Goal: Task Accomplishment & Management: Use online tool/utility

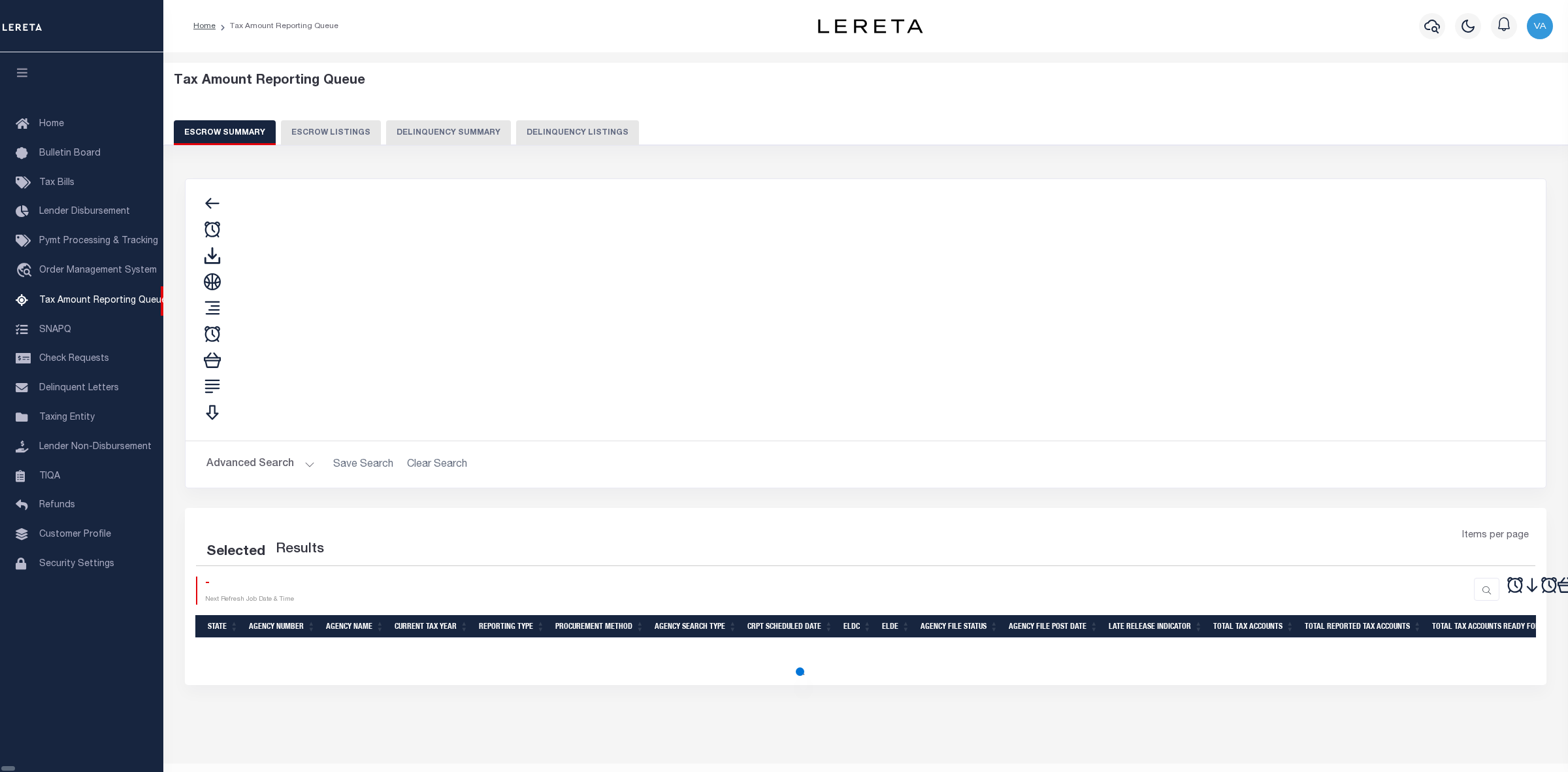
select select "100"
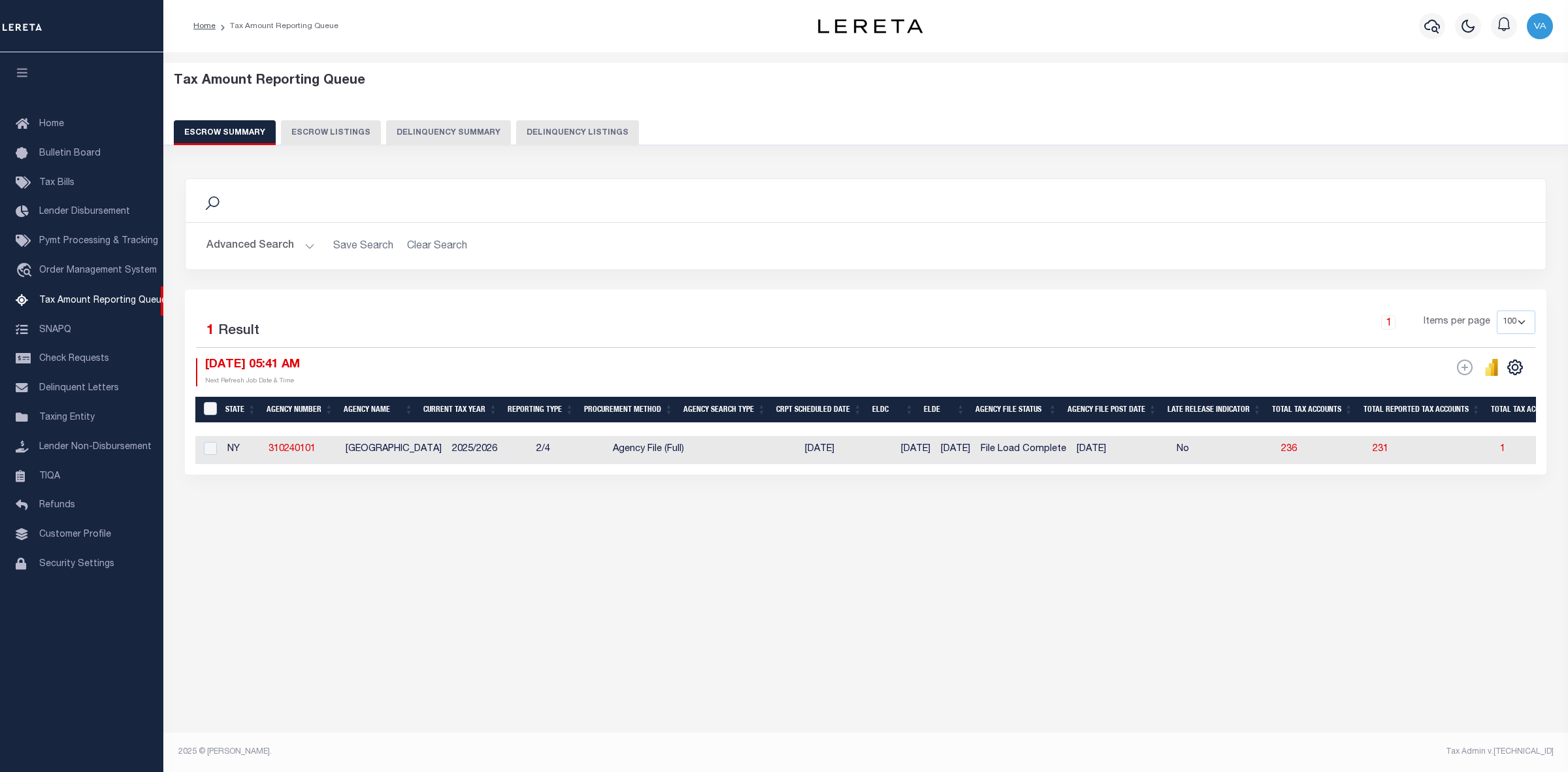
click at [1167, 75] on h5 "Tax Amount Reporting Queue" at bounding box center [866, 81] width 1385 height 16
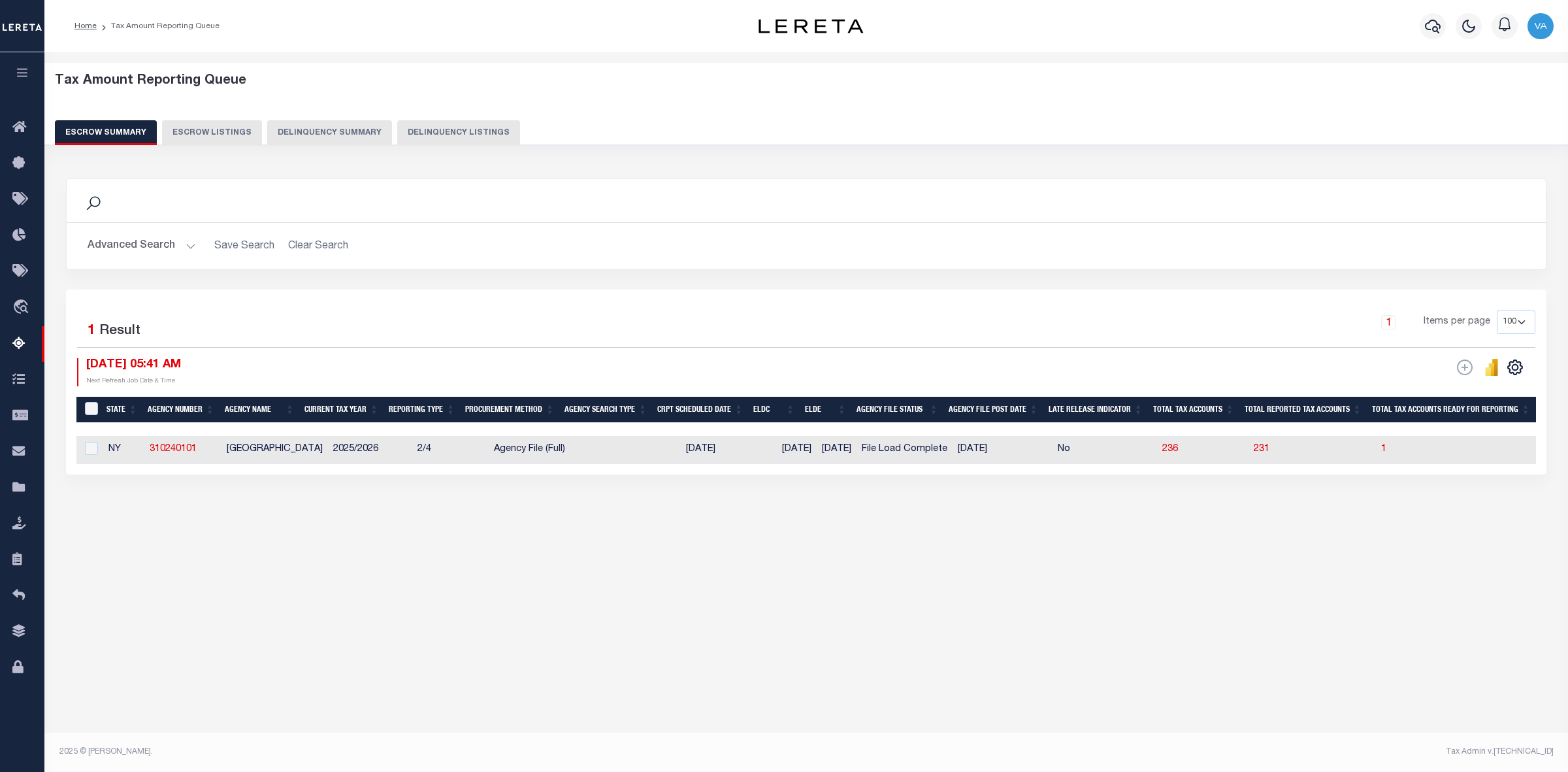
click at [167, 242] on button "Advanced Search" at bounding box center [142, 246] width 109 height 25
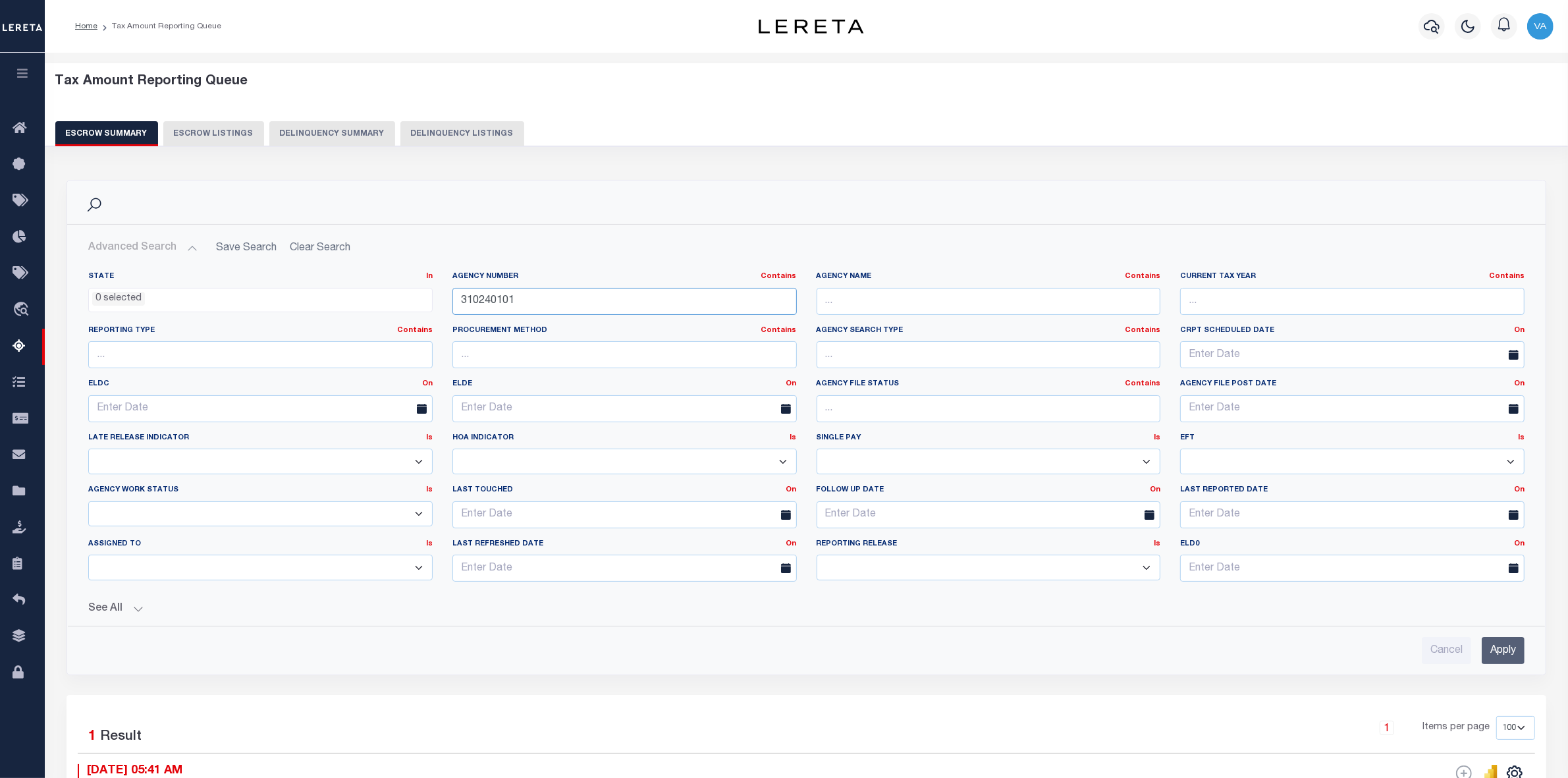
drag, startPoint x: 529, startPoint y: 304, endPoint x: 455, endPoint y: 304, distance: 74.0
click at [455, 304] on input "310240101" at bounding box center [625, 301] width 345 height 27
paste input "70670656"
click at [1515, 651] on input "Apply" at bounding box center [1503, 650] width 42 height 27
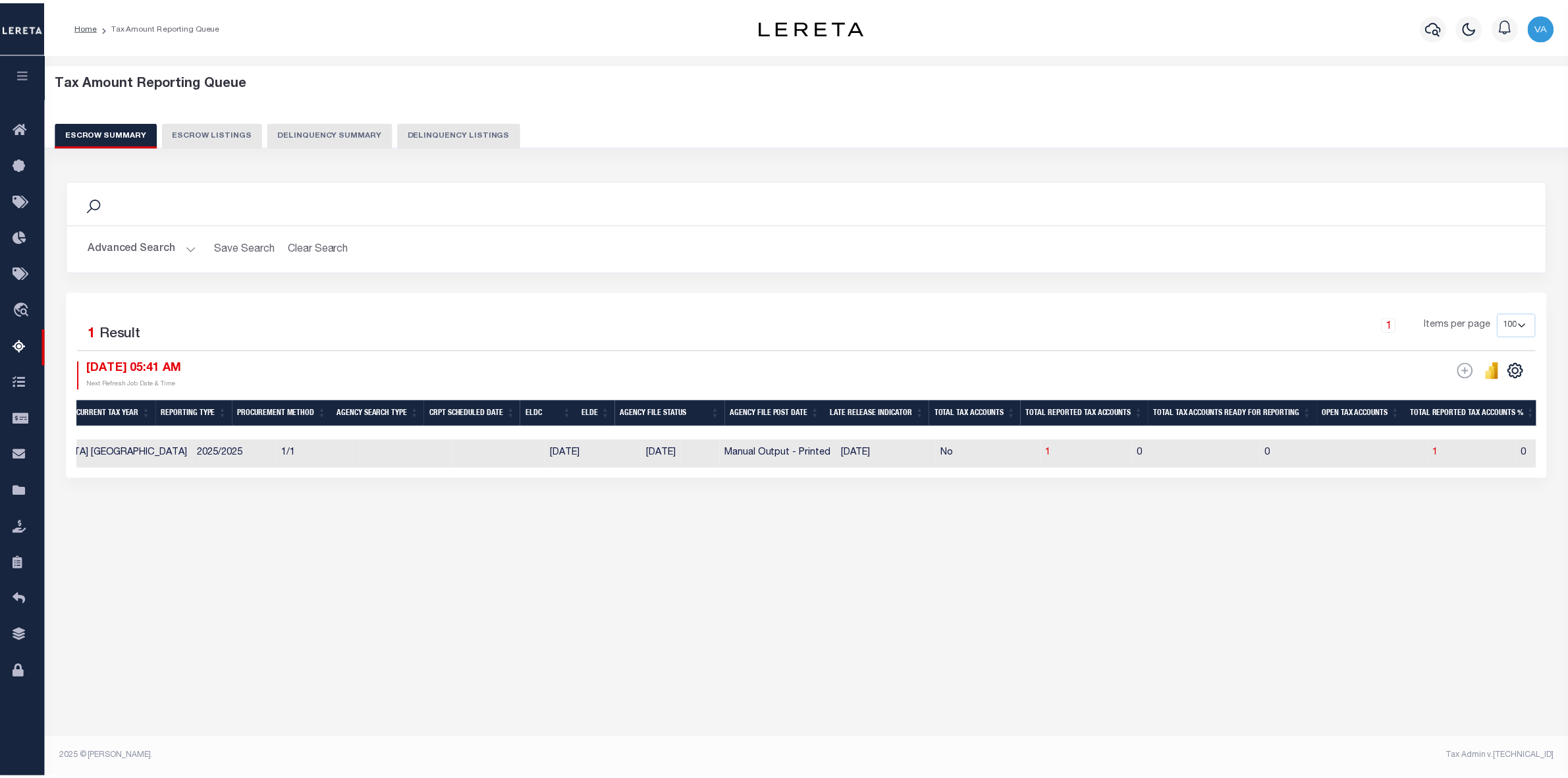
scroll to position [0, 334]
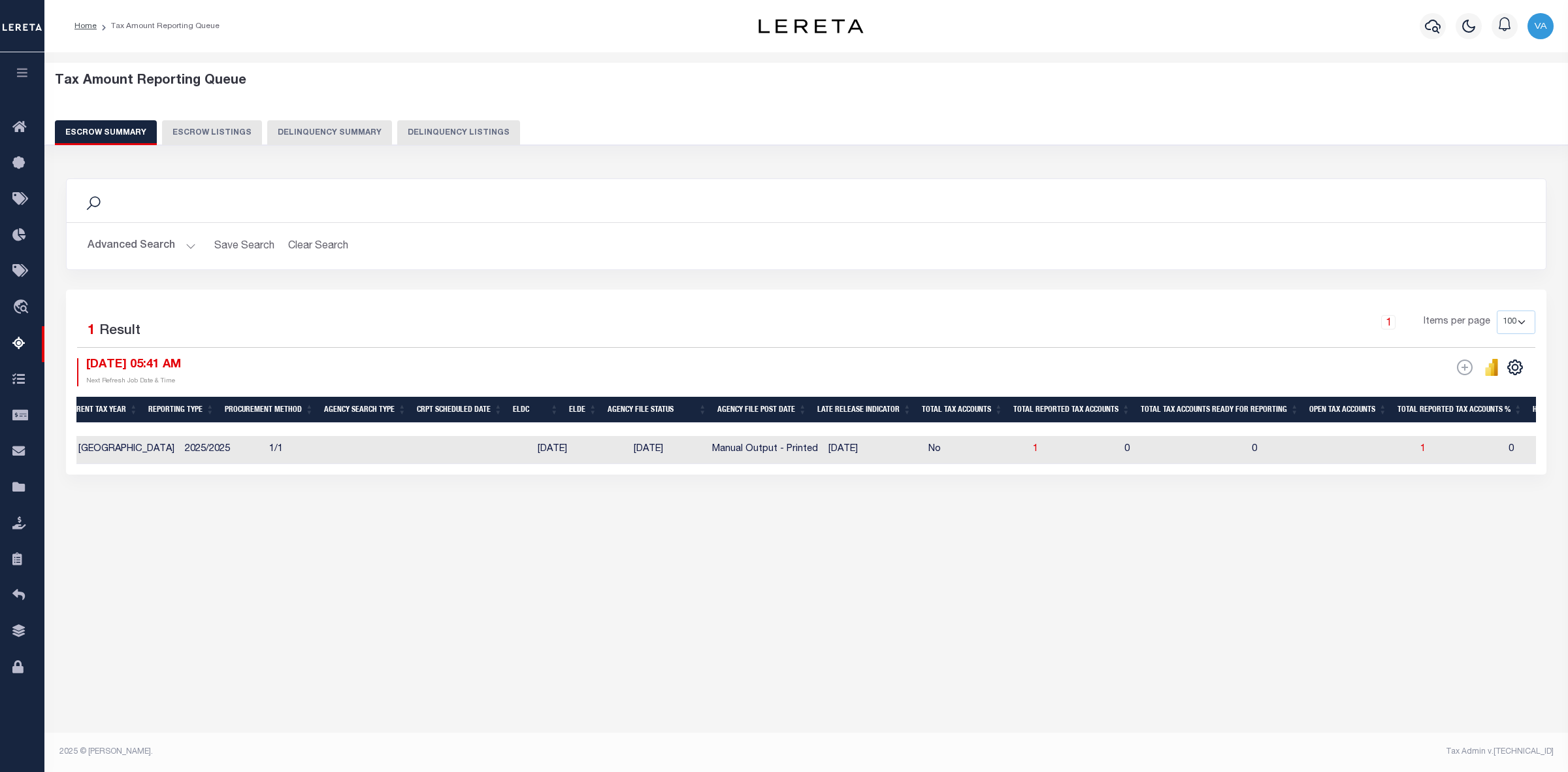
click at [140, 242] on button "Advanced Search" at bounding box center [142, 246] width 109 height 25
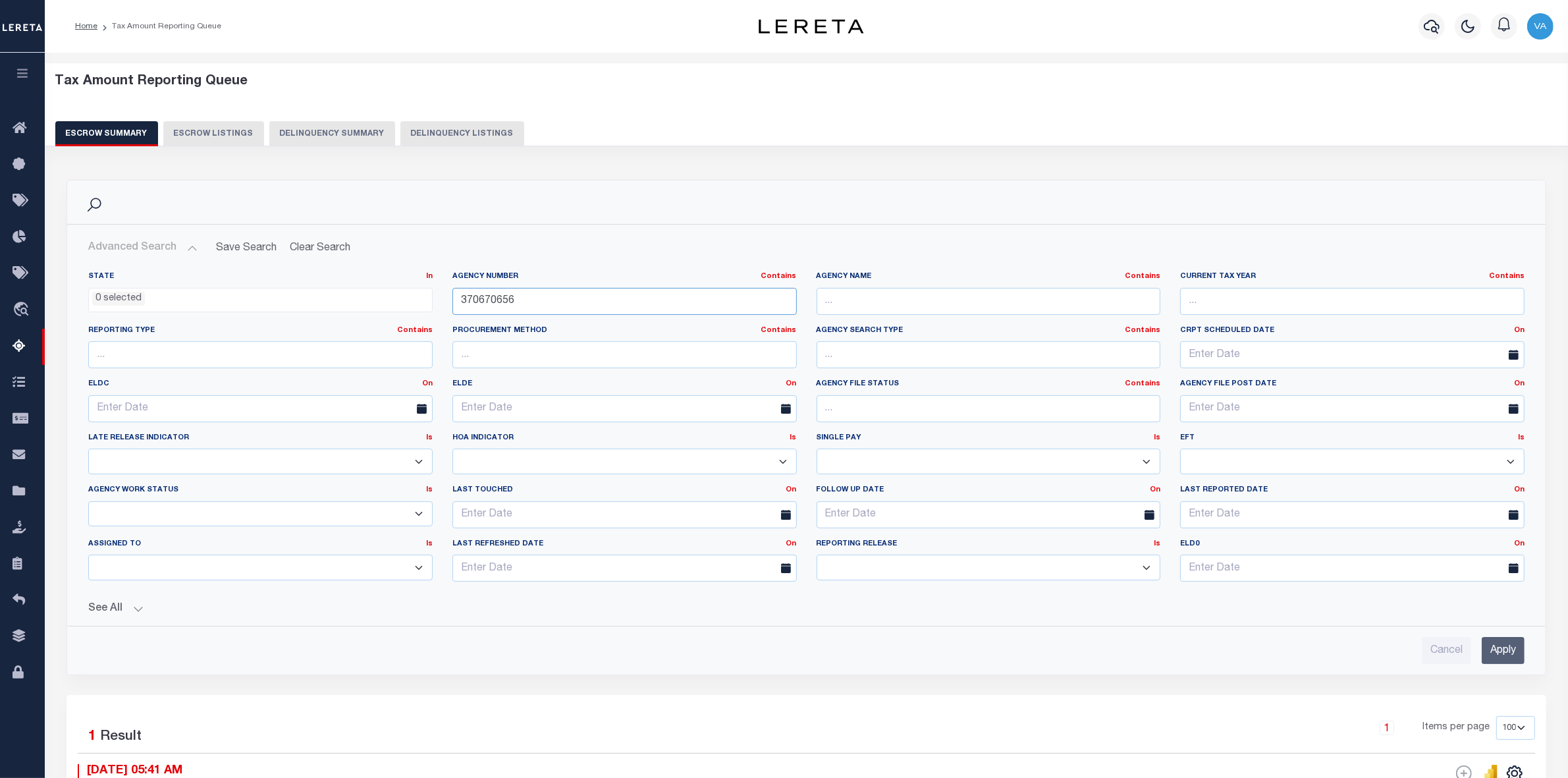
drag, startPoint x: 526, startPoint y: 299, endPoint x: 422, endPoint y: 299, distance: 104.0
click at [422, 299] on div "State In In AK AL AR AZ CA CO CT DC DE FL GA GU HI IA ID IL IN KS KY LA MA MD M…" at bounding box center [806, 431] width 1456 height 321
paste input "130608"
type input "370130608"
click at [1489, 653] on input "Apply" at bounding box center [1503, 650] width 42 height 27
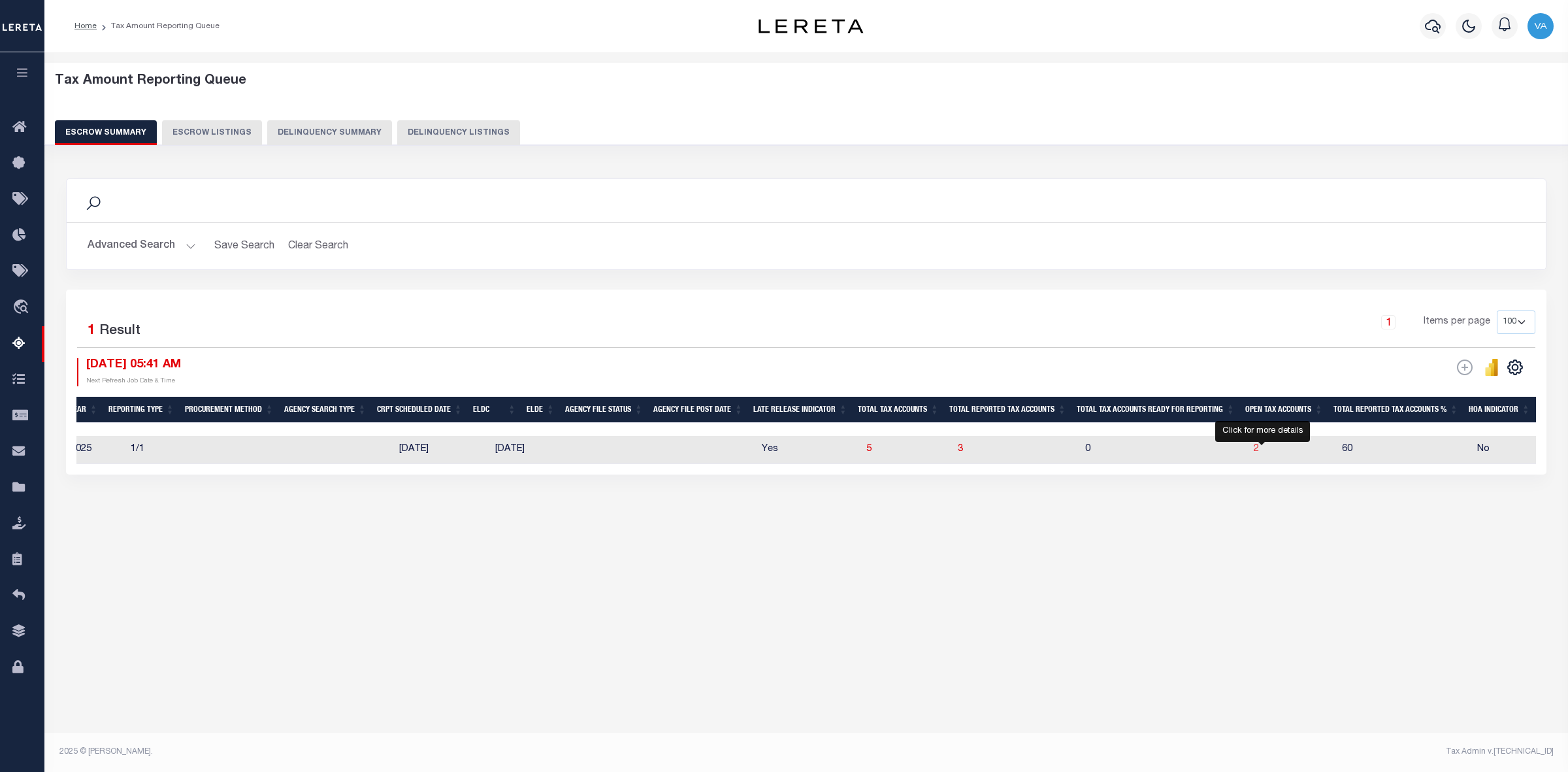
click at [1259, 449] on span "2" at bounding box center [1257, 449] width 5 height 9
select select "100"
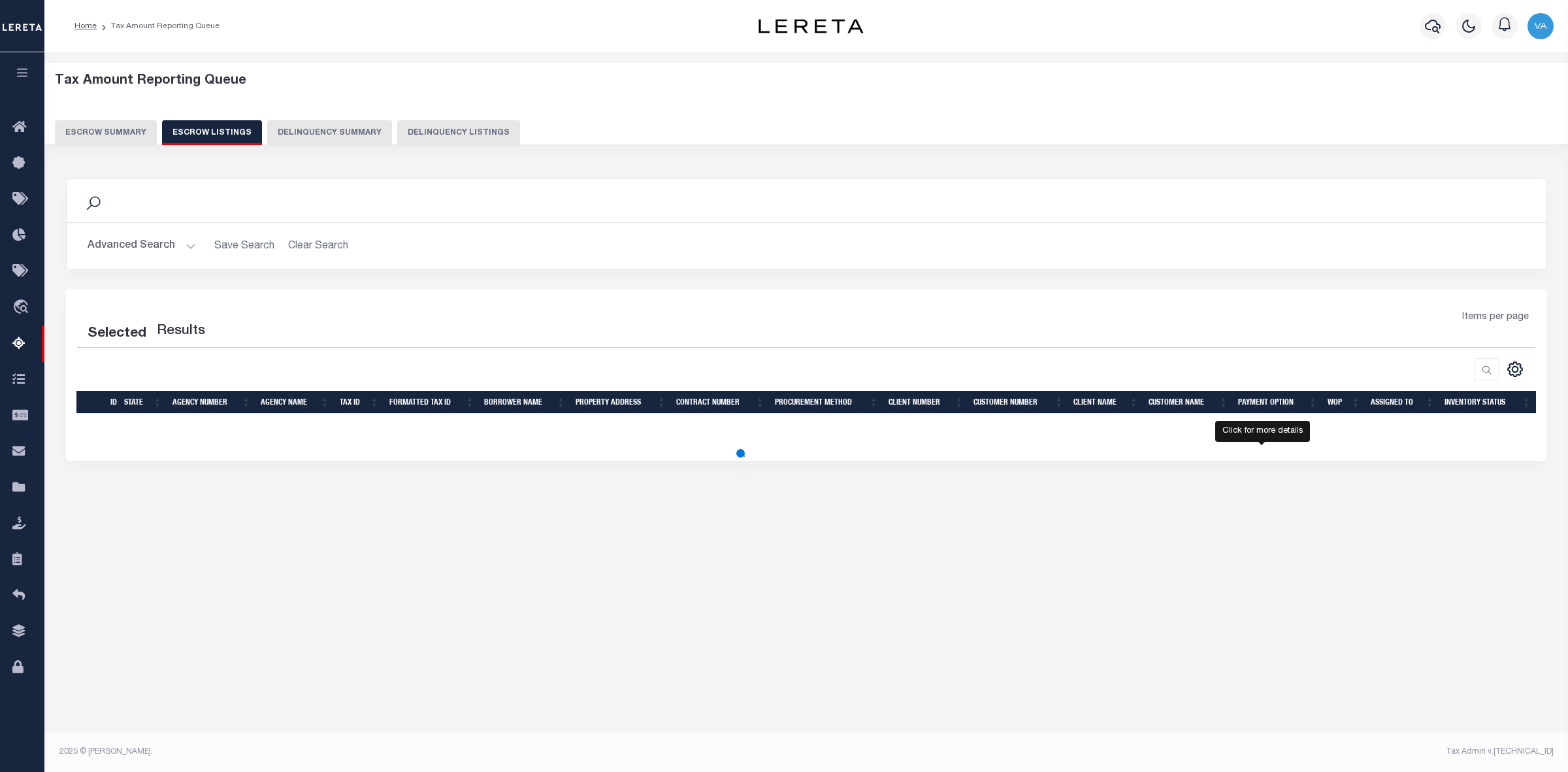
select select "100"
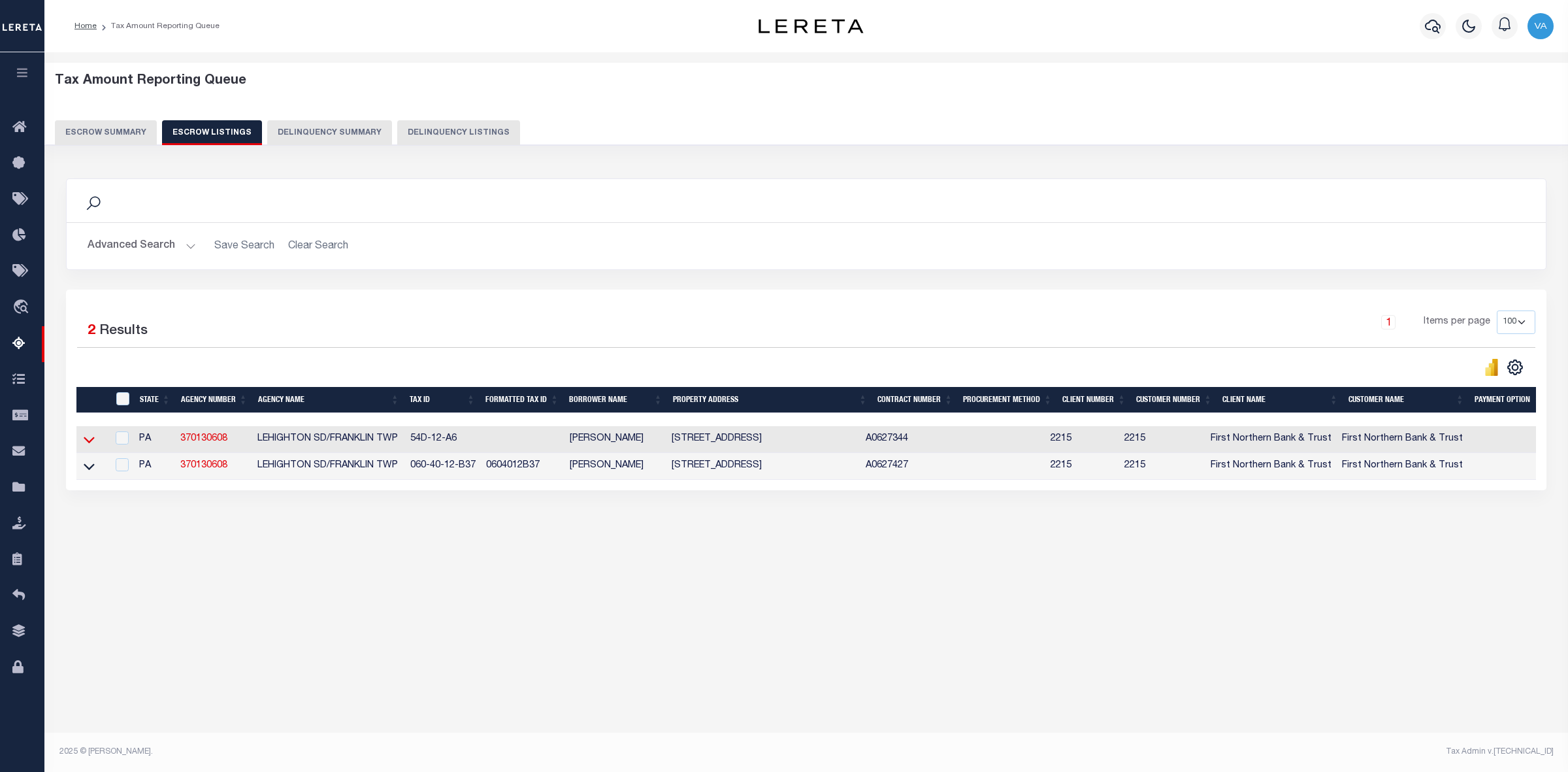
click at [89, 447] on icon at bounding box center [89, 440] width 11 height 14
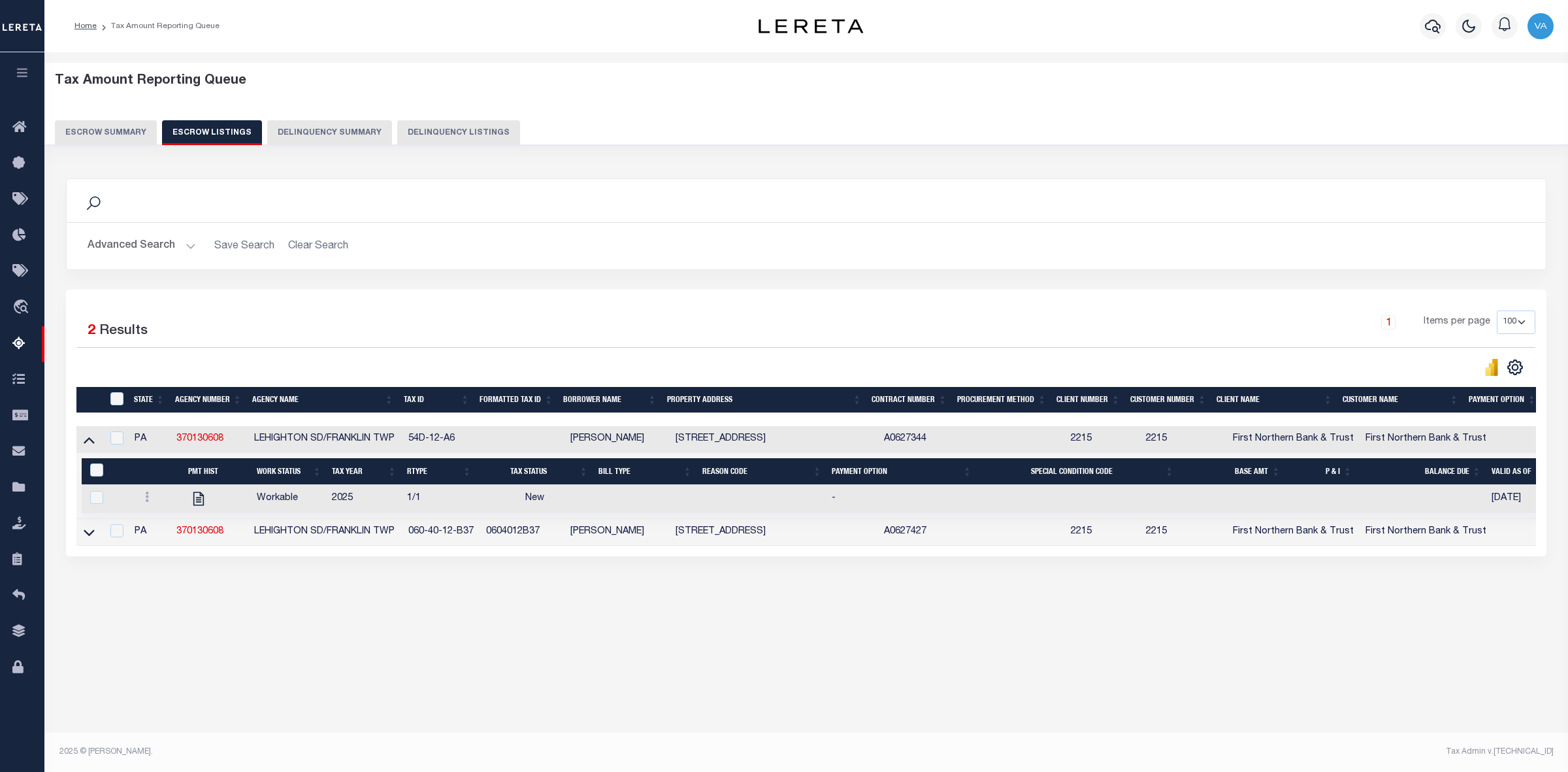
click at [116, 125] on button "Escrow Summary" at bounding box center [106, 132] width 102 height 25
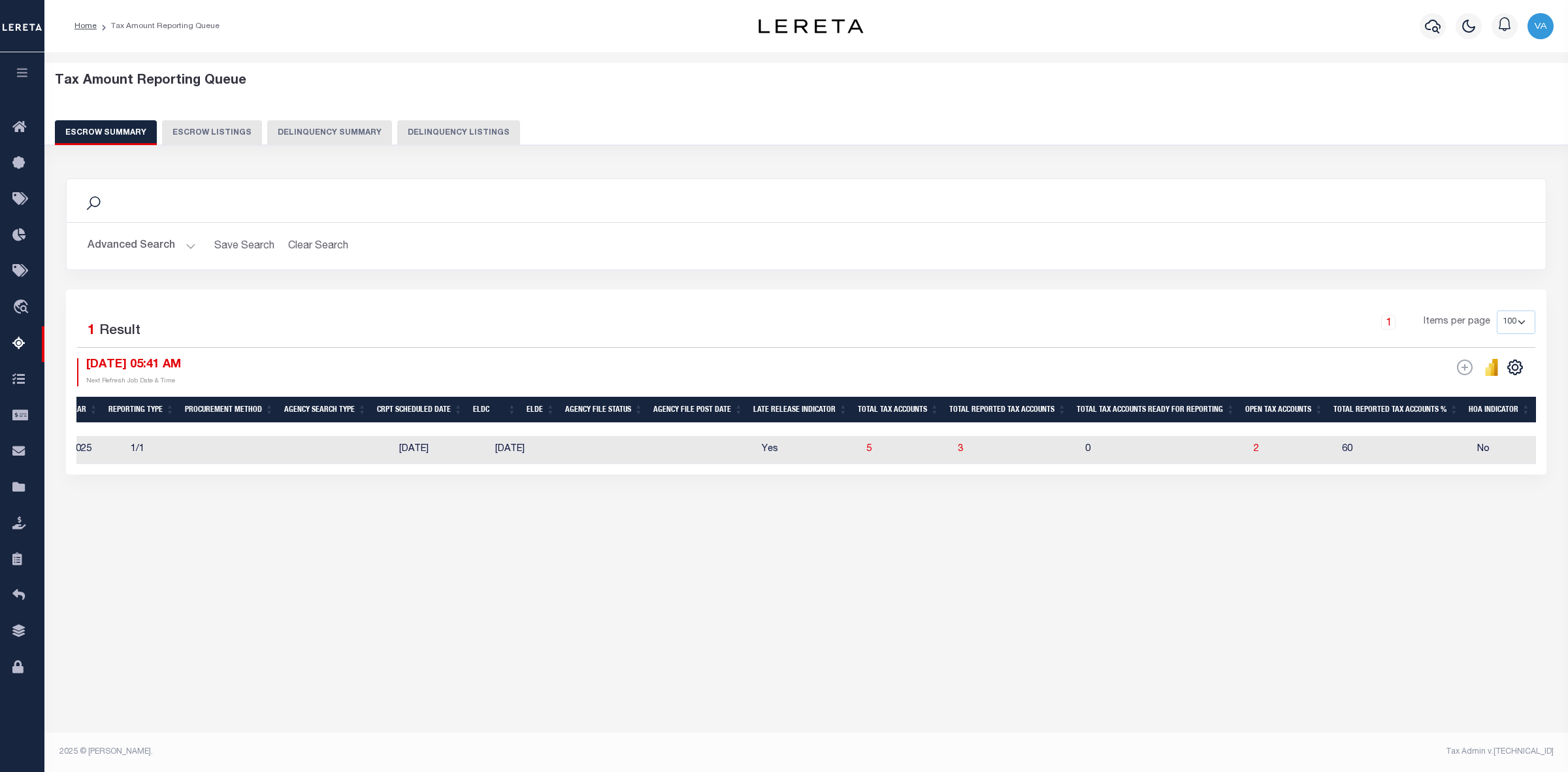
click at [116, 247] on button "Advanced Search" at bounding box center [142, 246] width 109 height 25
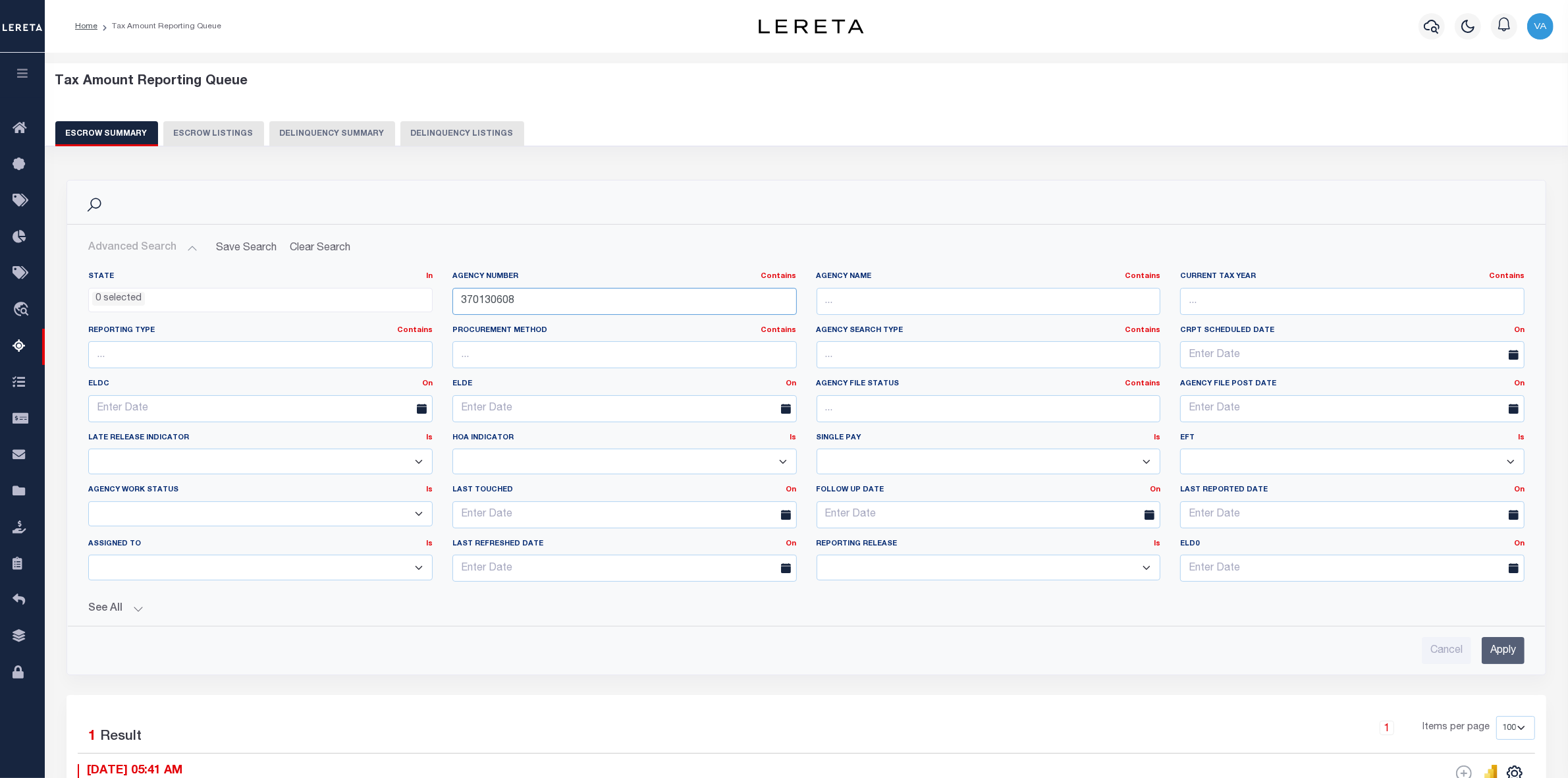
drag, startPoint x: 536, startPoint y: 301, endPoint x: 429, endPoint y: 301, distance: 107.0
click at [429, 301] on div "State In In AK AL AR AZ CA CO CT DC DE FL GA GU HI IA ID IL IN KS KY LA MA MD M…" at bounding box center [806, 431] width 1456 height 321
paste input "190131801"
type input "190131801"
click at [1502, 657] on input "Apply" at bounding box center [1503, 650] width 42 height 27
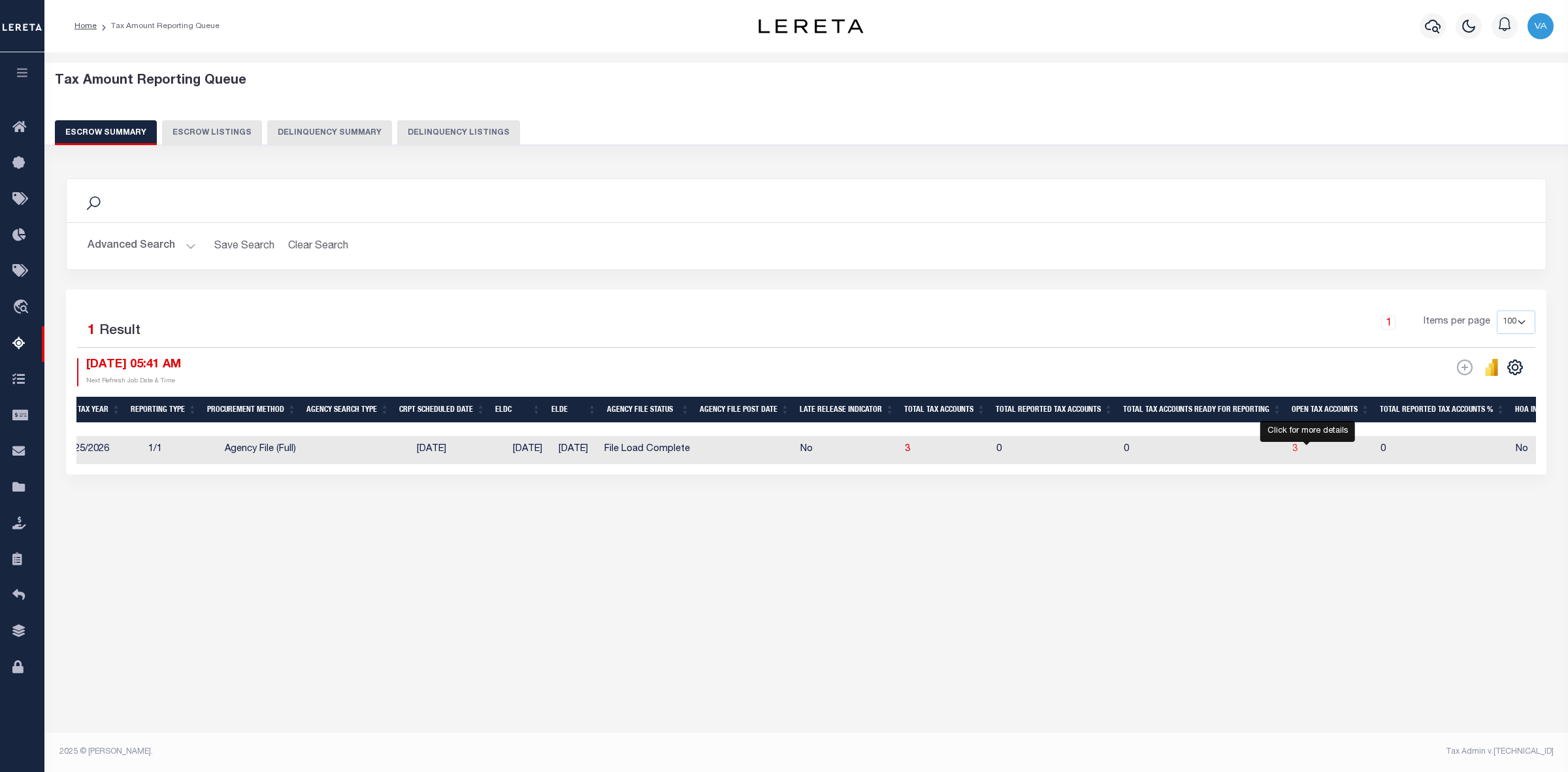
click at [1298, 451] on span "3" at bounding box center [1295, 449] width 5 height 9
select select "100"
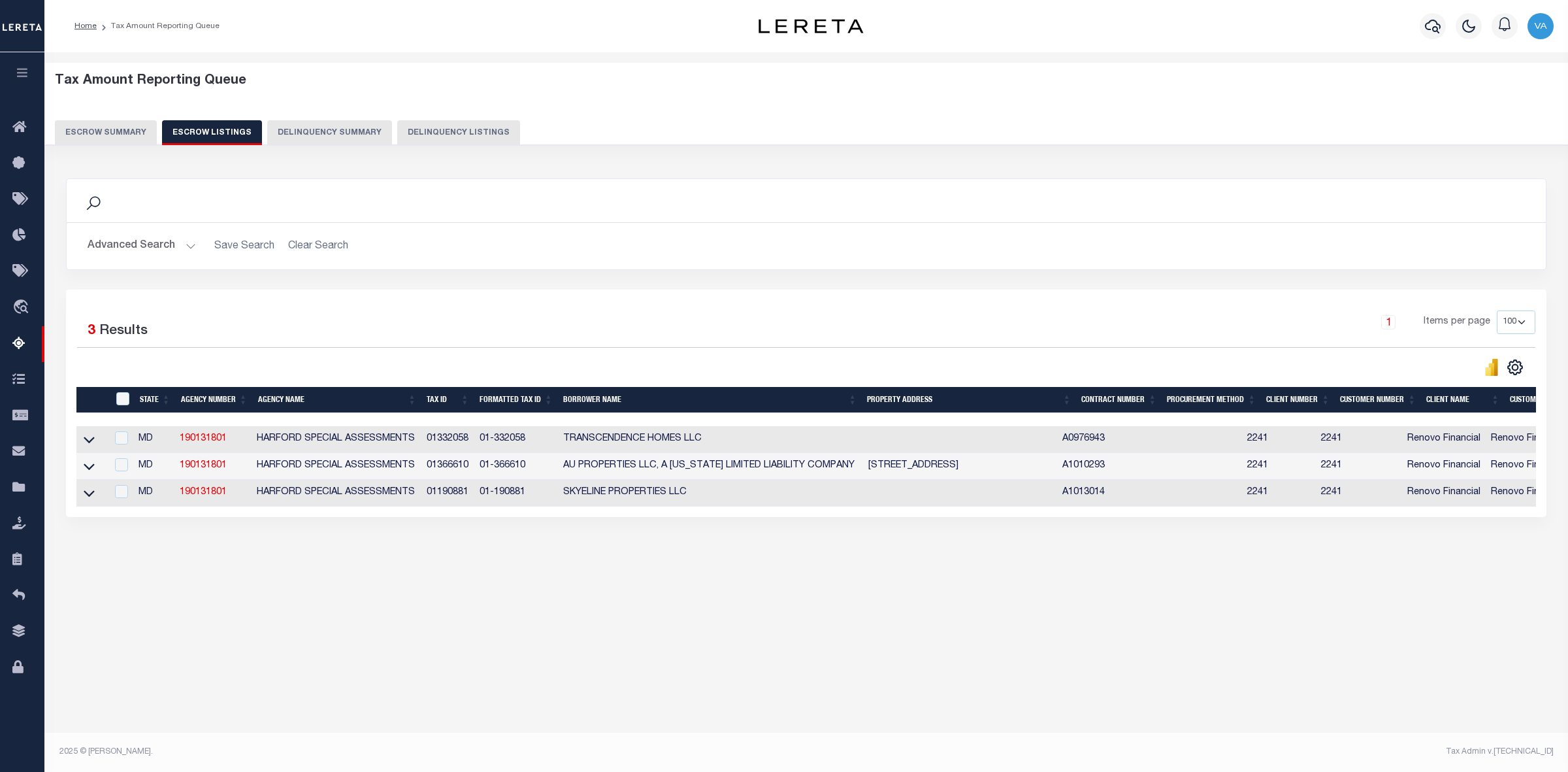
click at [122, 392] on th "ID" at bounding box center [121, 400] width 27 height 27
click at [125, 404] on input "ID" at bounding box center [123, 398] width 13 height 13
checkbox input "true"
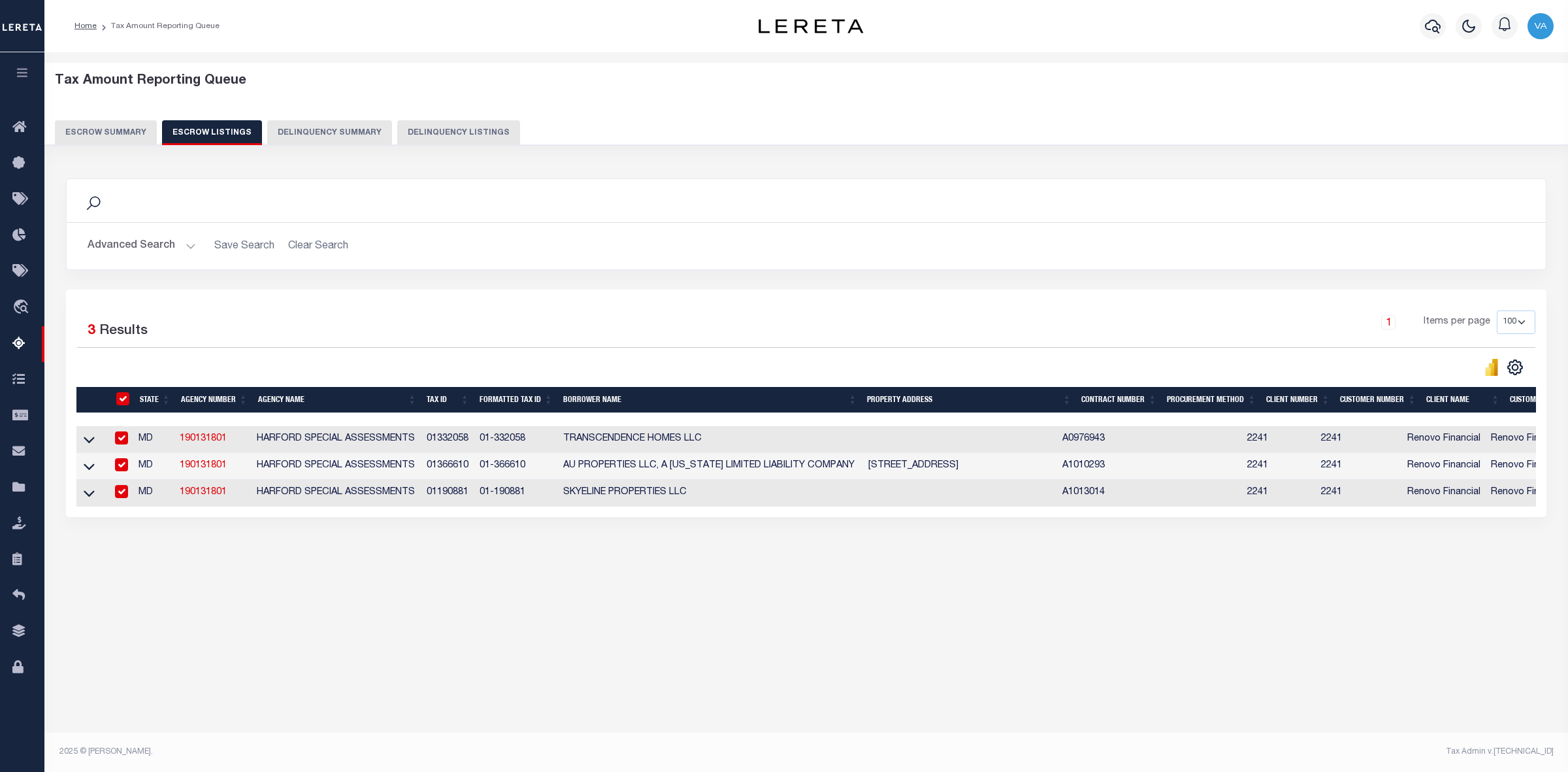
checkbox input "true"
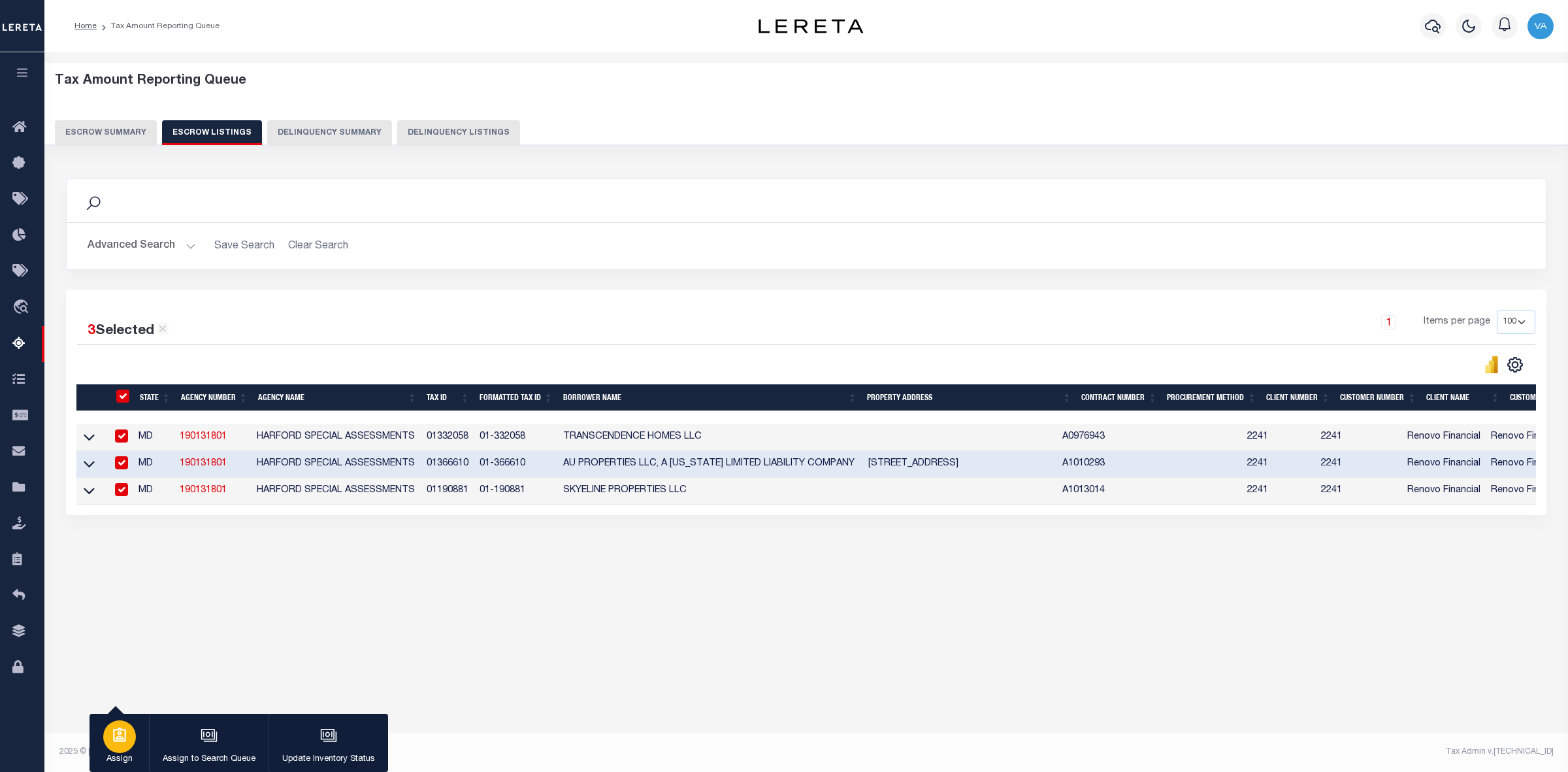
click at [109, 740] on div "button" at bounding box center [119, 736] width 32 height 32
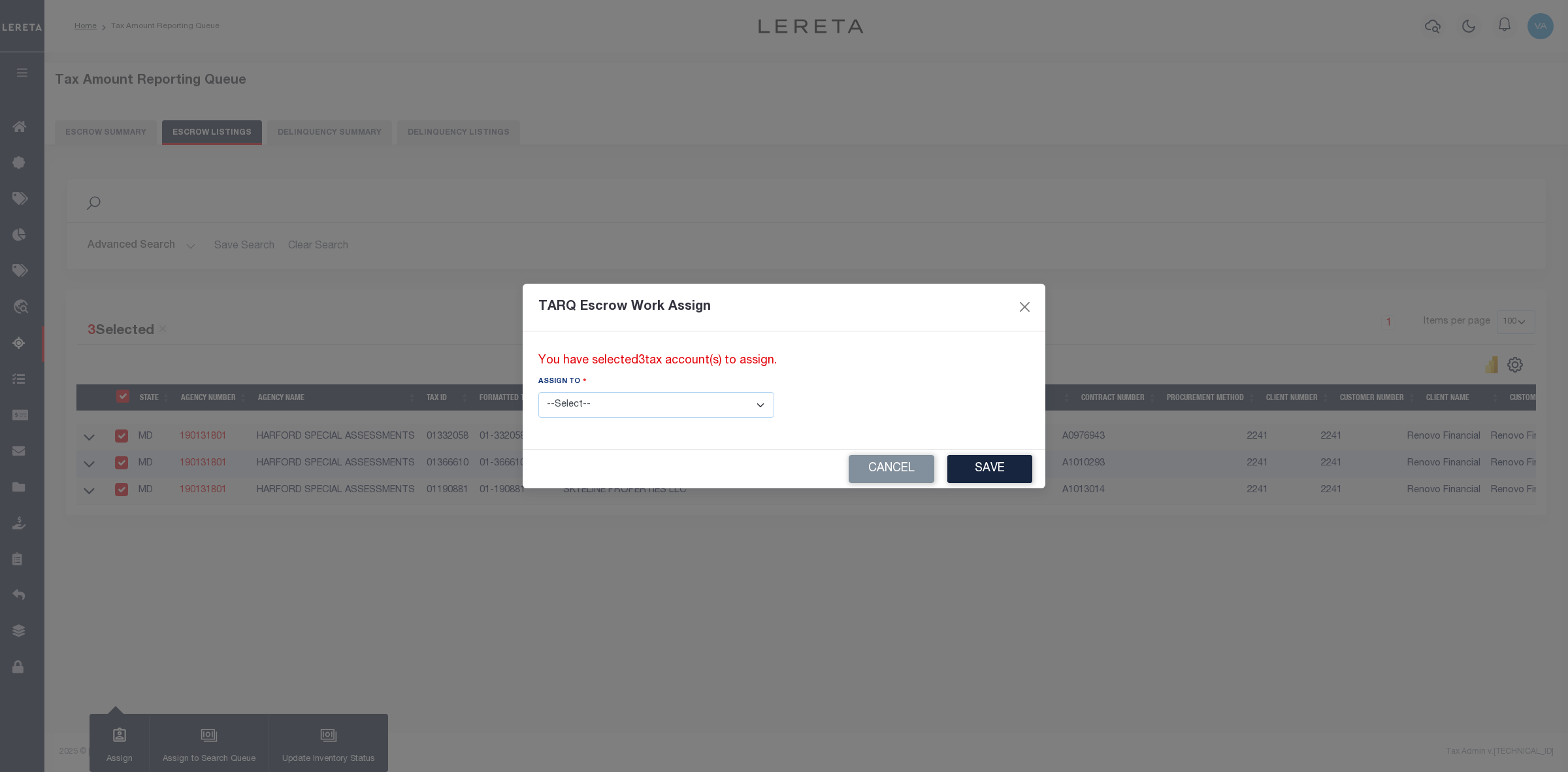
click at [586, 406] on select "--Select-- --Unassigned-- --Unassigned-- Abdul Muzain Adhikary Rinki Agustin Fe…" at bounding box center [656, 404] width 236 height 25
select select "[PERSON_NAME]"
click at [538, 392] on select "--Select-- --Unassigned-- --Unassigned-- Abdul Muzain Adhikary Rinki Agustin Fe…" at bounding box center [656, 404] width 236 height 25
click at [947, 461] on button "Save" at bounding box center [989, 469] width 85 height 28
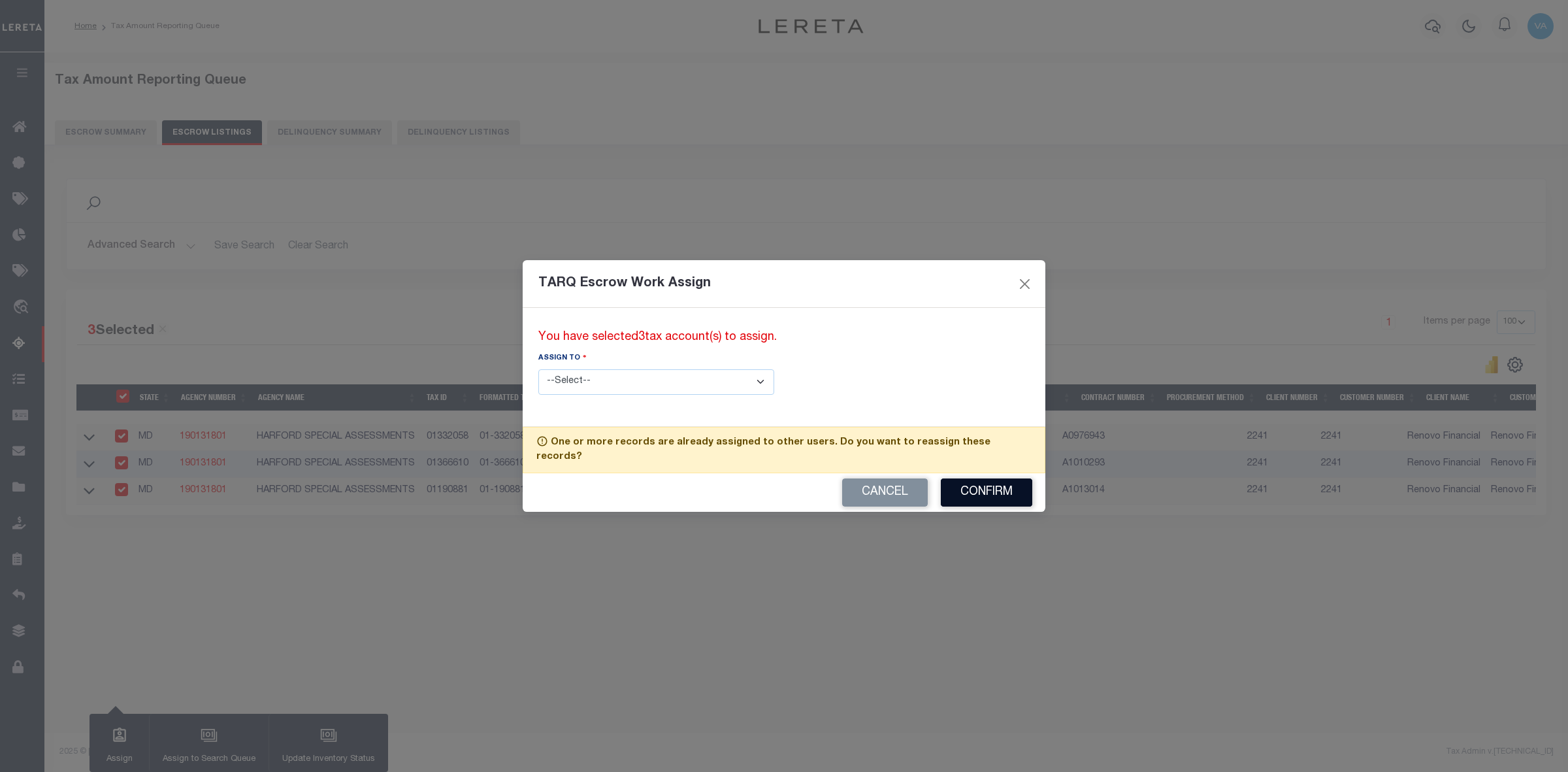
click at [991, 478] on button "Confirm" at bounding box center [987, 492] width 91 height 28
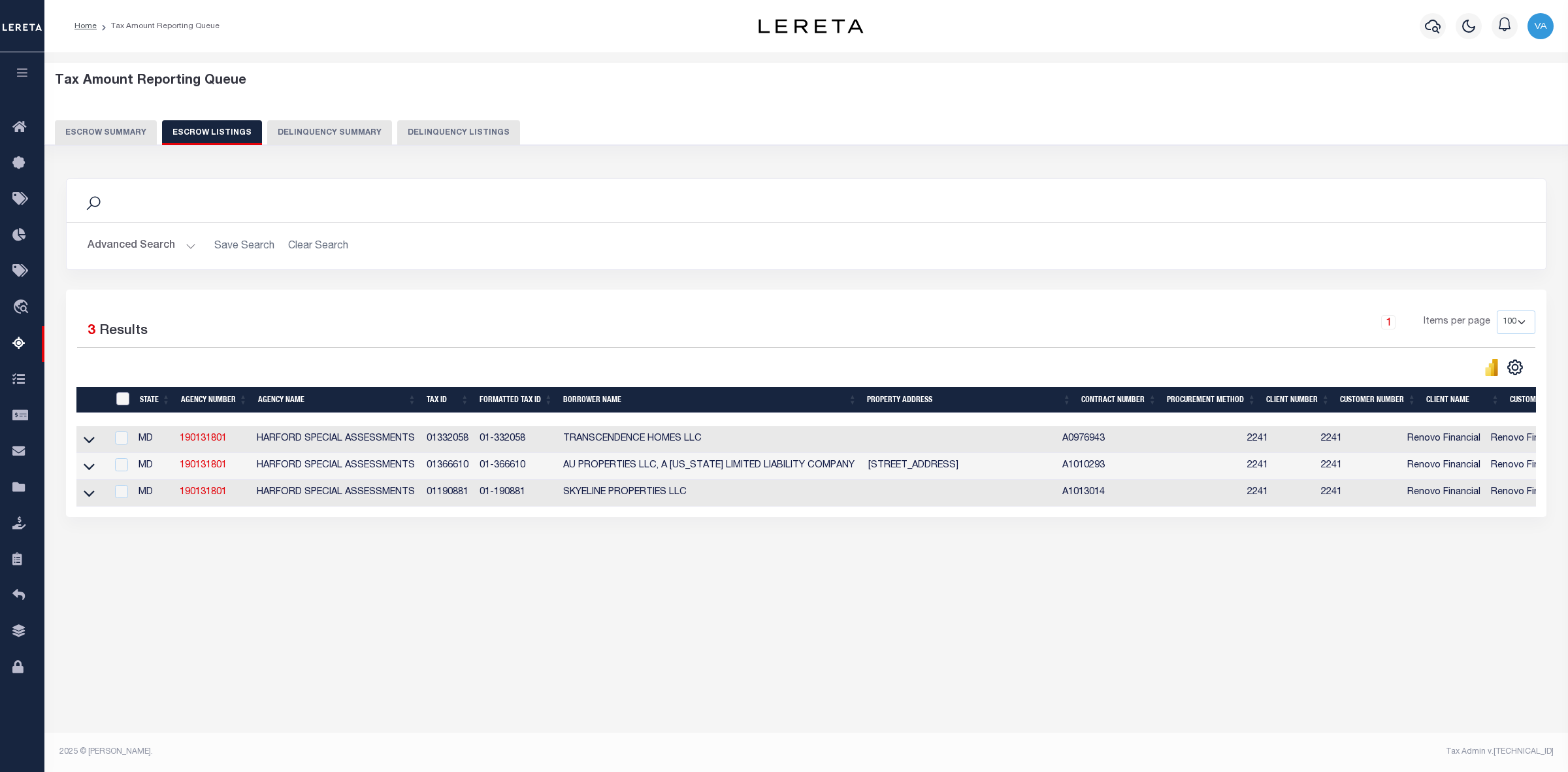
click at [118, 402] on input "ID" at bounding box center [123, 398] width 13 height 13
checkbox input "true"
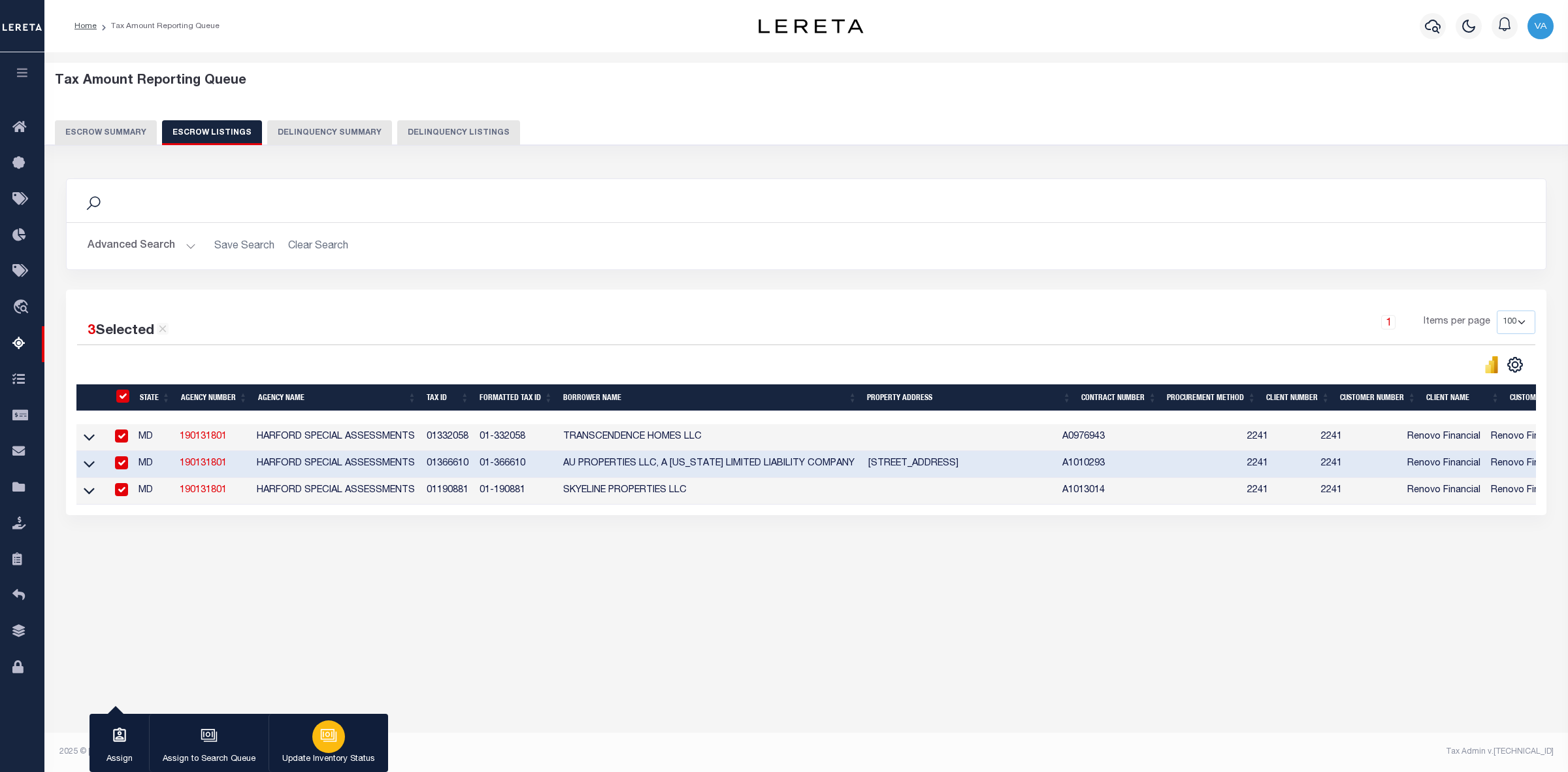
click at [327, 743] on icon "button" at bounding box center [328, 735] width 17 height 17
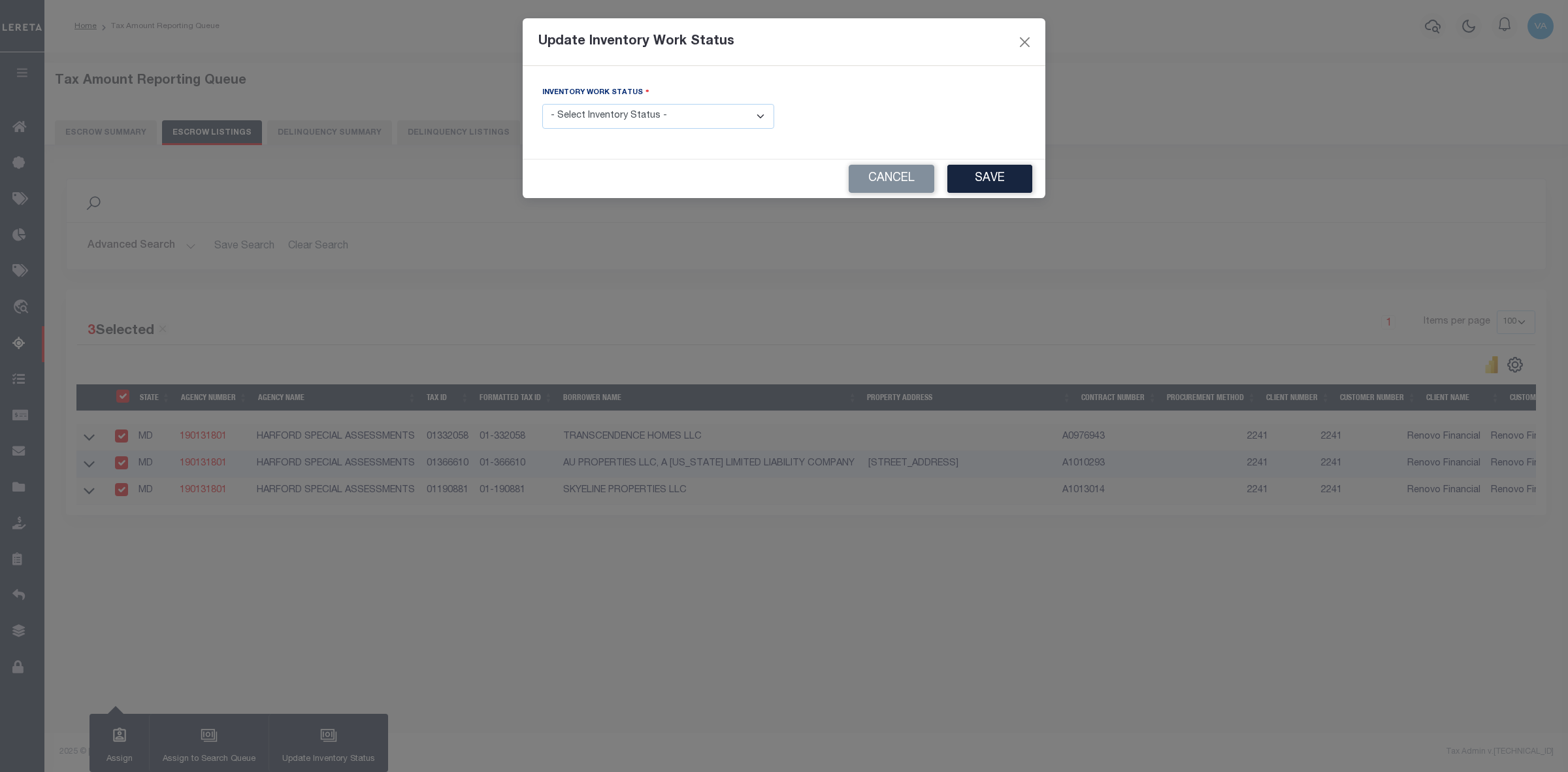
click at [699, 114] on select "- Select Inventory Status - Manual - Exception Pended - Awaiting Search Late Ad…" at bounding box center [658, 116] width 232 height 25
select select "4"
click at [542, 104] on select "- Select Inventory Status - Manual - Exception Pended - Awaiting Search Late Ad…" at bounding box center [658, 116] width 232 height 25
click at [1000, 174] on button "Save" at bounding box center [989, 179] width 85 height 28
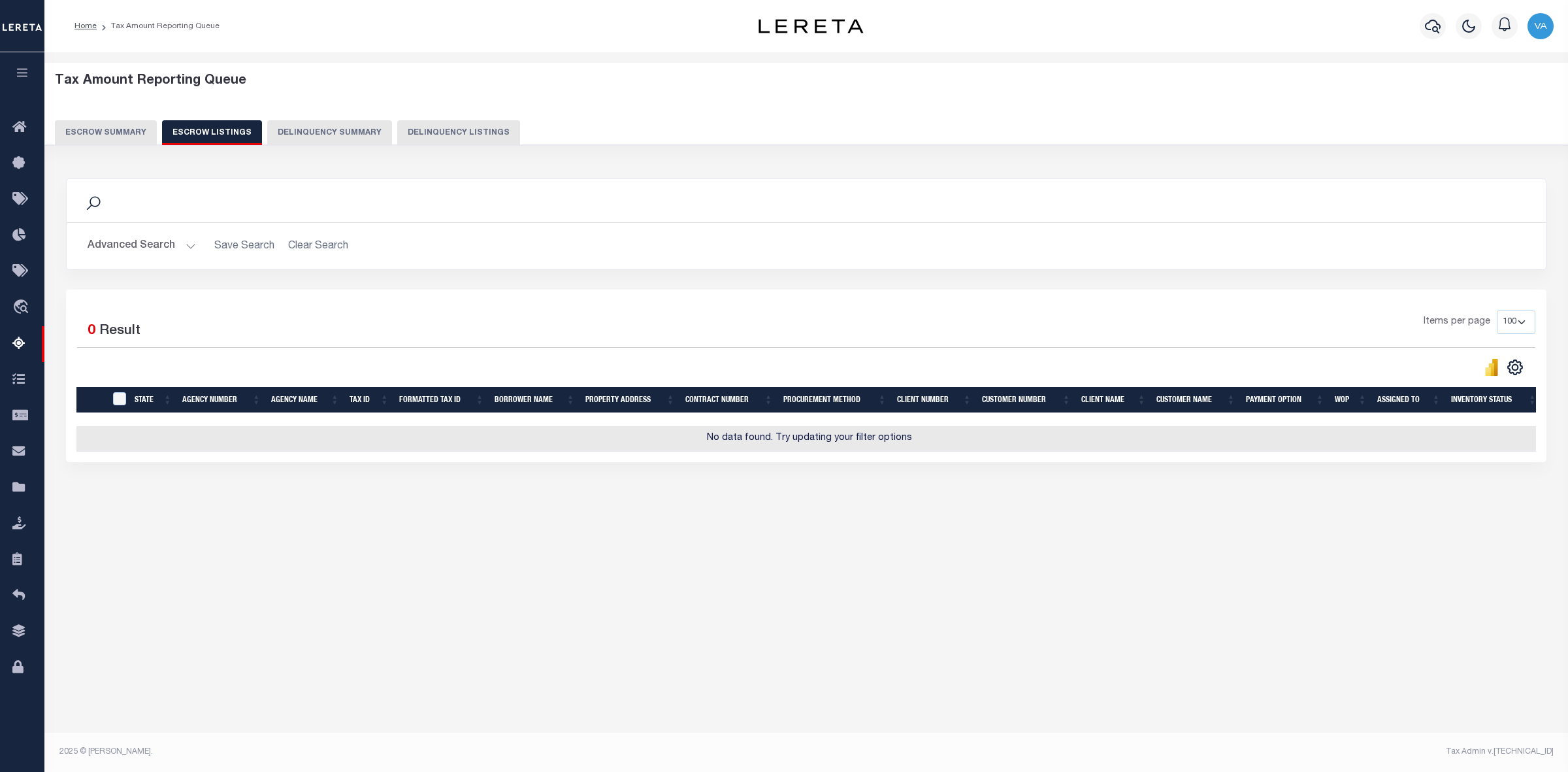
click at [125, 138] on button "Escrow Summary" at bounding box center [106, 132] width 102 height 25
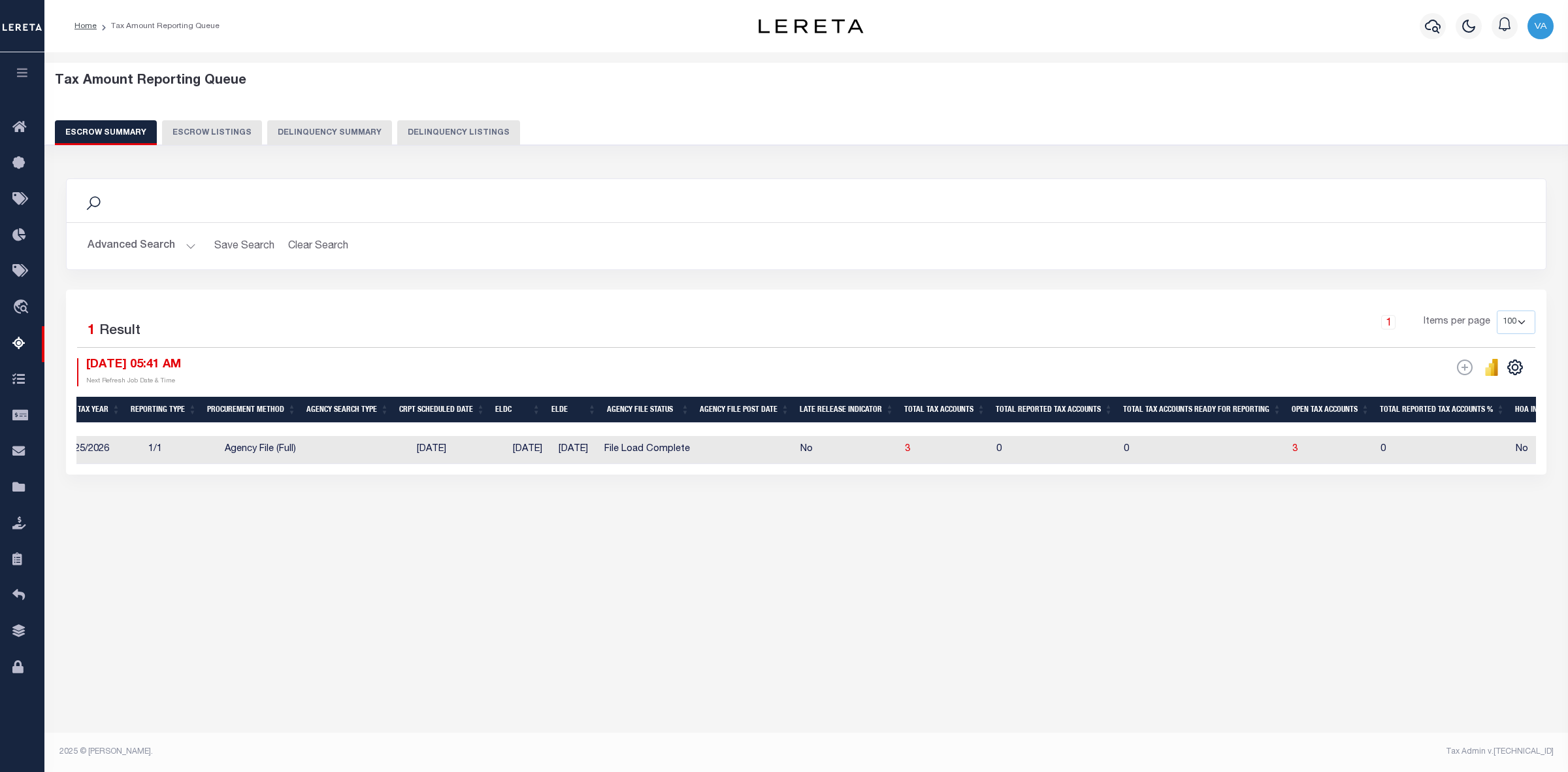
click at [152, 246] on button "Advanced Search" at bounding box center [142, 246] width 109 height 25
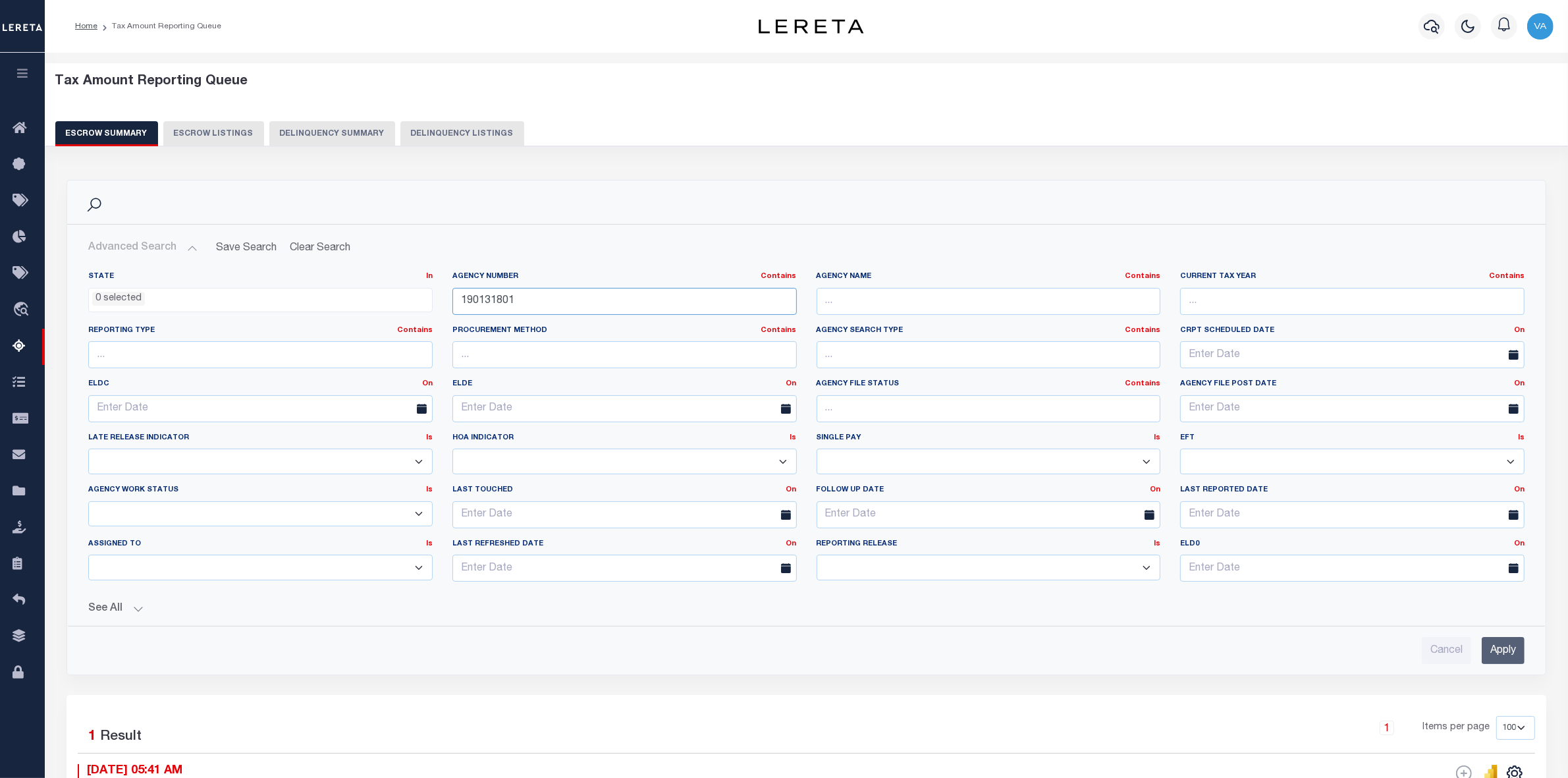
drag, startPoint x: 531, startPoint y: 307, endPoint x: 404, endPoint y: 288, distance: 128.4
click at [404, 288] on div "State In In AK AL AR AZ CA CO CT DC DE FL GA GU HI IA ID IL IN KS KY LA MA MD M…" at bounding box center [806, 431] width 1456 height 321
paste input "370130608"
click at [1492, 658] on input "Apply" at bounding box center [1503, 650] width 42 height 27
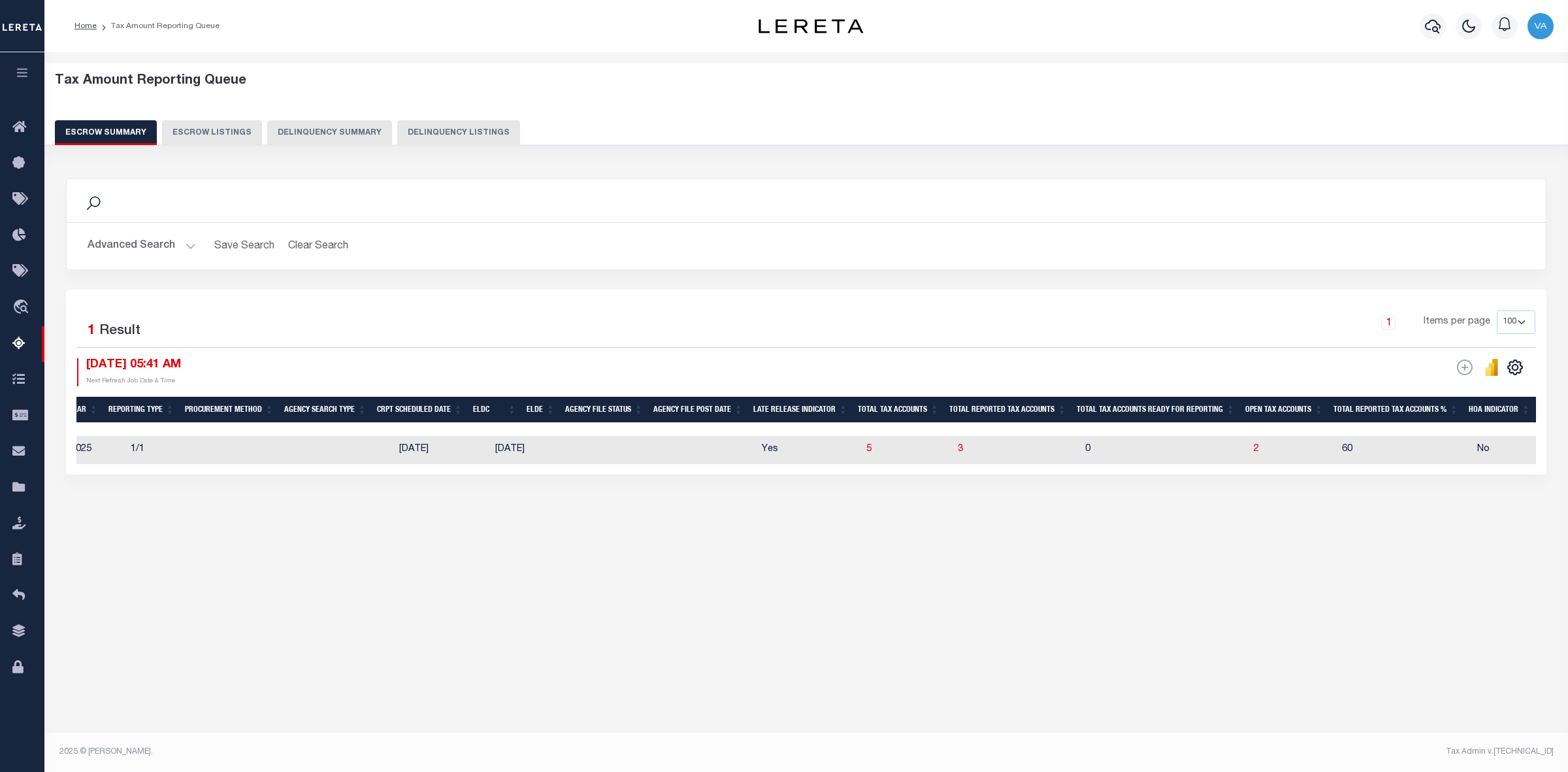
click at [160, 254] on button "Advanced Search" at bounding box center [142, 246] width 109 height 25
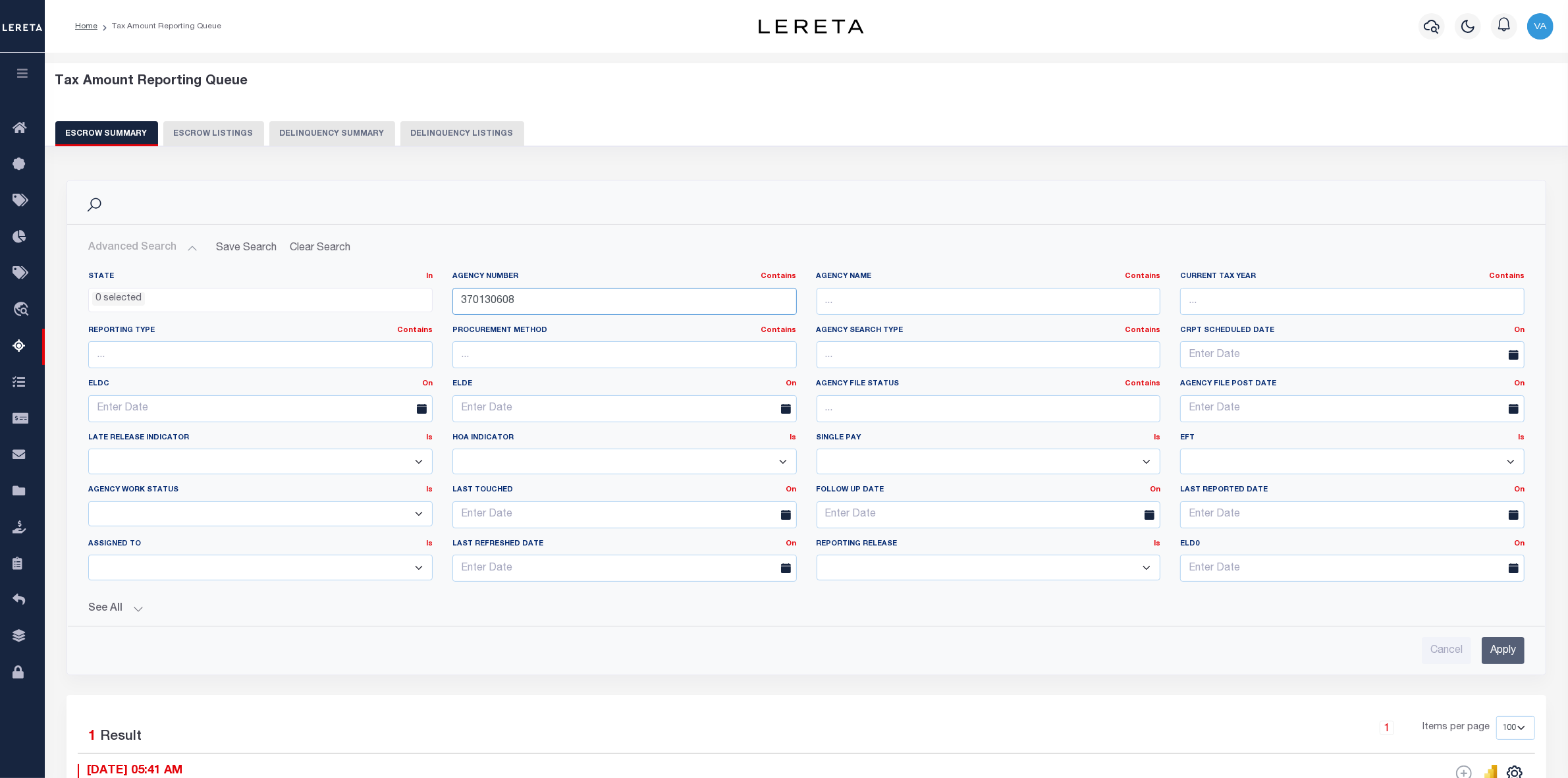
drag, startPoint x: 527, startPoint y: 295, endPoint x: 440, endPoint y: 308, distance: 88.0
click at [440, 308] on div "State In In AK AL AR AZ CA CO CT DC DE FL GA GU HI IA ID IL IN KS KY LA MA MD M…" at bounding box center [806, 431] width 1456 height 321
paste input "550603"
click at [1504, 660] on input "Apply" at bounding box center [1503, 650] width 42 height 27
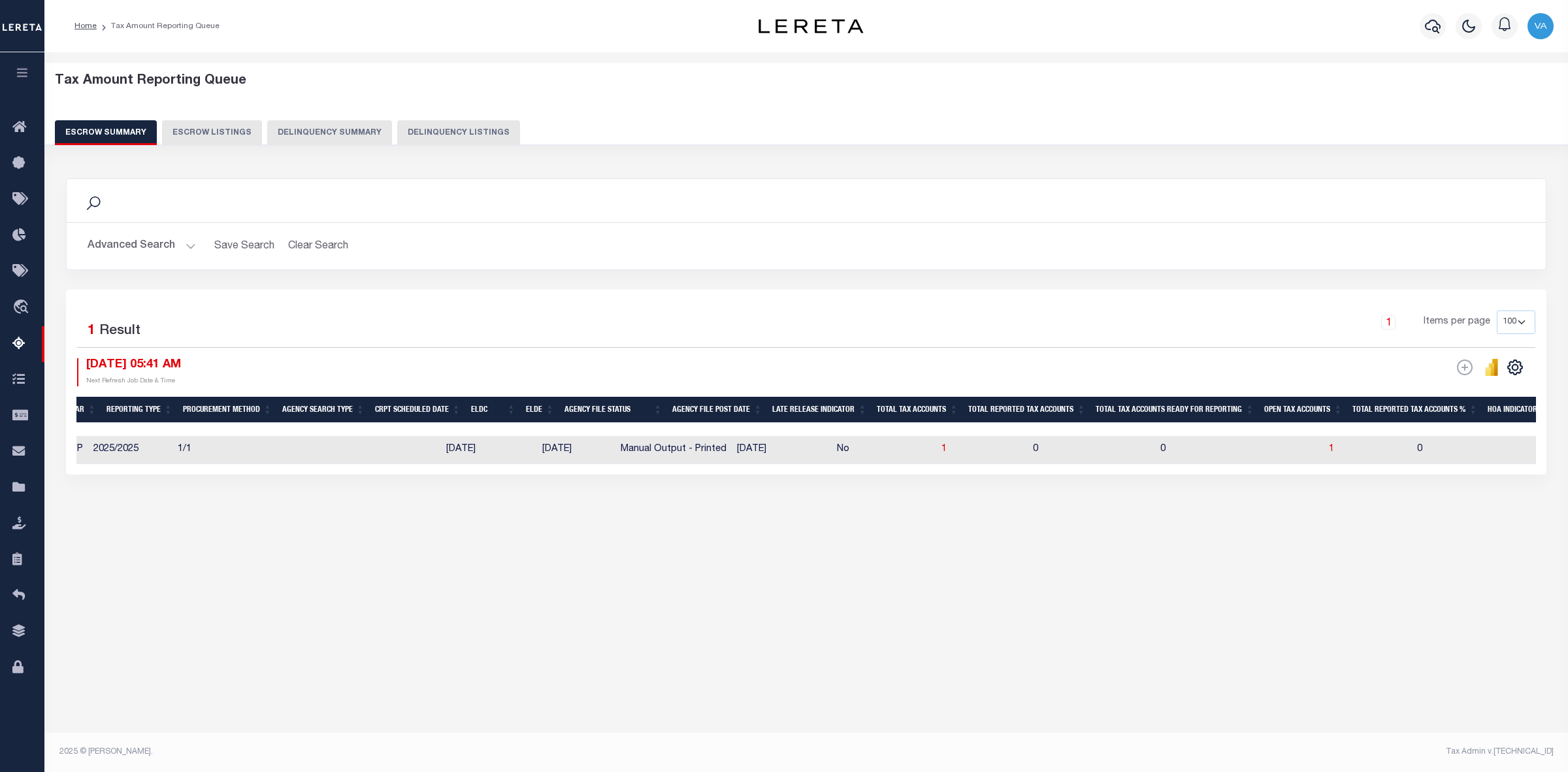
click at [182, 239] on button "Advanced Search" at bounding box center [142, 246] width 109 height 25
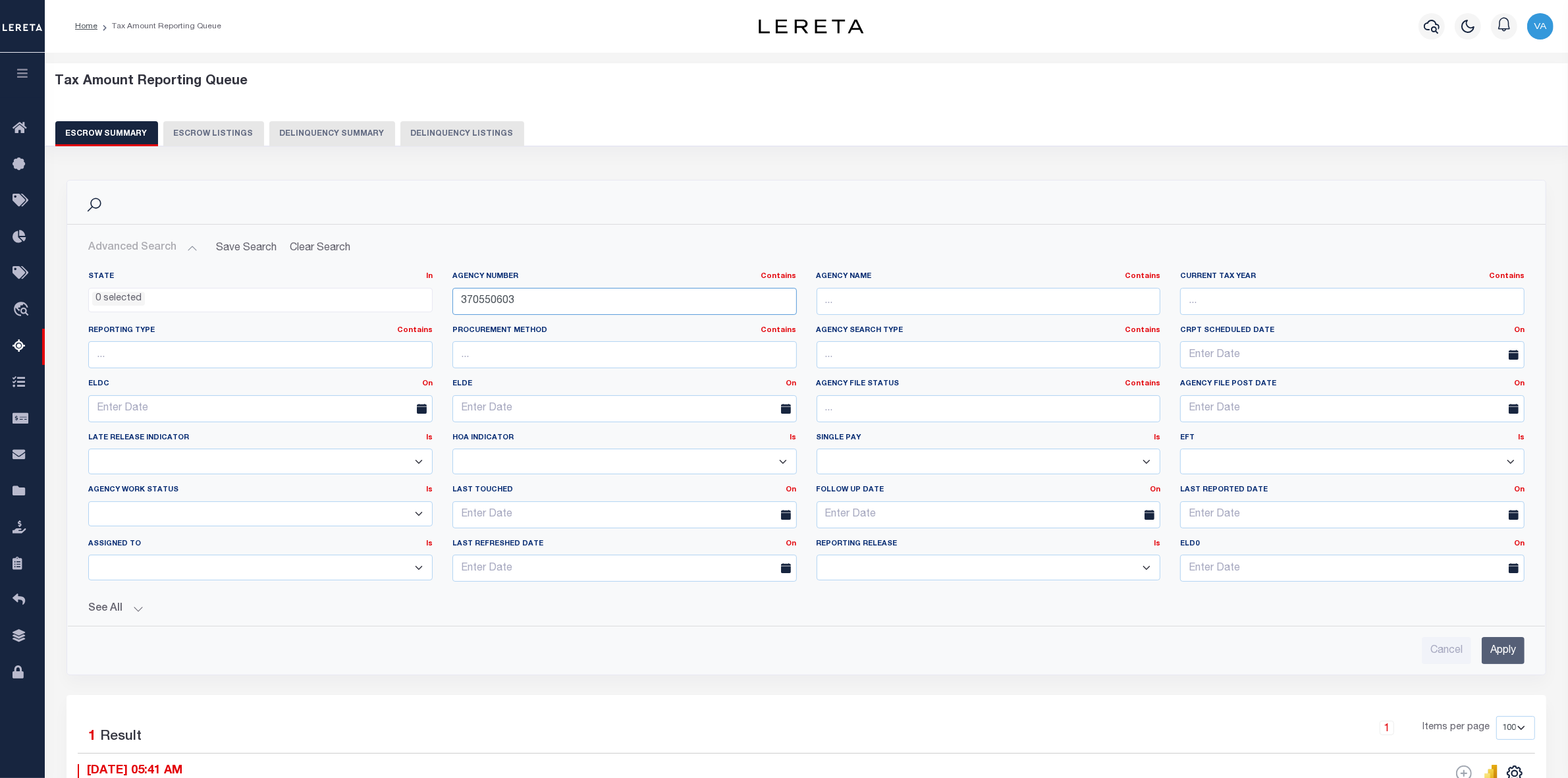
drag, startPoint x: 537, startPoint y: 301, endPoint x: 448, endPoint y: 299, distance: 89.0
click at [448, 299] on div "Agency Number Contains Contains Is 370550603" at bounding box center [625, 298] width 364 height 54
paste input "12"
type input "370550612"
click at [1498, 652] on input "Apply" at bounding box center [1503, 650] width 42 height 27
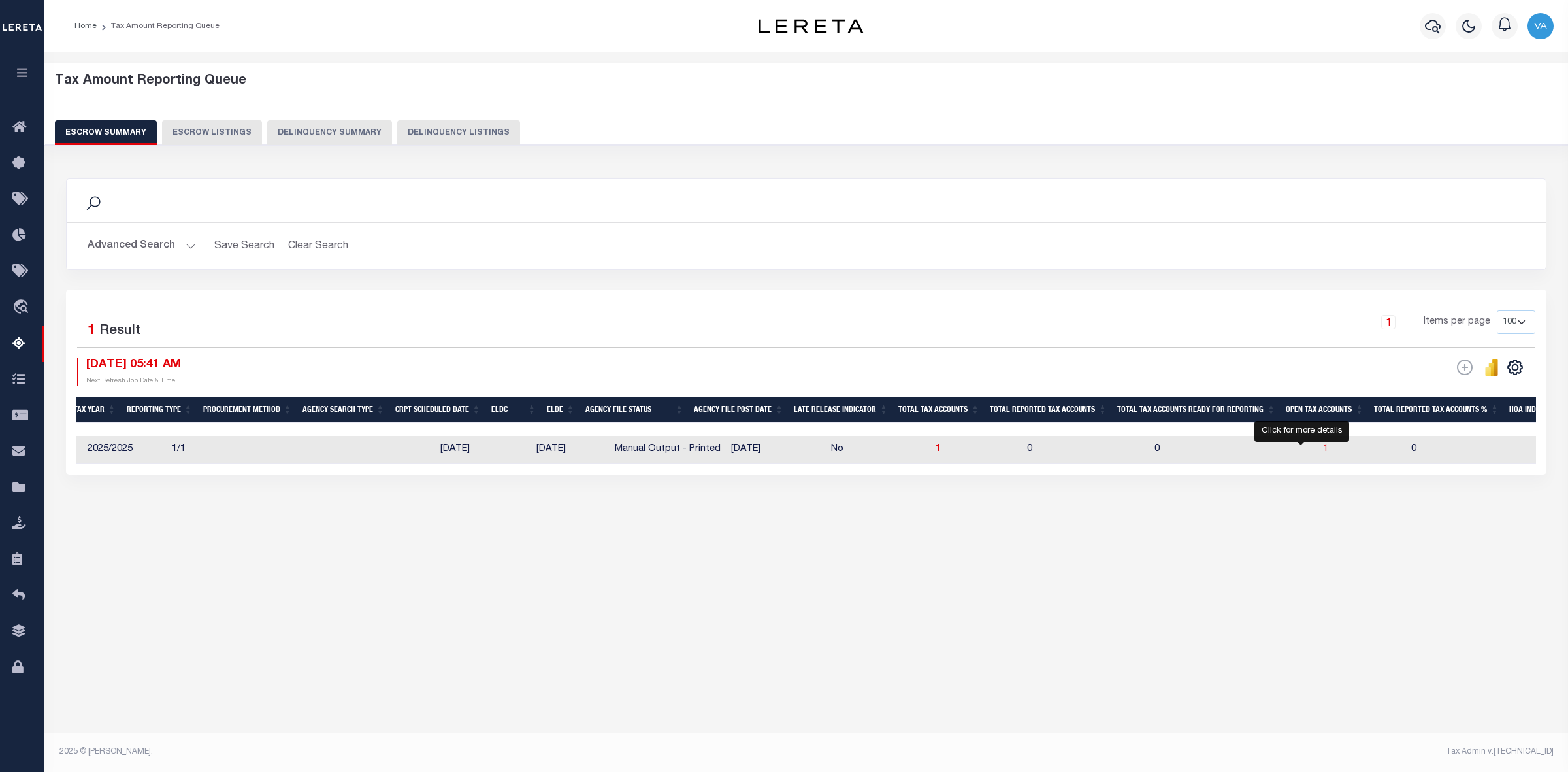
click at [1323, 447] on span "1" at bounding box center [1326, 449] width 5 height 9
select select "100"
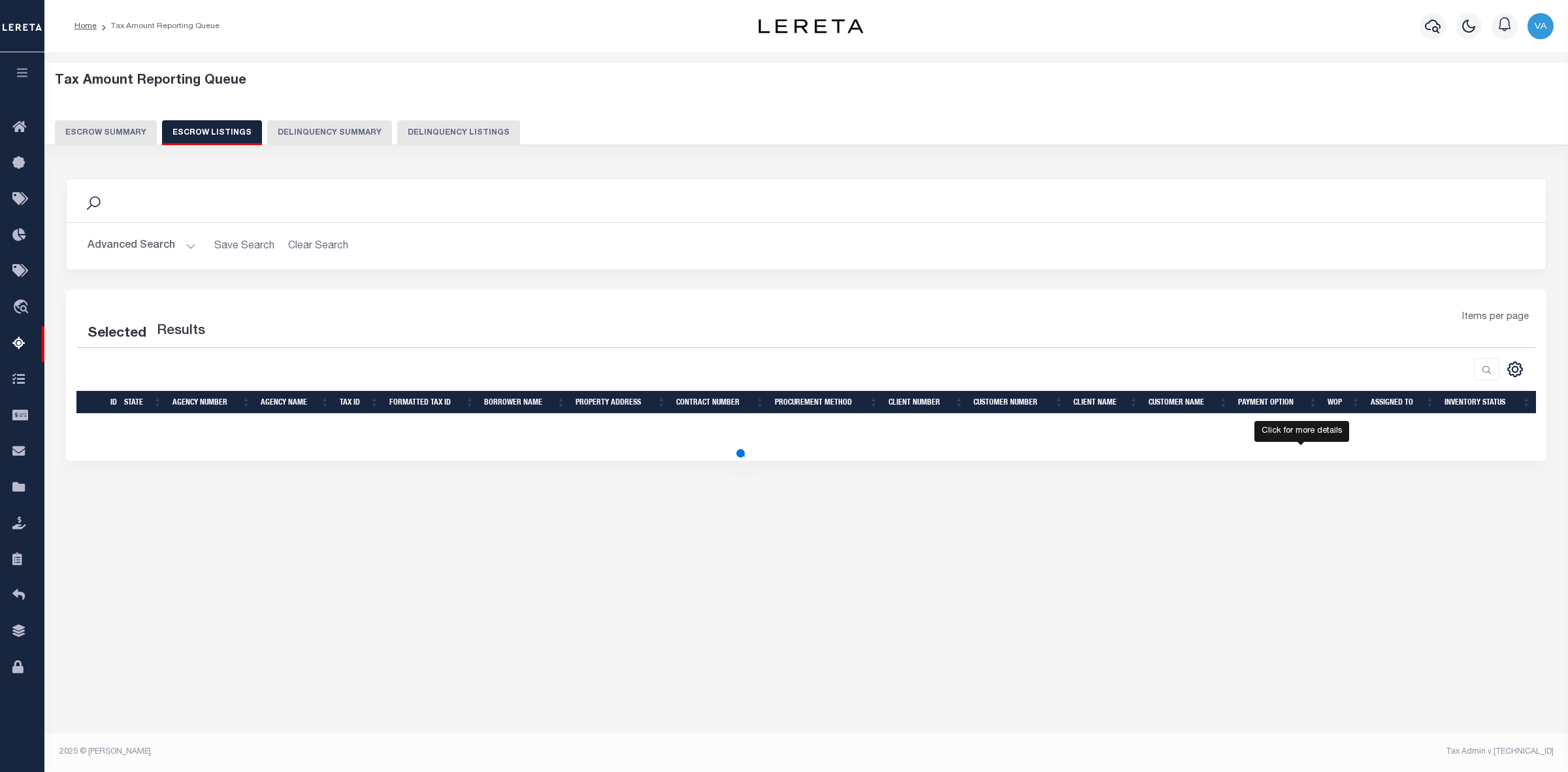
select select "100"
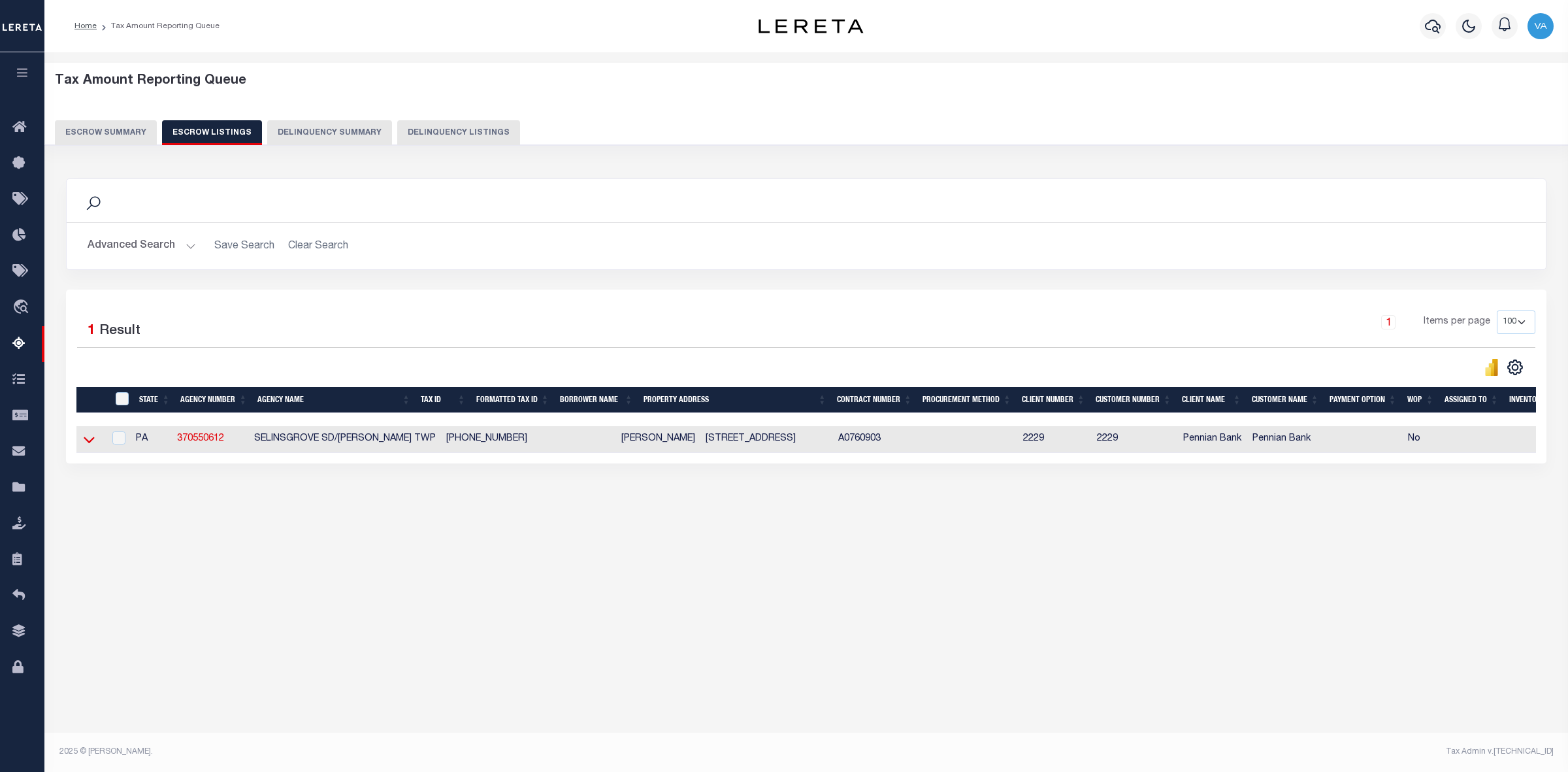
click at [86, 443] on icon at bounding box center [89, 440] width 11 height 6
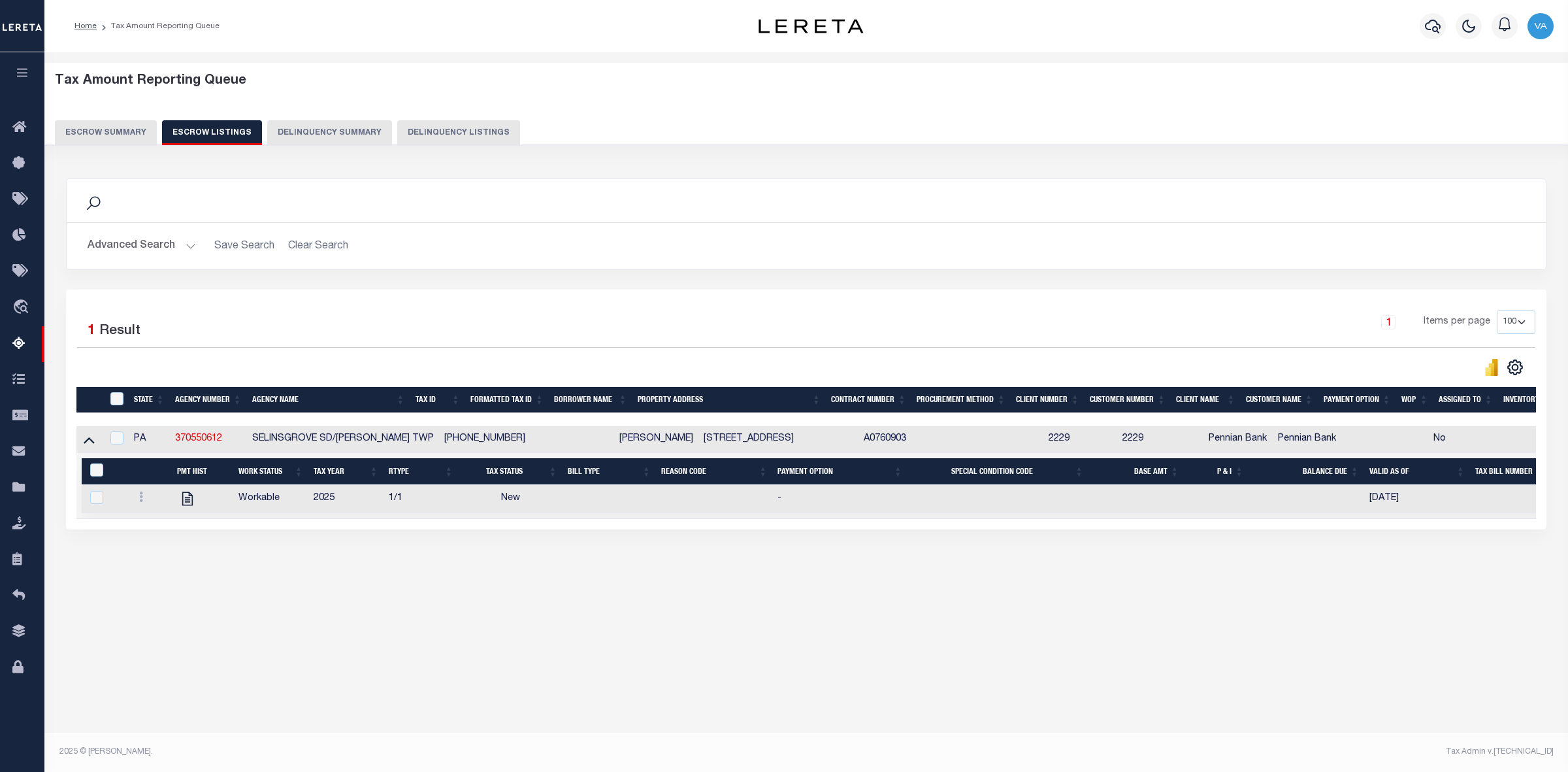
click at [96, 138] on button "Escrow Summary" at bounding box center [106, 132] width 102 height 25
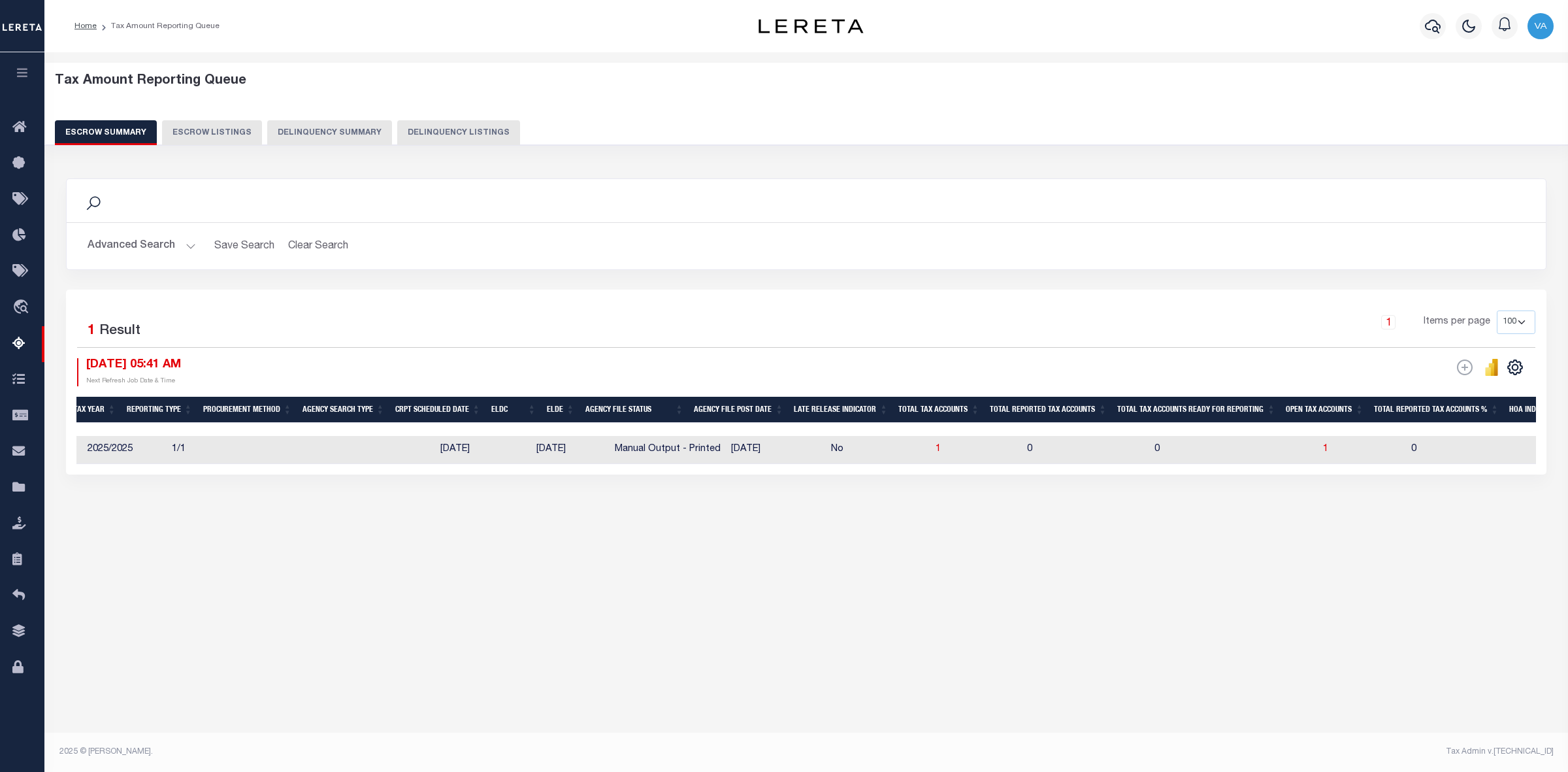
click at [123, 243] on button "Advanced Search" at bounding box center [142, 246] width 109 height 25
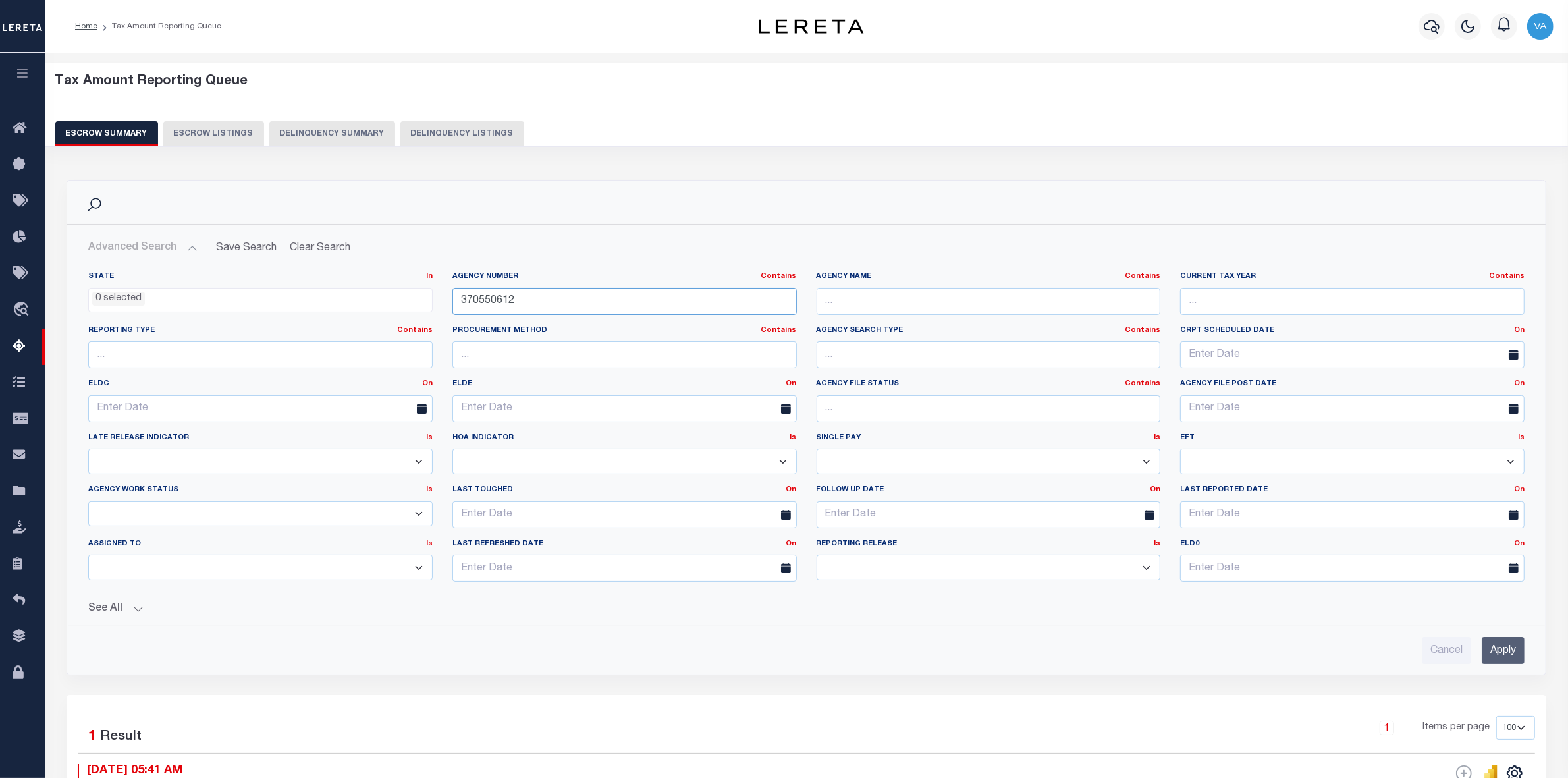
drag, startPoint x: 540, startPoint y: 308, endPoint x: 442, endPoint y: 305, distance: 98.0
click at [443, 305] on div "Agency Number Contains Contains Is 370550612" at bounding box center [625, 298] width 364 height 54
paste input "48060"
click at [1502, 645] on input "Apply" at bounding box center [1503, 650] width 42 height 27
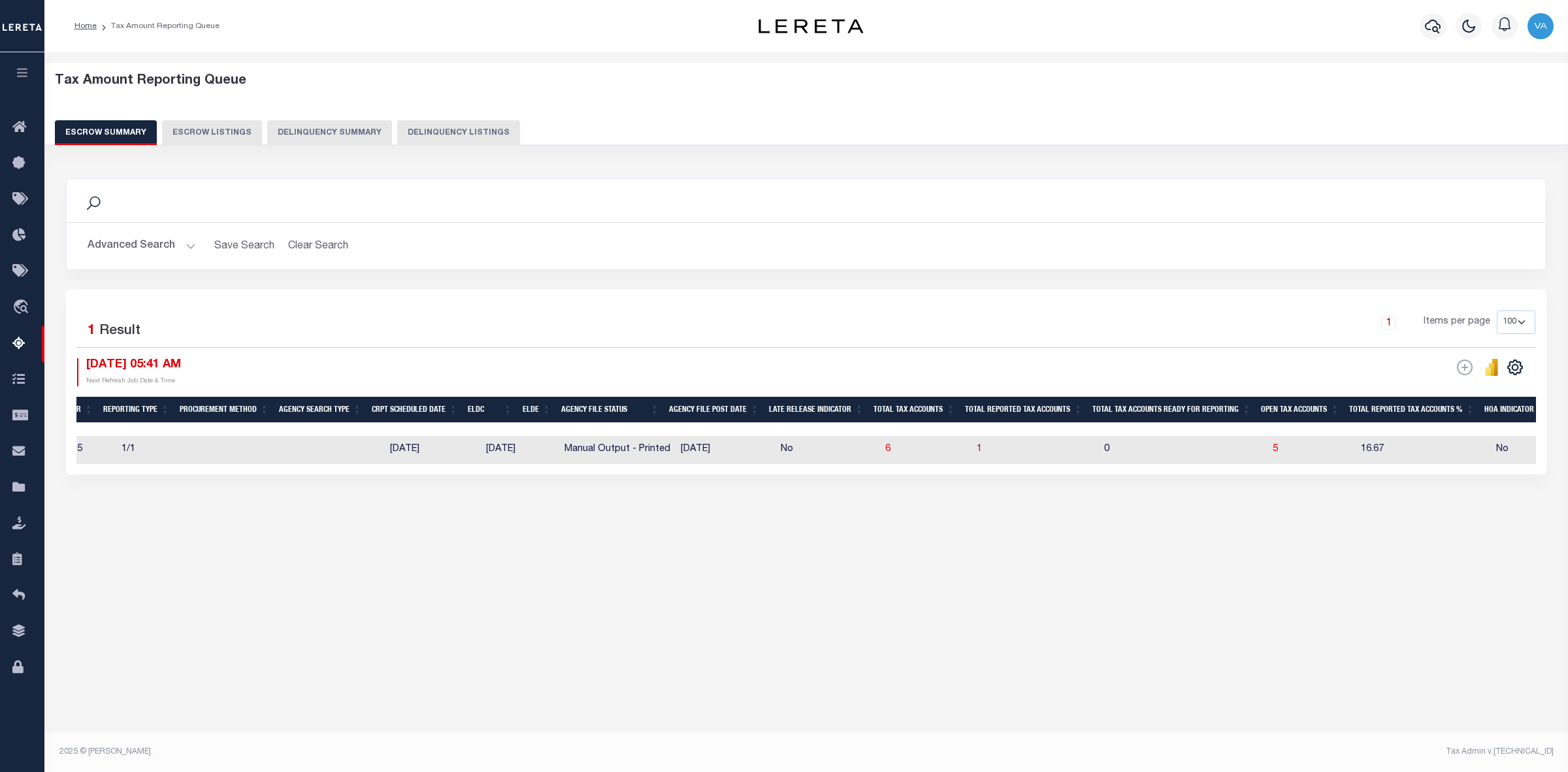
click at [145, 242] on button "Advanced Search" at bounding box center [142, 246] width 109 height 25
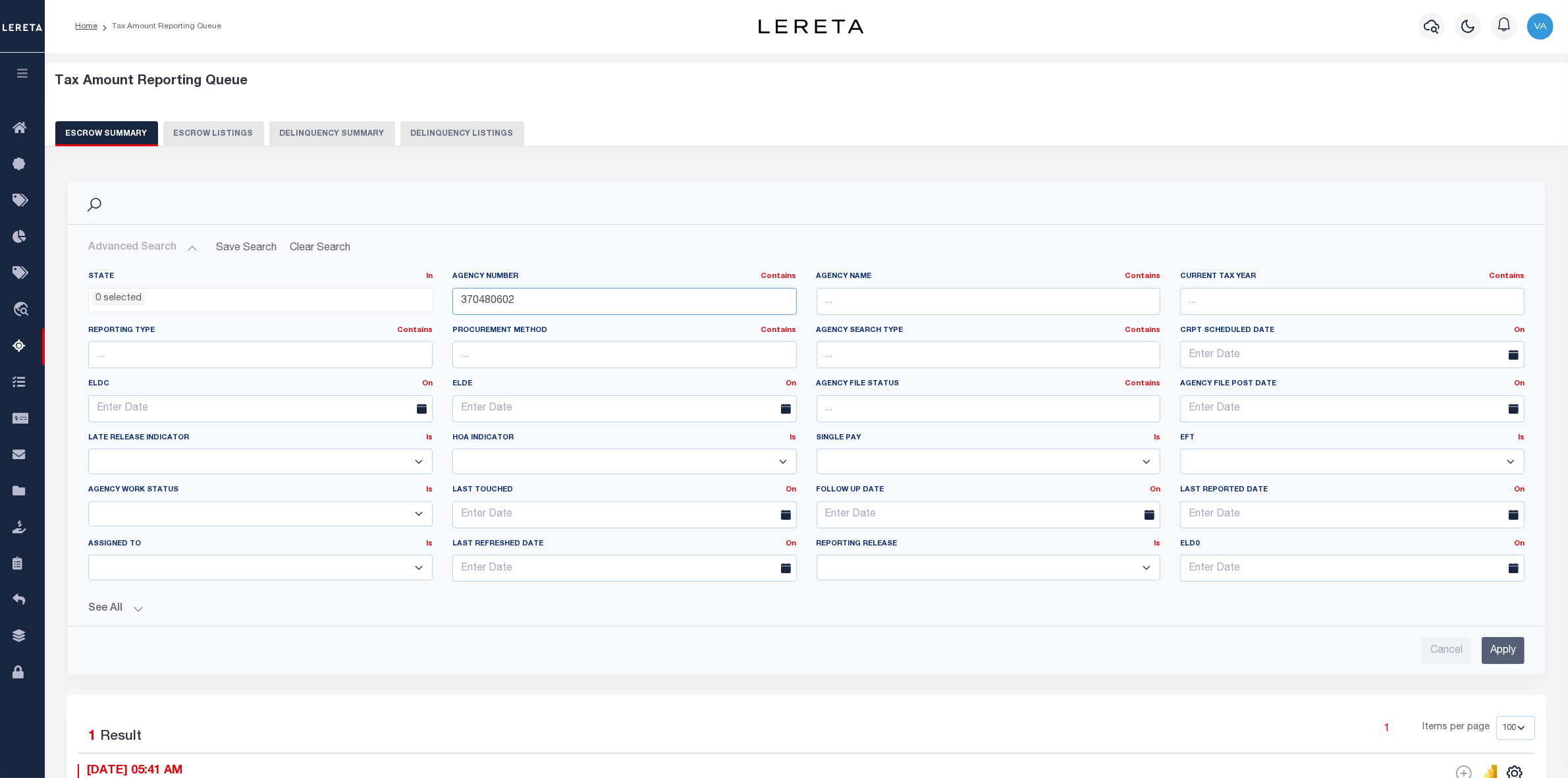
click at [521, 307] on input "370480602" at bounding box center [625, 301] width 345 height 27
drag, startPoint x: 515, startPoint y: 305, endPoint x: 454, endPoint y: 305, distance: 61.0
click at [454, 305] on input "370480602" at bounding box center [625, 301] width 345 height 27
paste input "200050218"
type input "200050218"
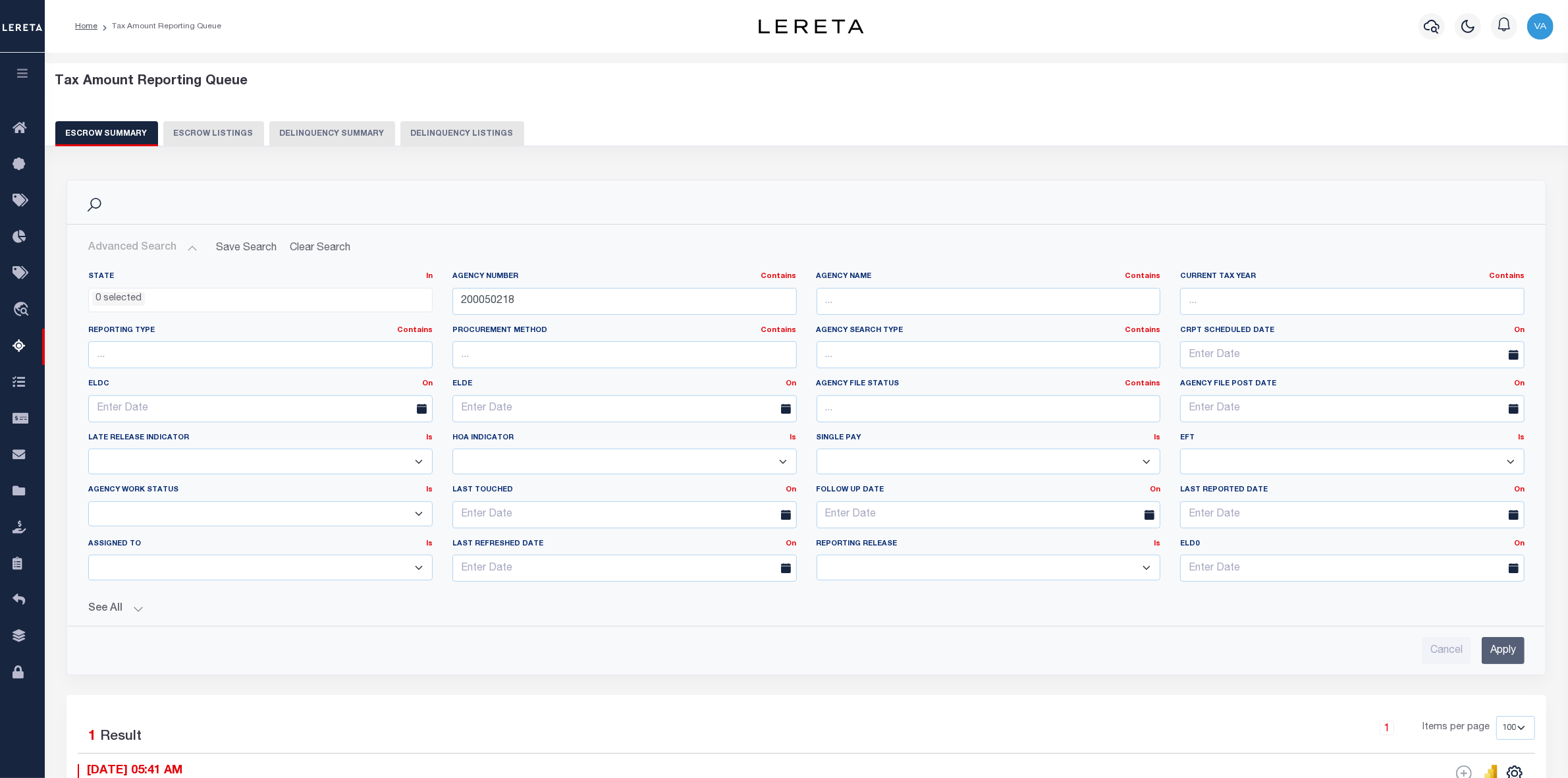
click at [1492, 649] on input "Apply" at bounding box center [1503, 650] width 42 height 27
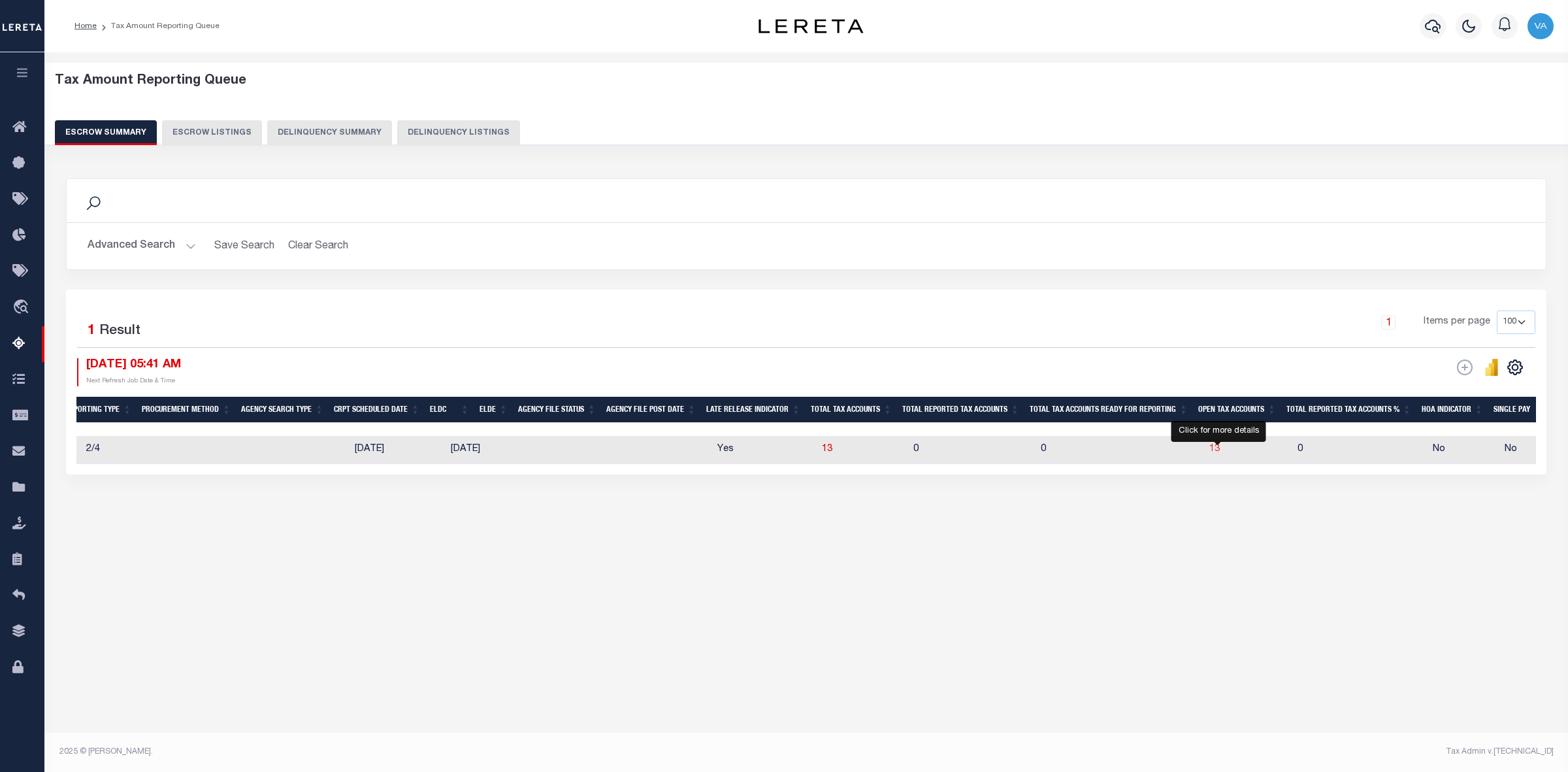
click at [1220, 451] on span "13" at bounding box center [1215, 449] width 11 height 9
select select "100"
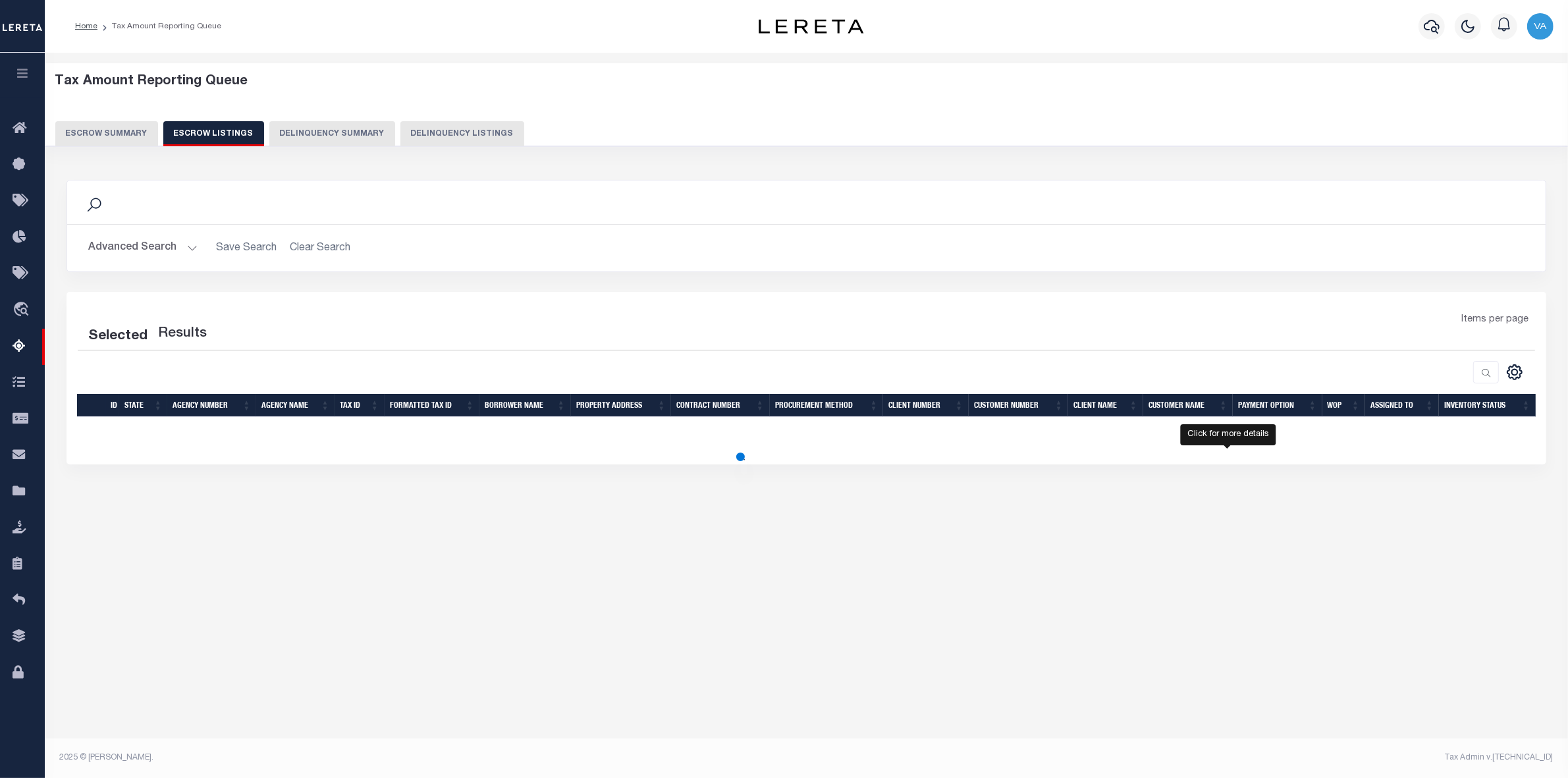
select select "100"
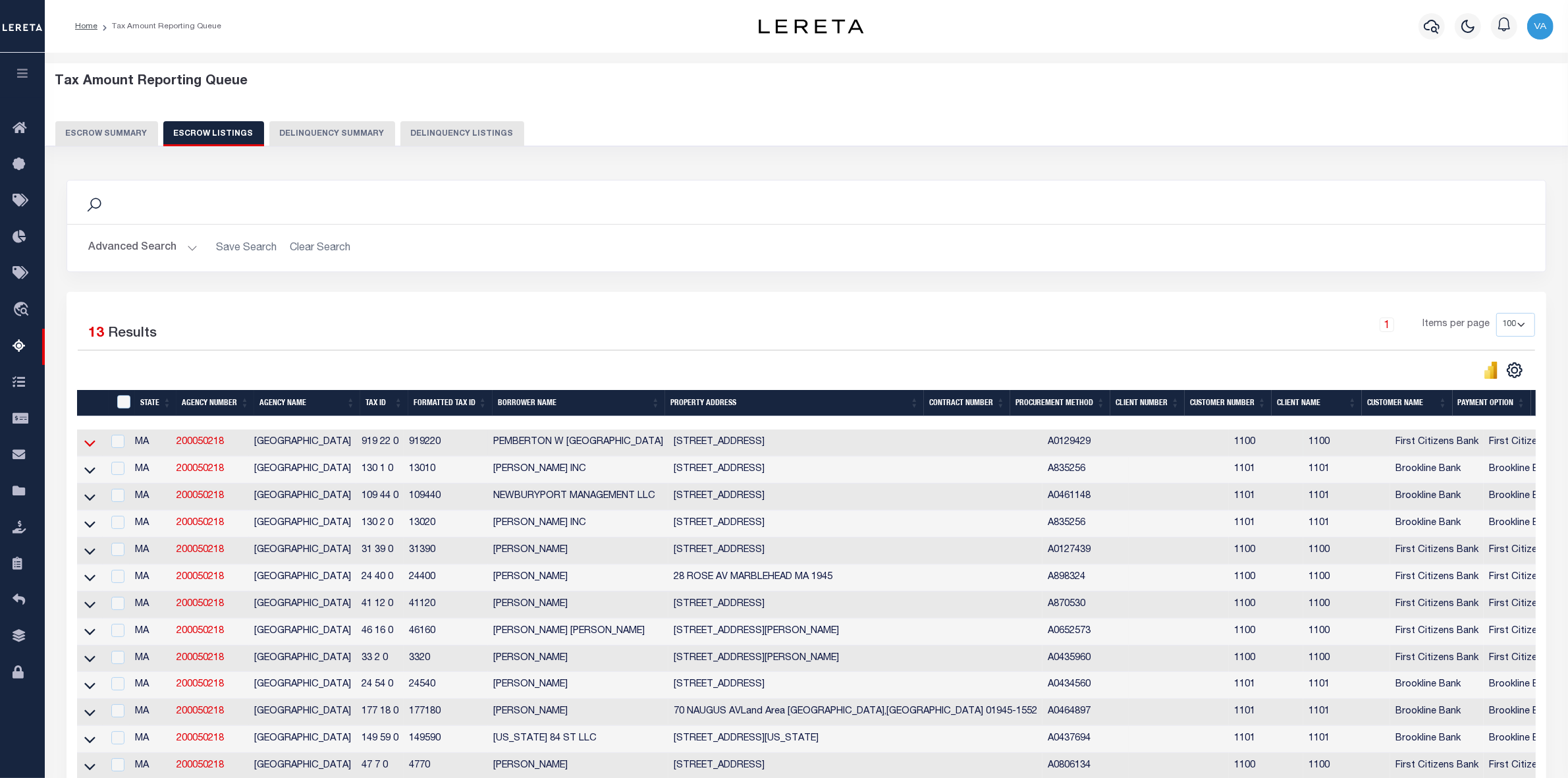
click at [93, 443] on icon at bounding box center [89, 443] width 11 height 14
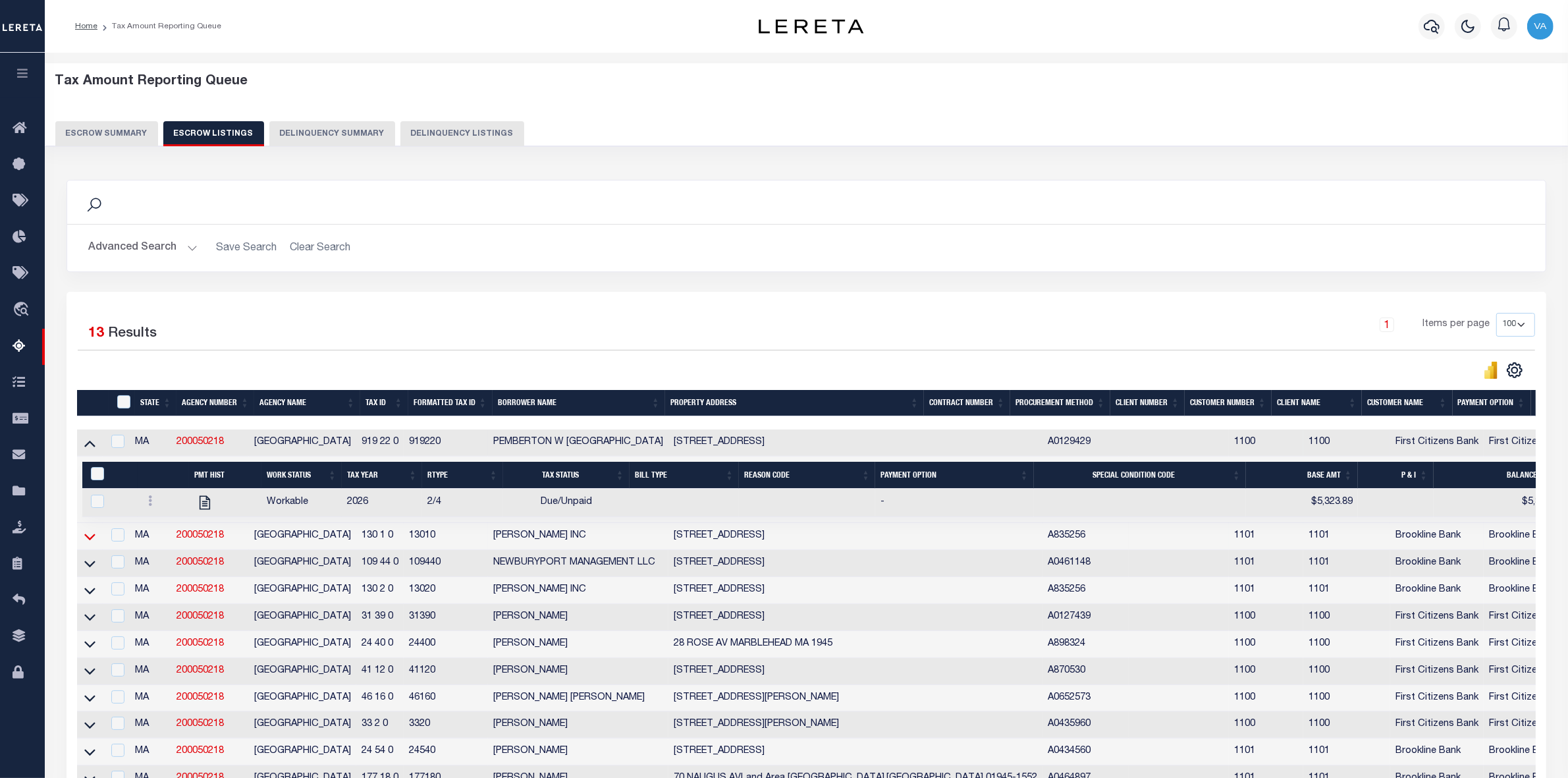
click at [86, 540] on icon at bounding box center [89, 537] width 11 height 6
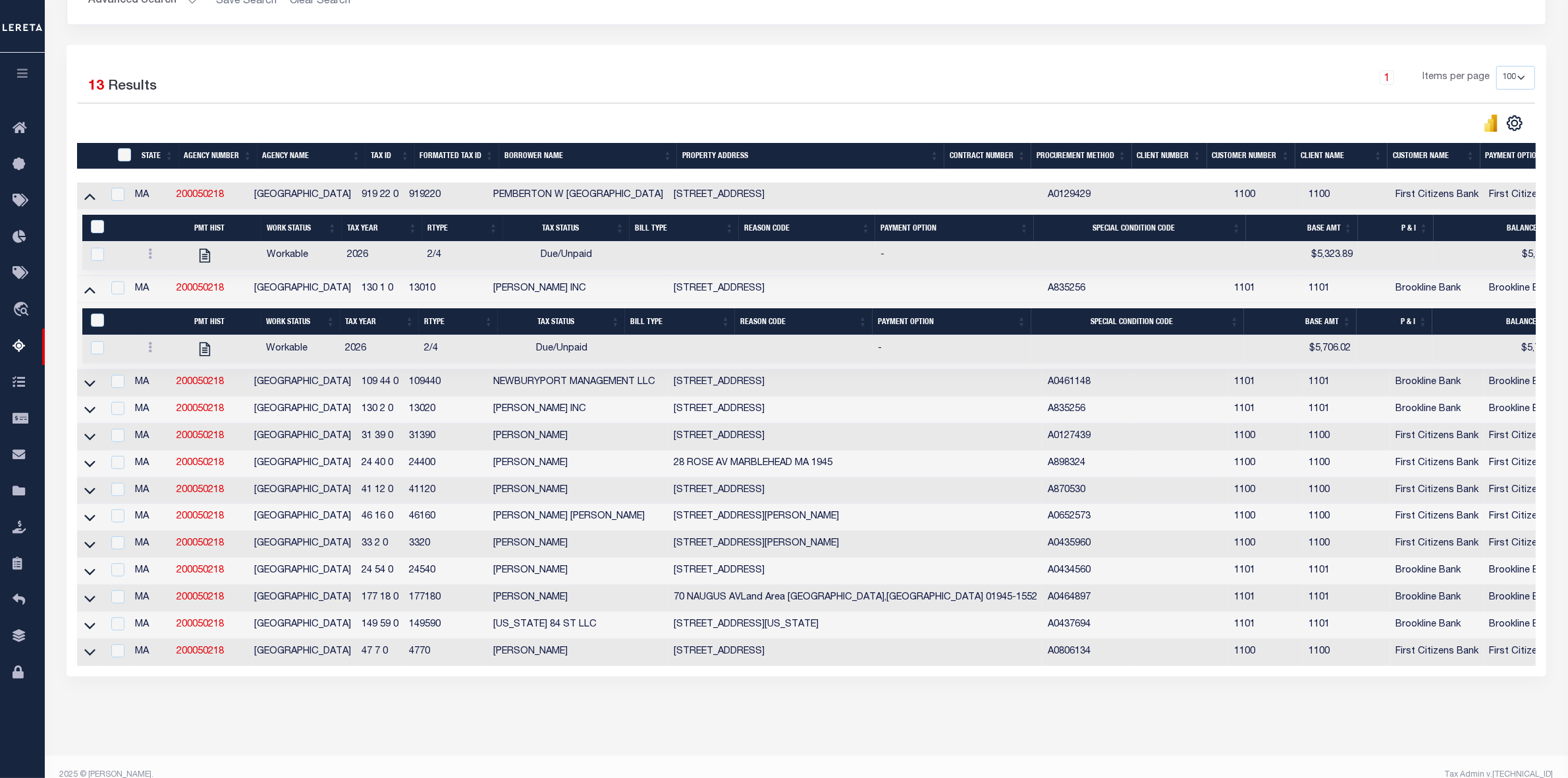
scroll to position [290, 0]
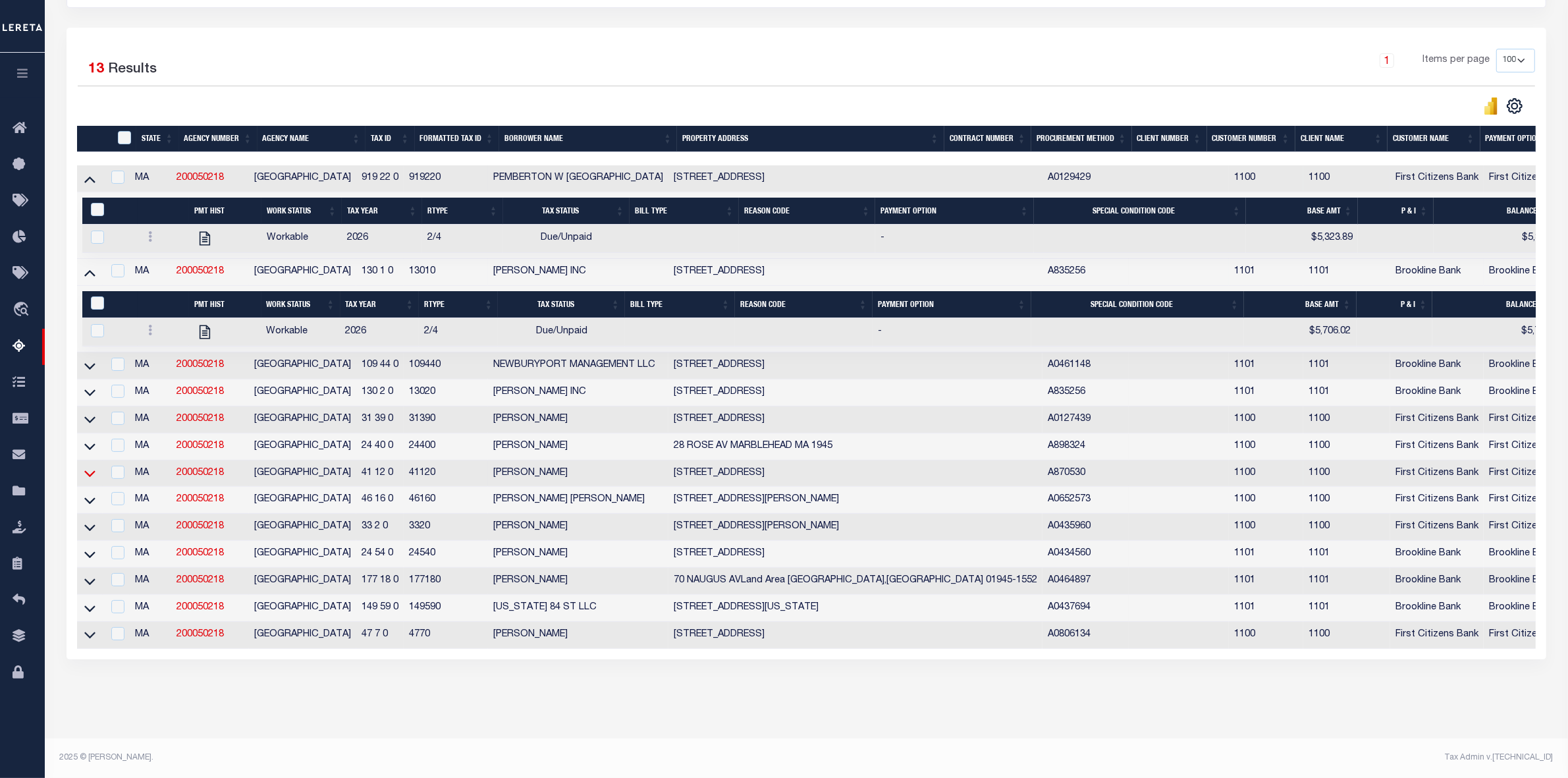
click at [90, 467] on icon at bounding box center [89, 474] width 11 height 14
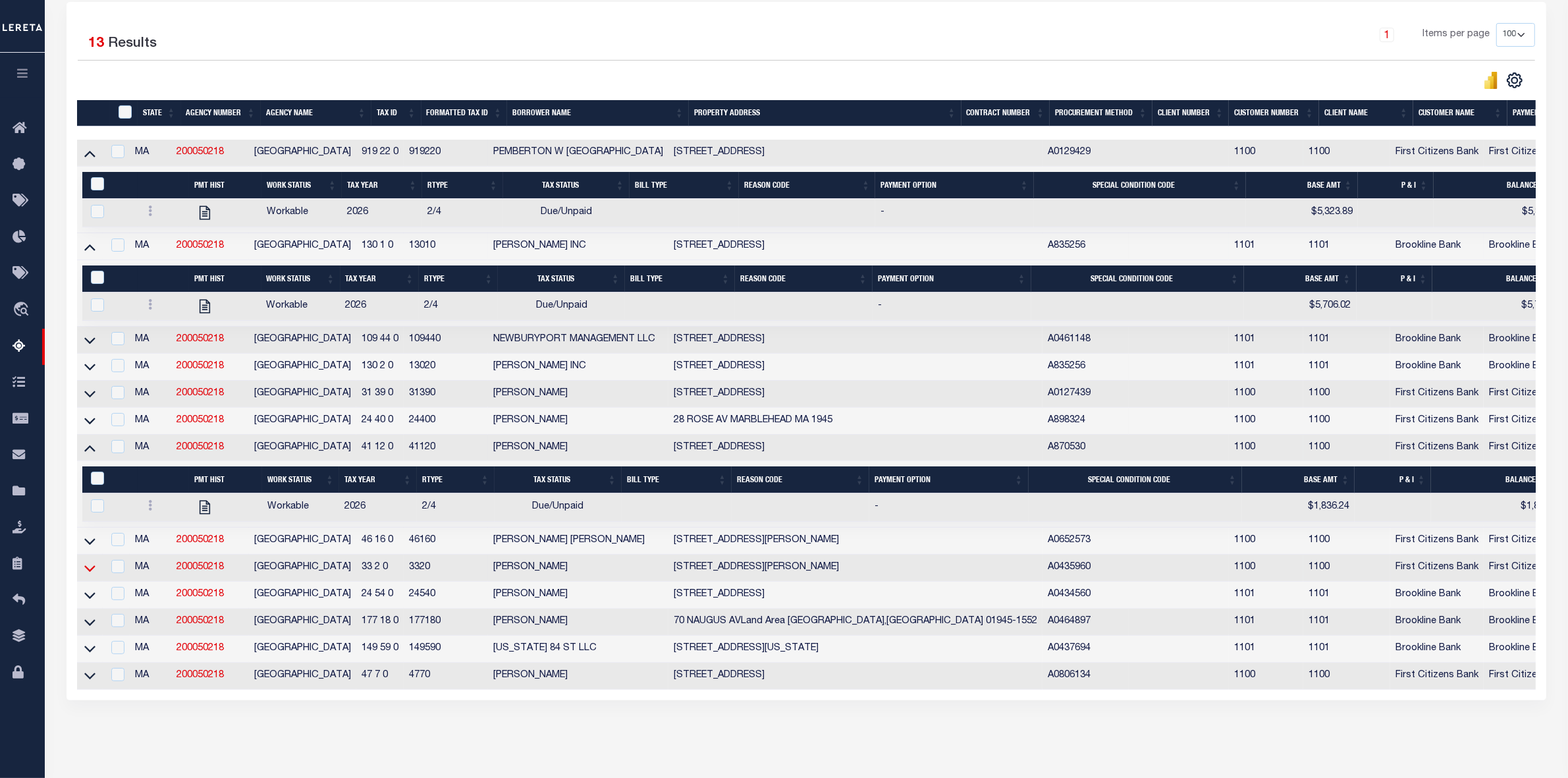
click at [88, 575] on icon at bounding box center [89, 568] width 11 height 14
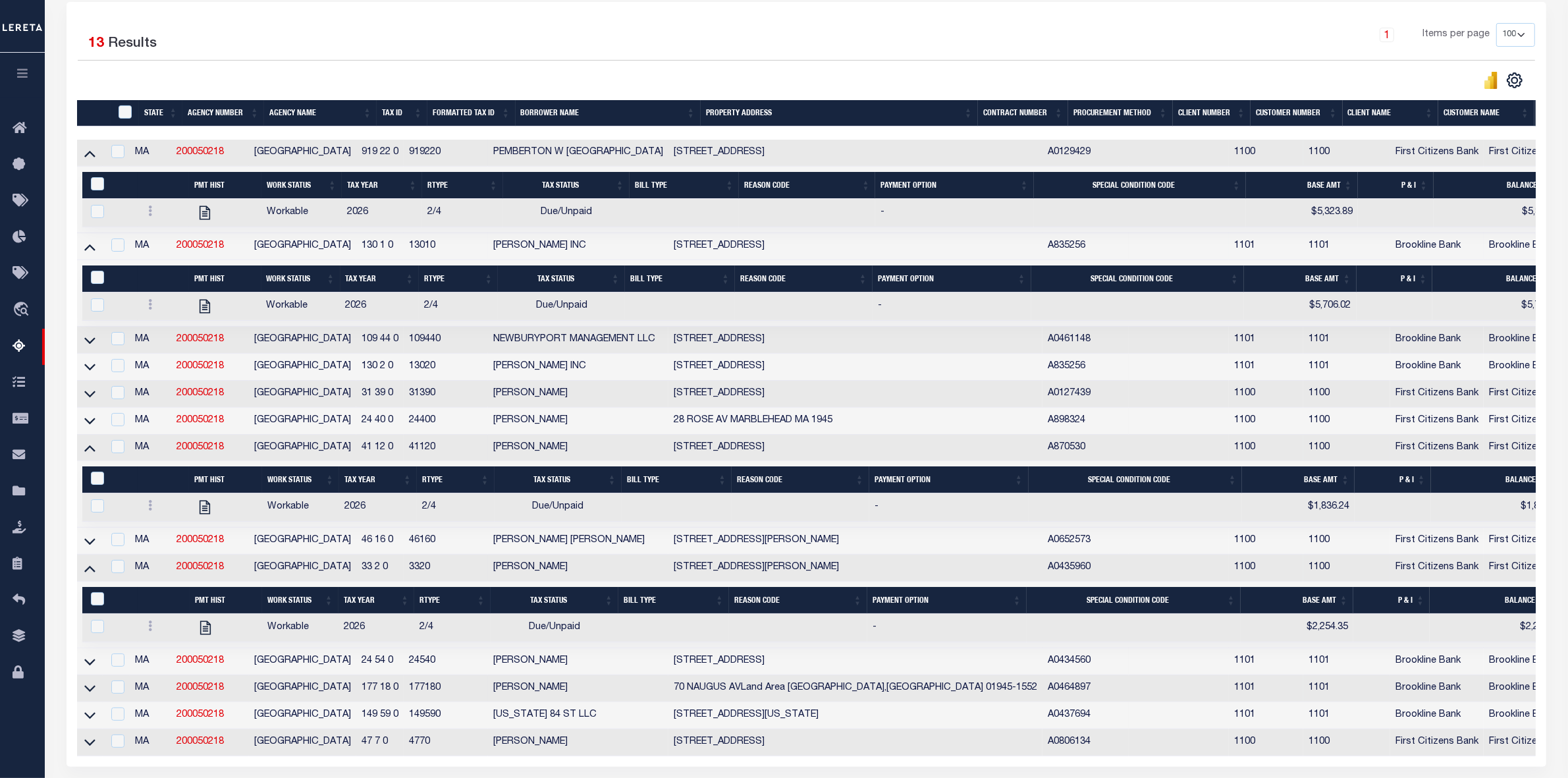
scroll to position [425, 0]
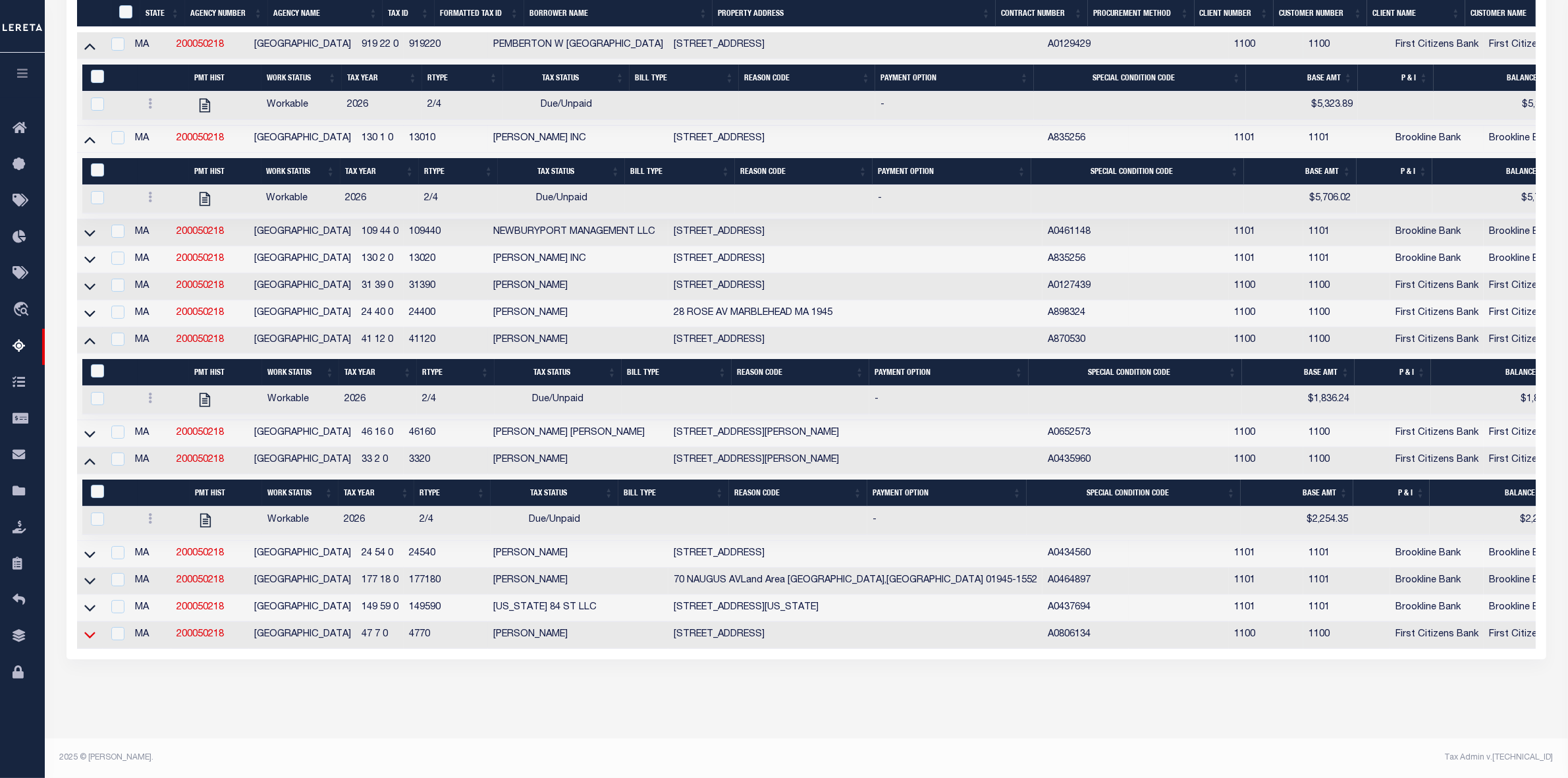
click at [84, 629] on icon at bounding box center [89, 635] width 11 height 14
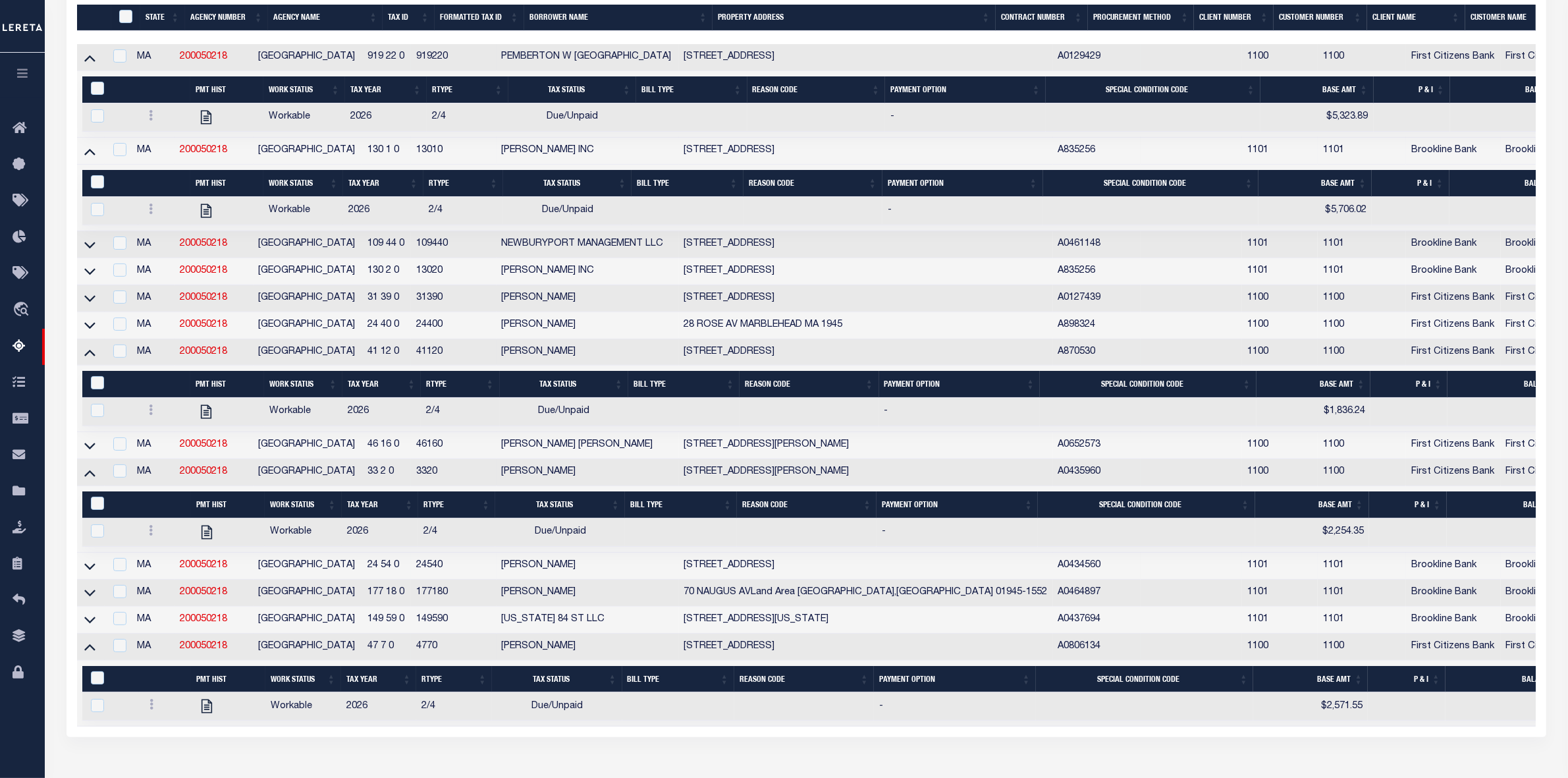
scroll to position [56, 0]
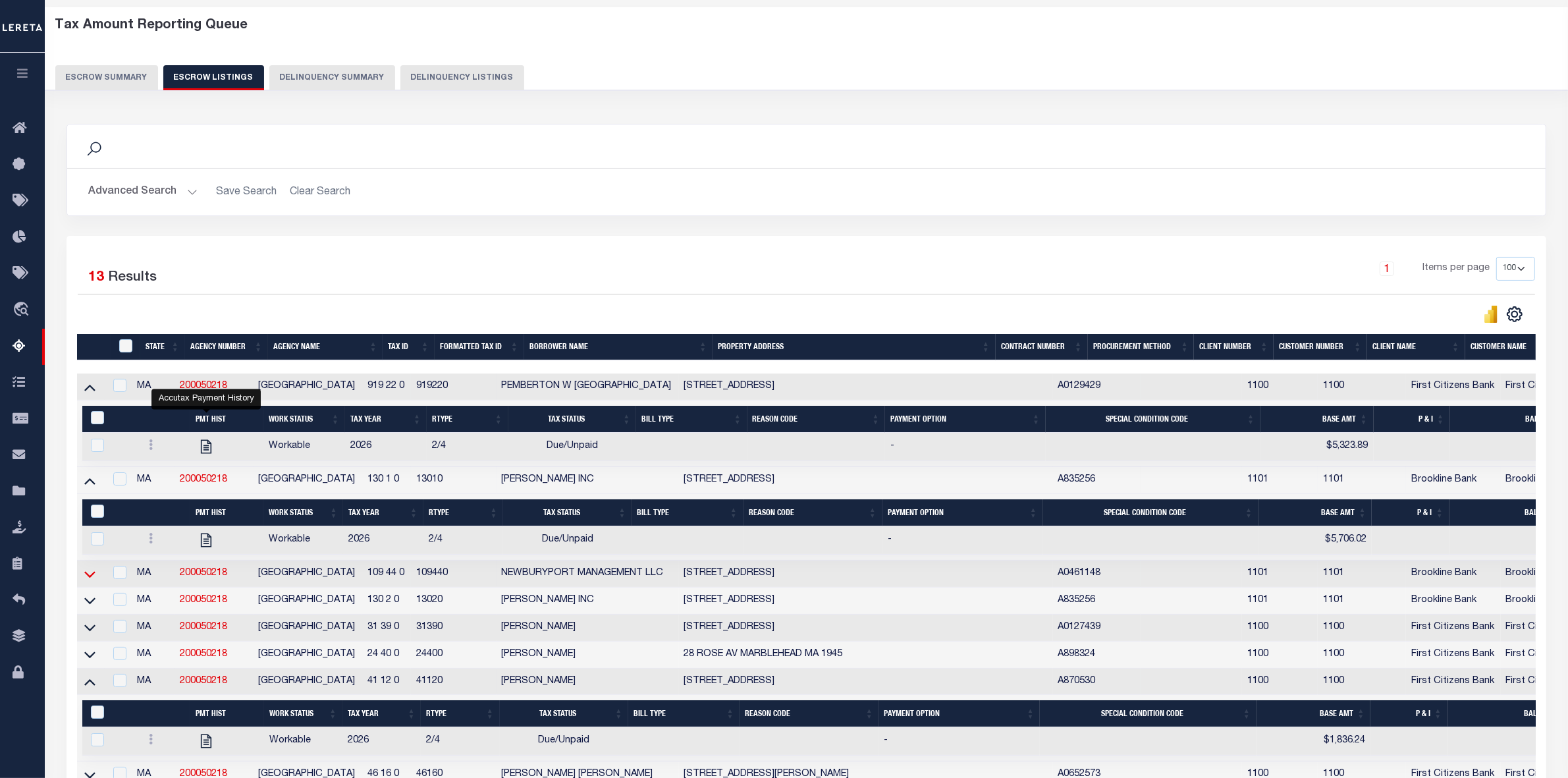
click at [88, 580] on icon at bounding box center [89, 575] width 11 height 14
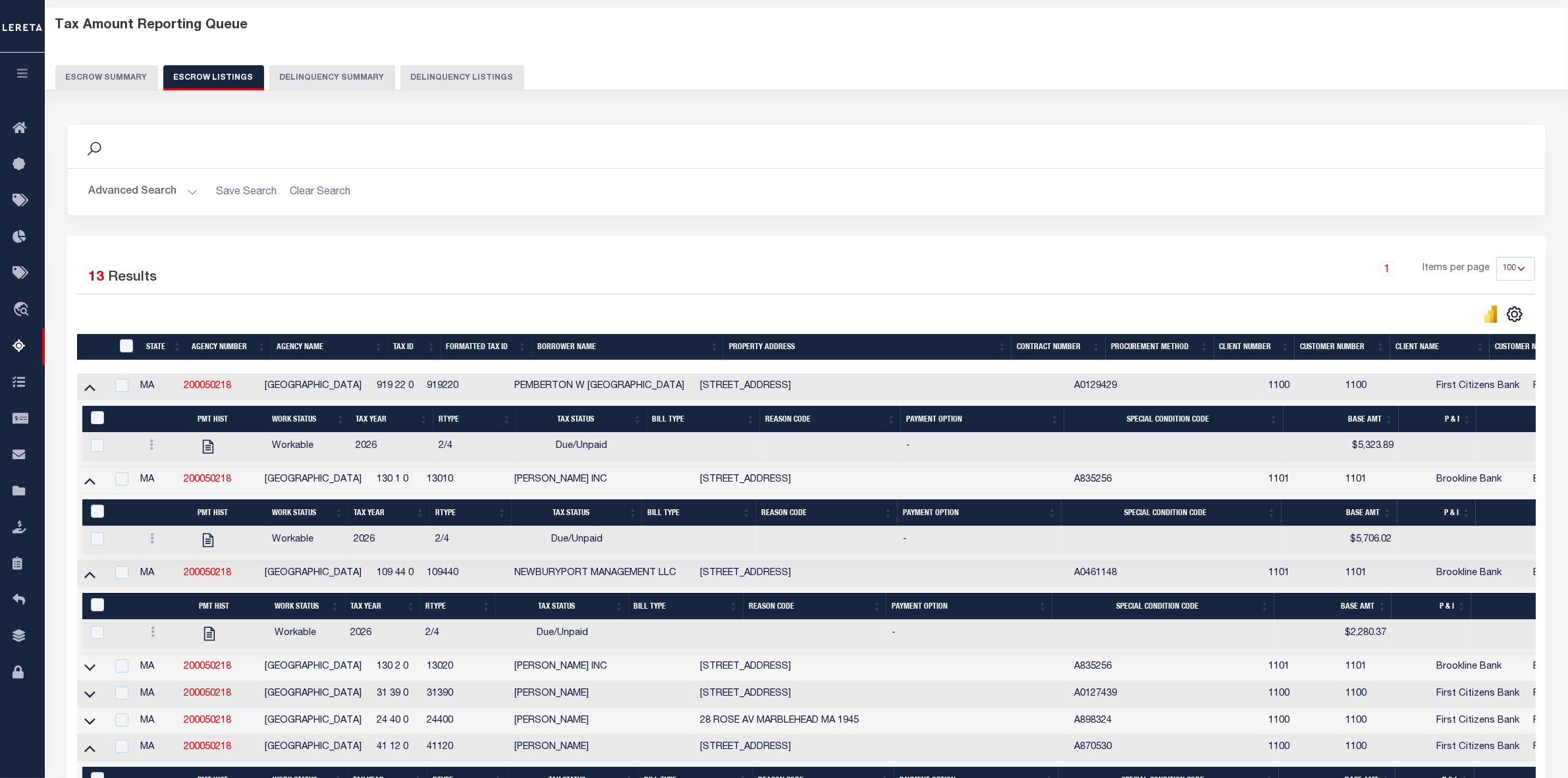
scroll to position [221, 0]
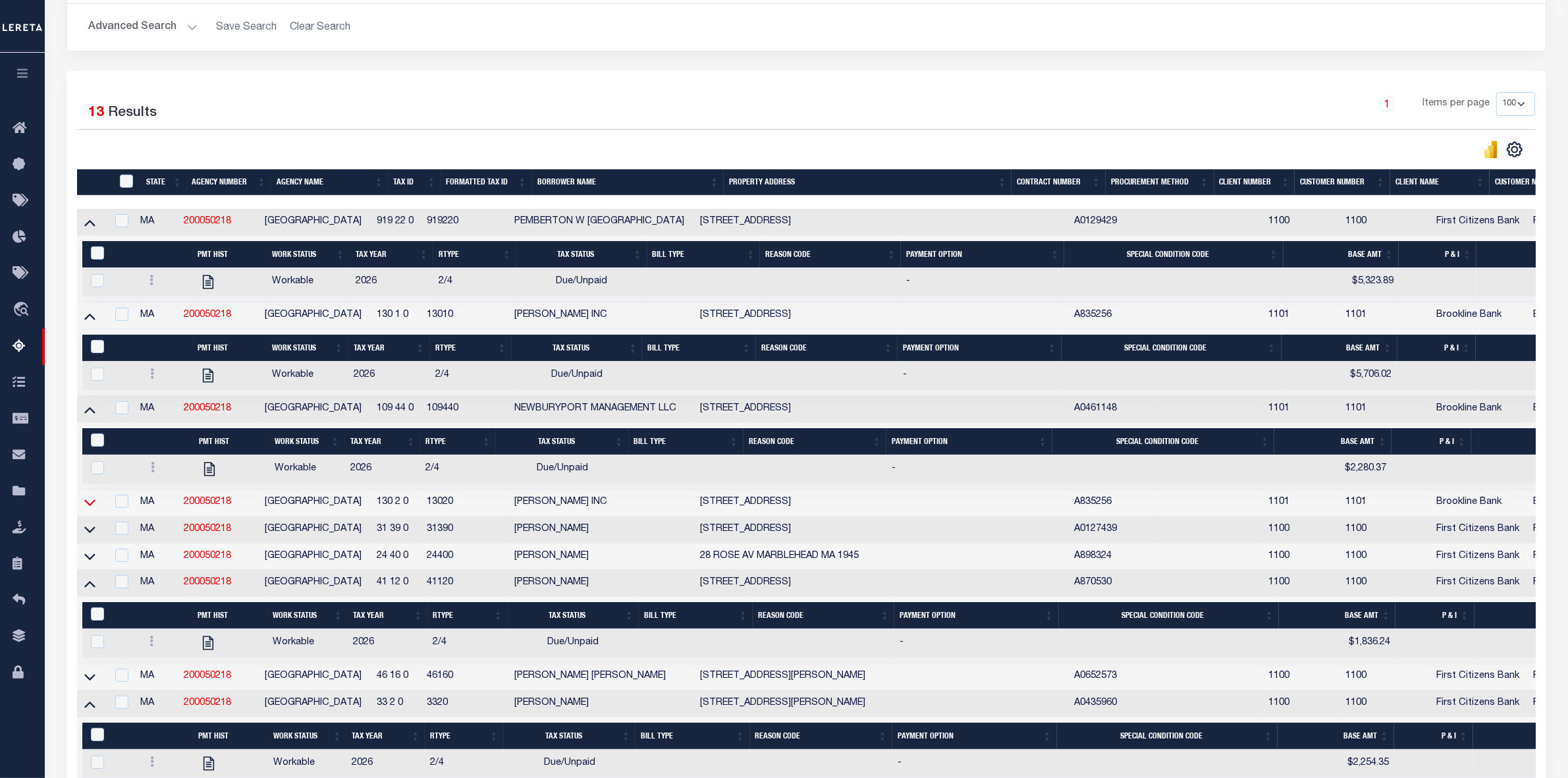
click at [92, 509] on icon at bounding box center [89, 502] width 11 height 14
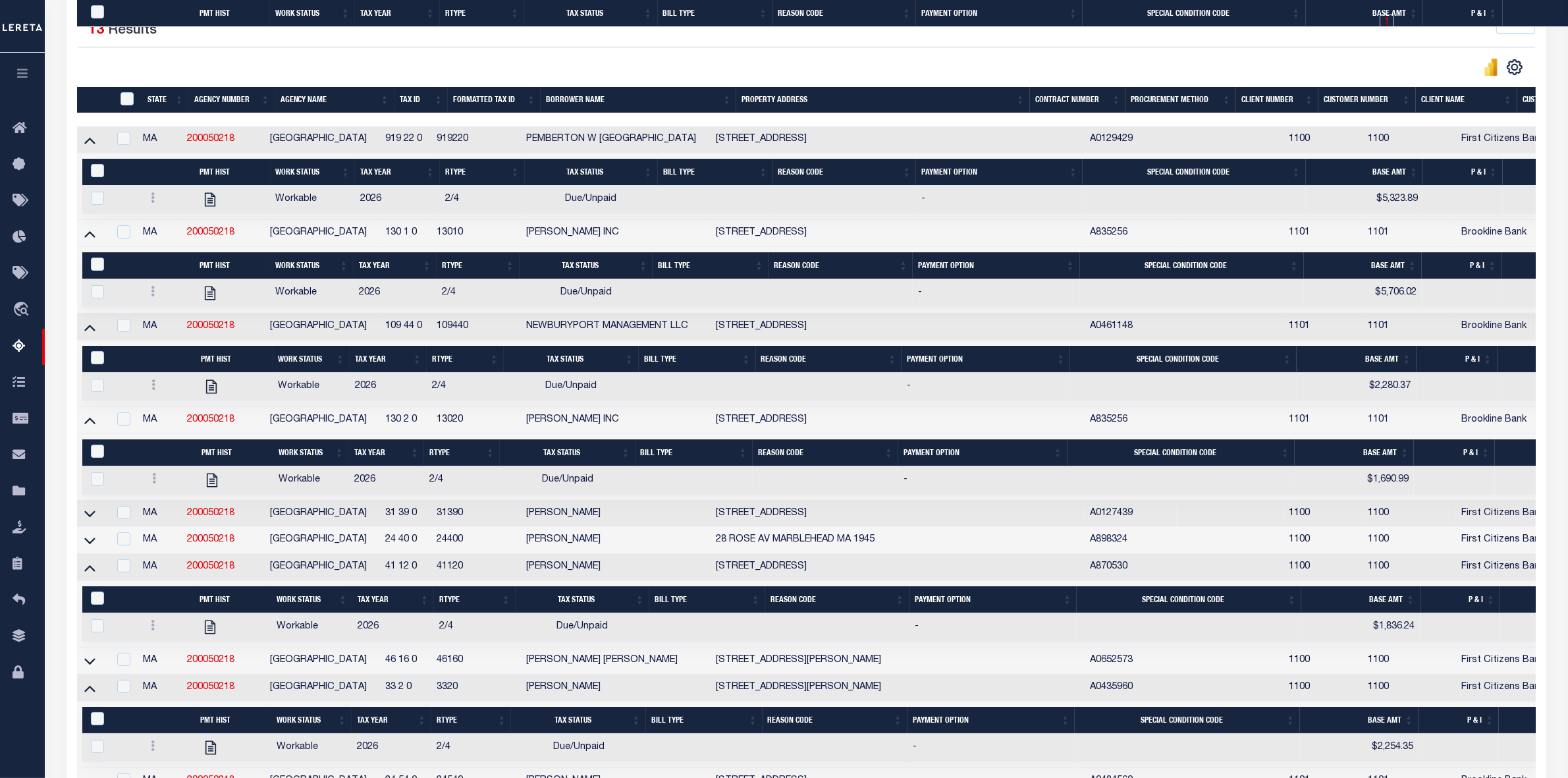
scroll to position [468, 0]
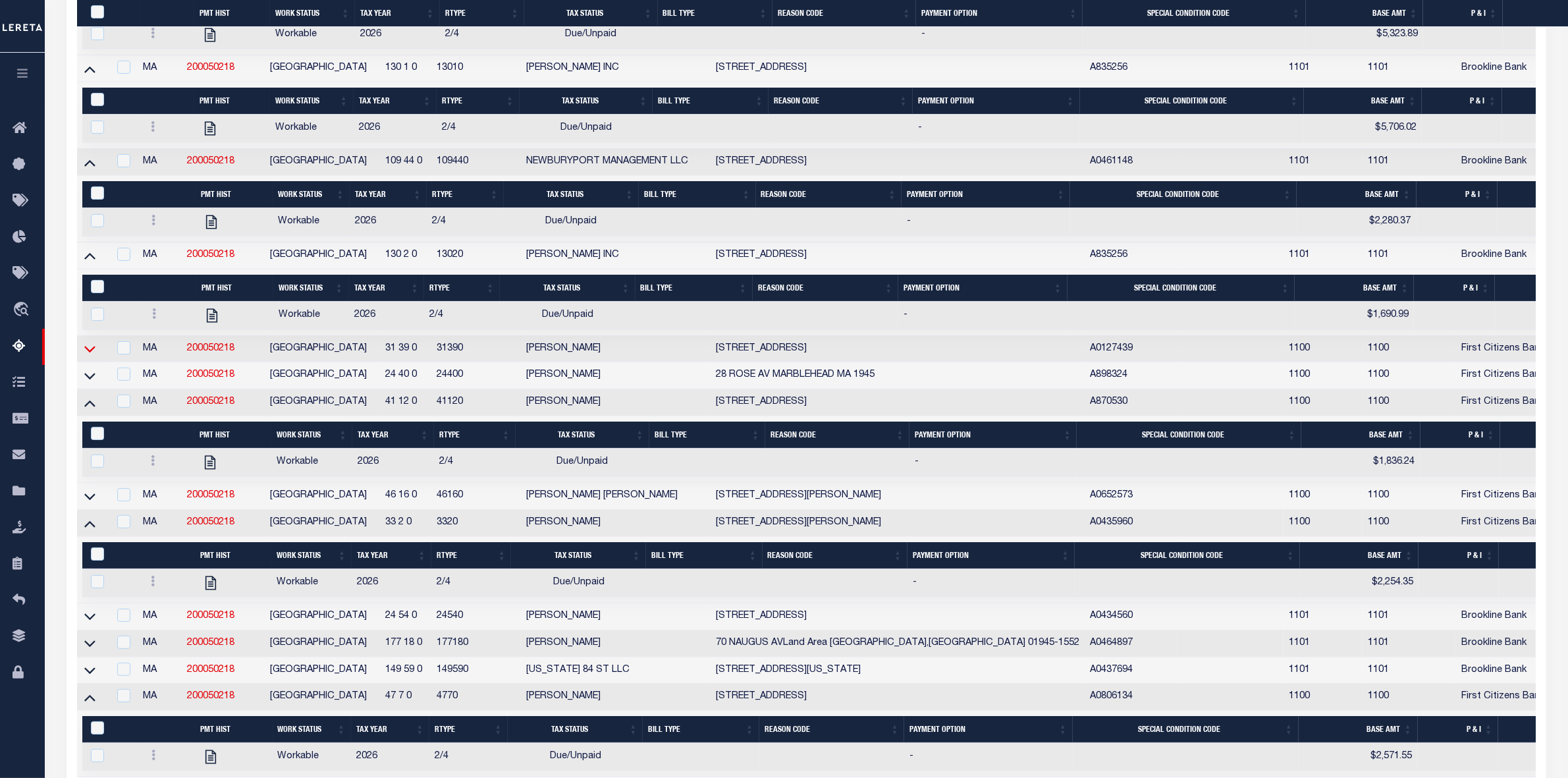
click at [87, 355] on icon at bounding box center [89, 349] width 11 height 14
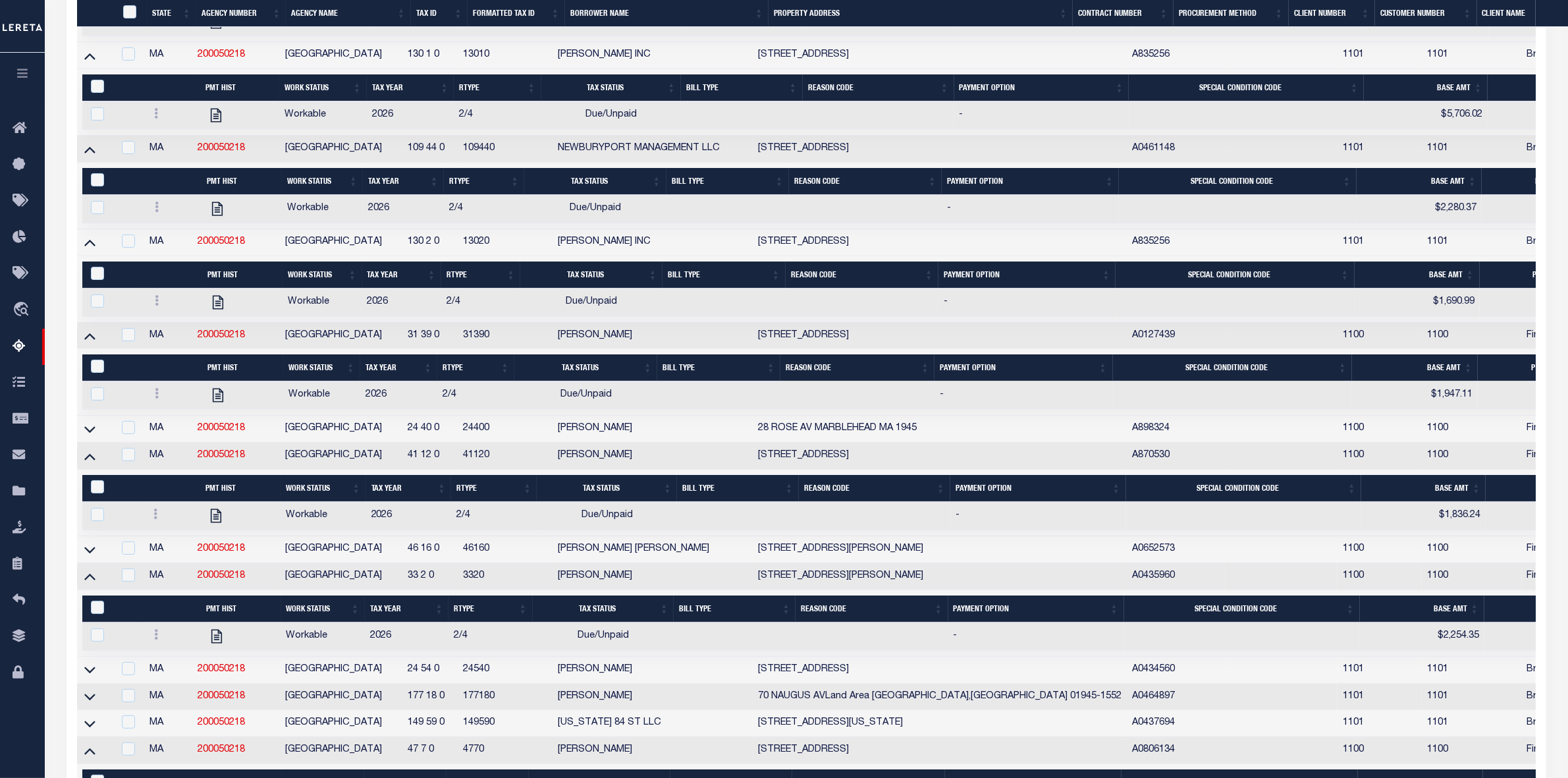
click at [86, 563] on td at bounding box center [95, 549] width 36 height 27
checkbox input "false"
checkbox input "true"
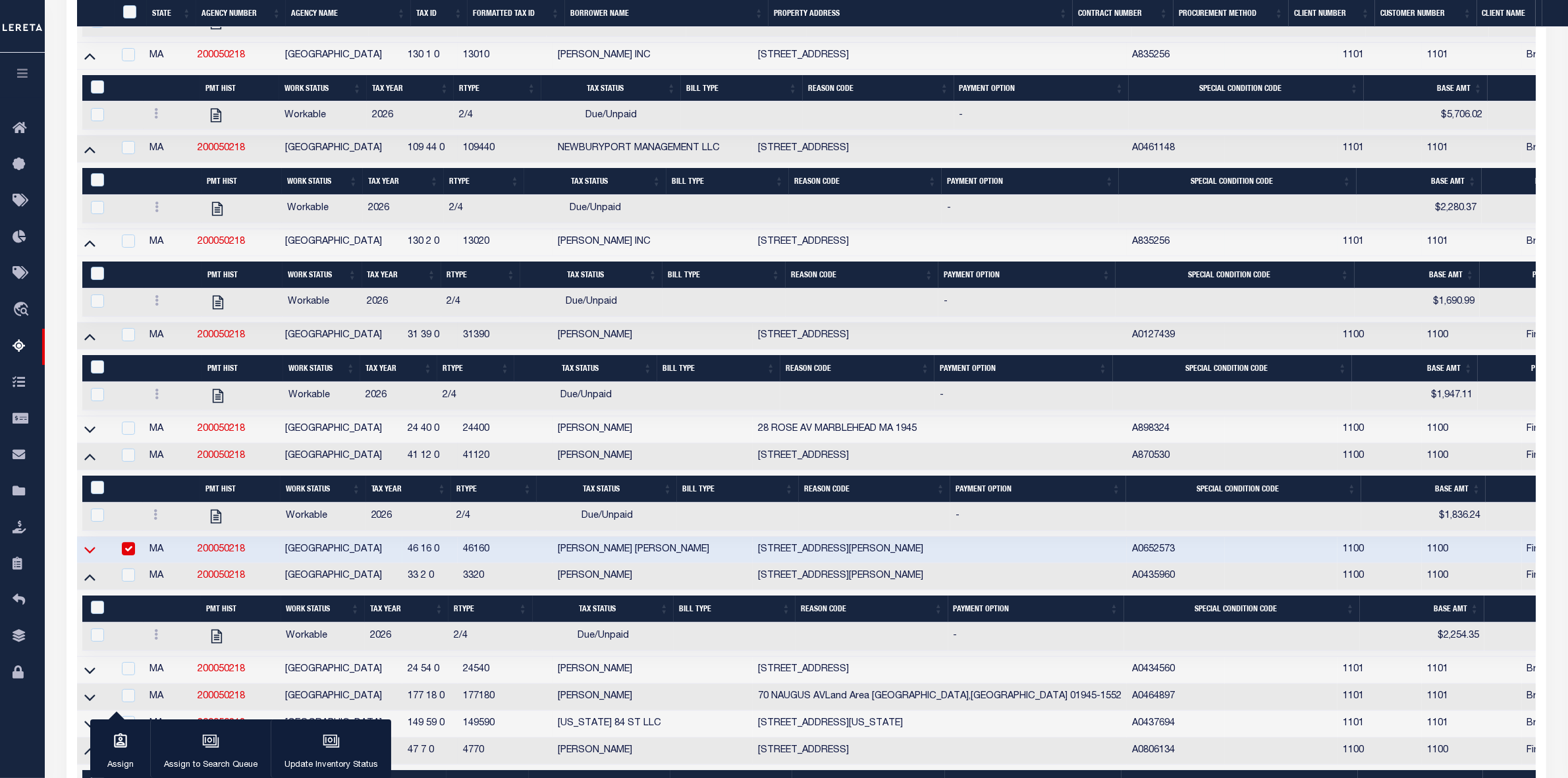
click at [86, 557] on icon at bounding box center [89, 550] width 11 height 14
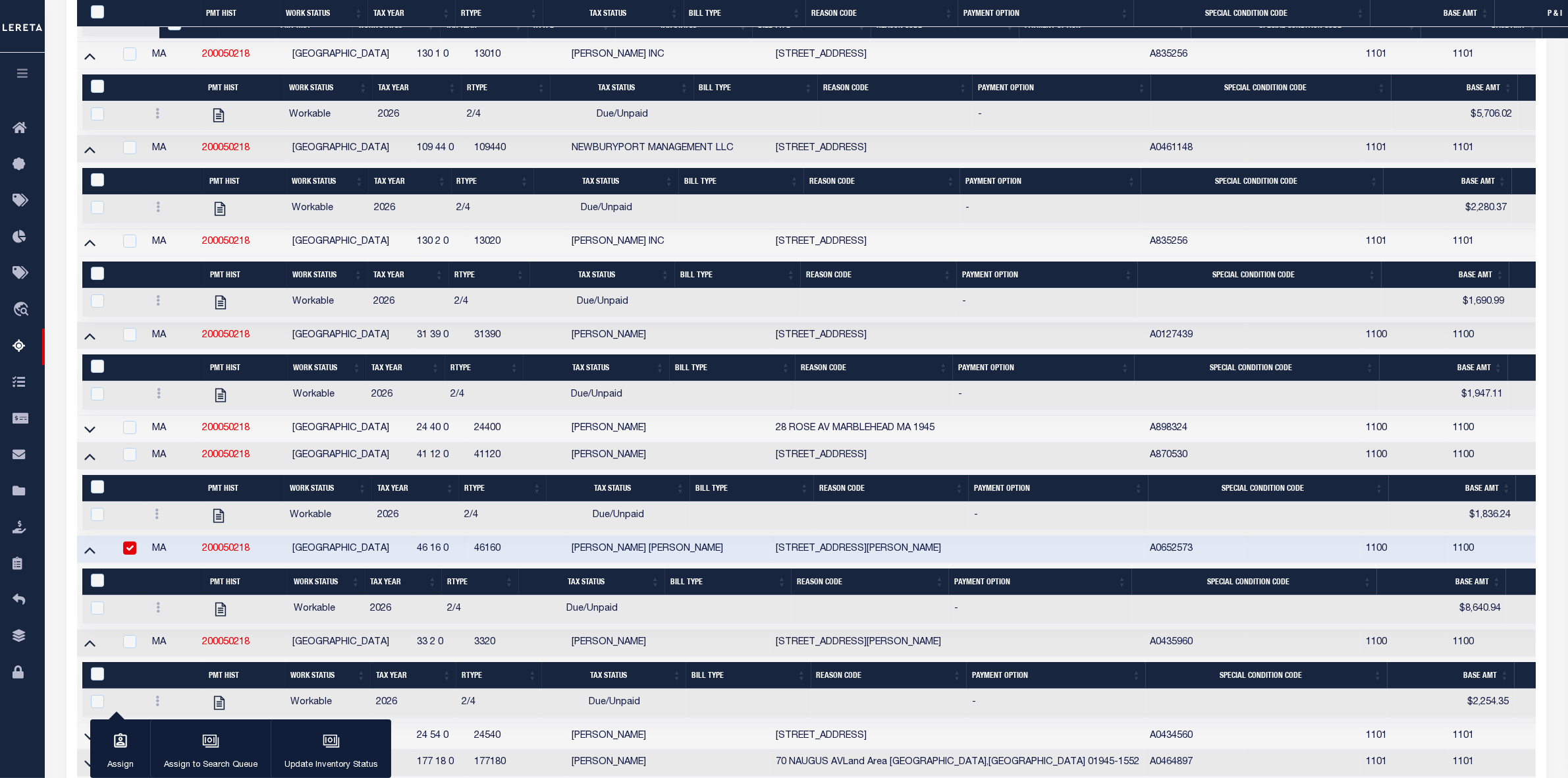
scroll to position [714, 0]
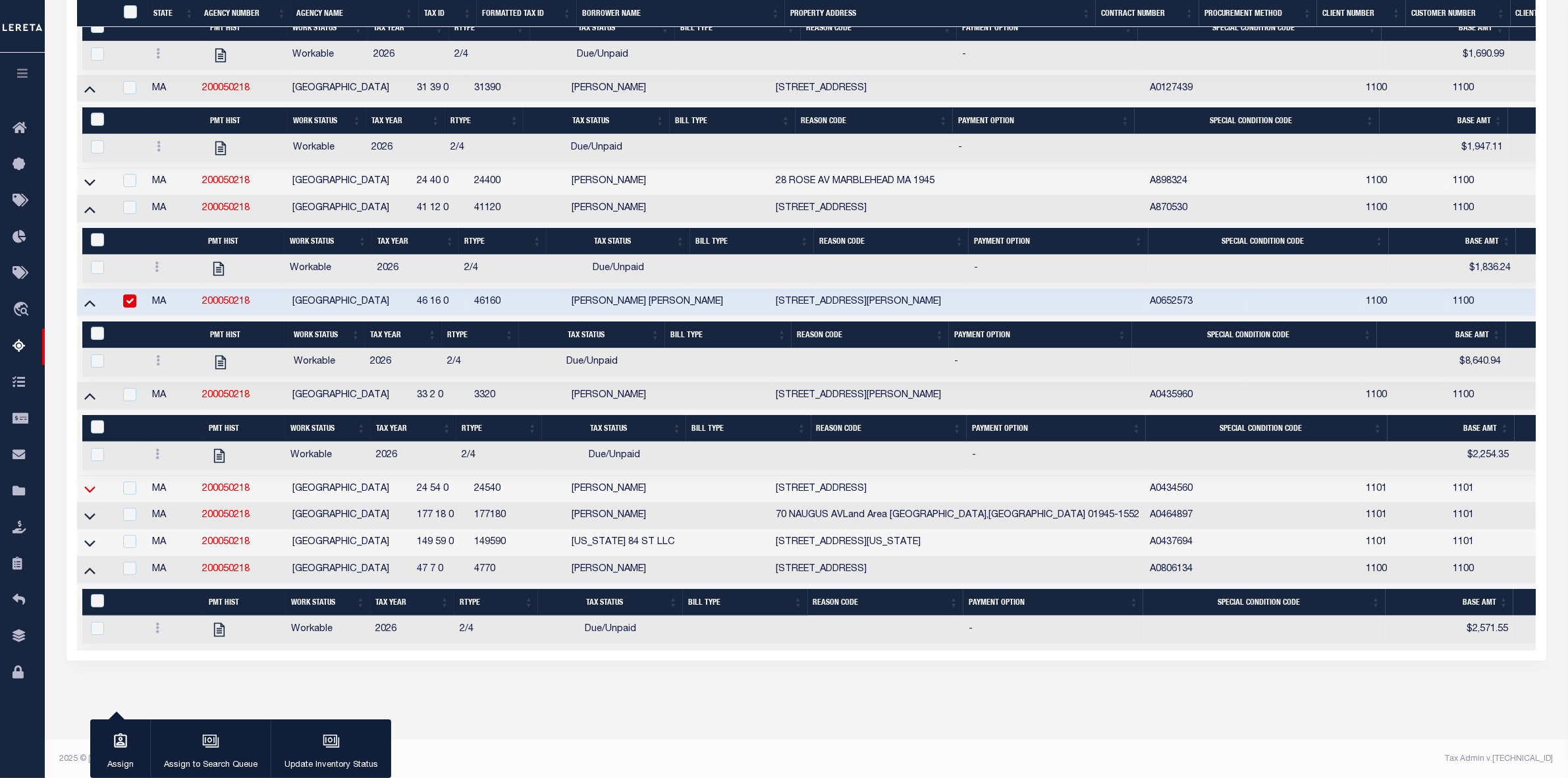
click at [87, 493] on icon at bounding box center [89, 490] width 11 height 6
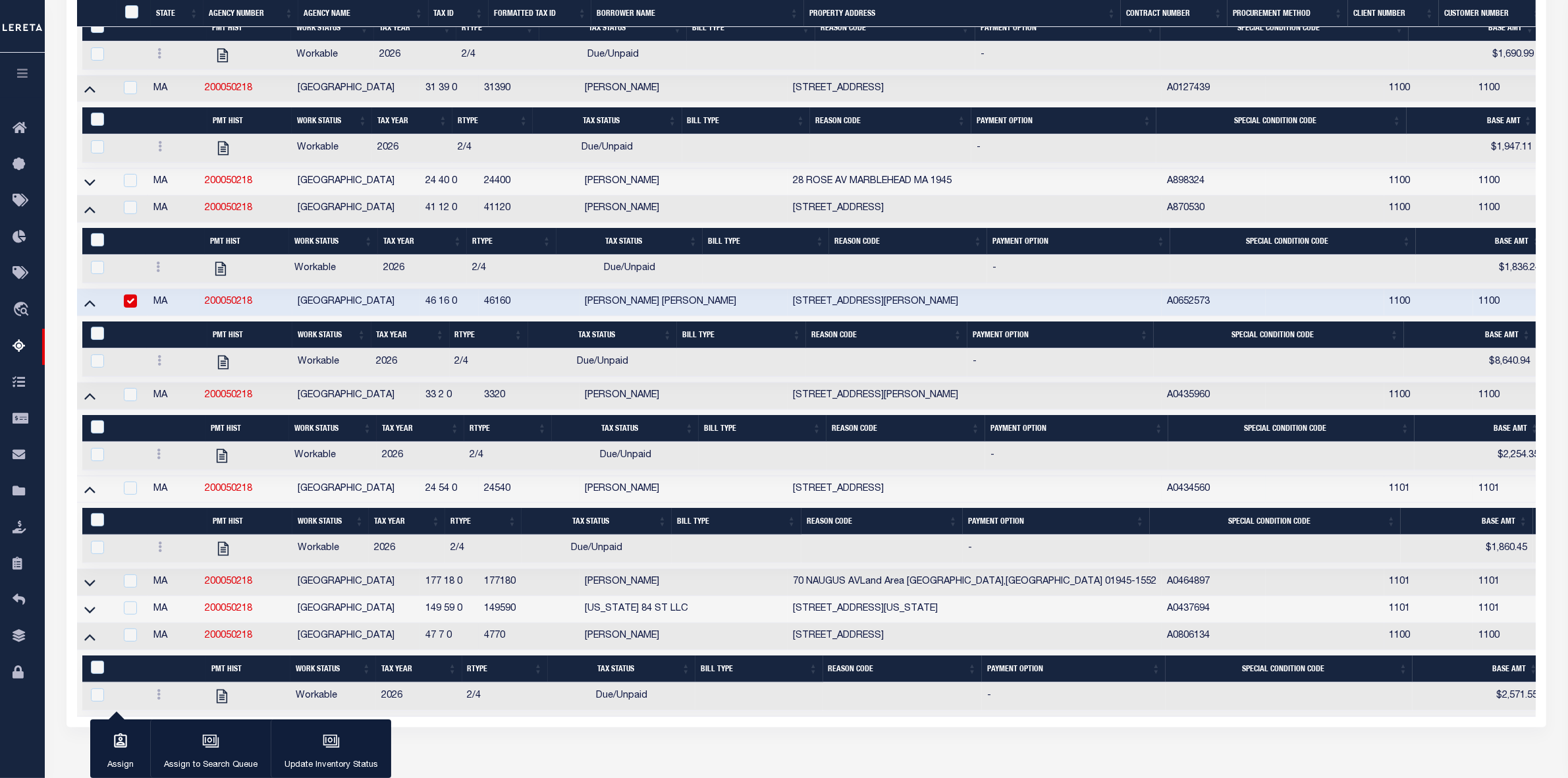
scroll to position [819, 0]
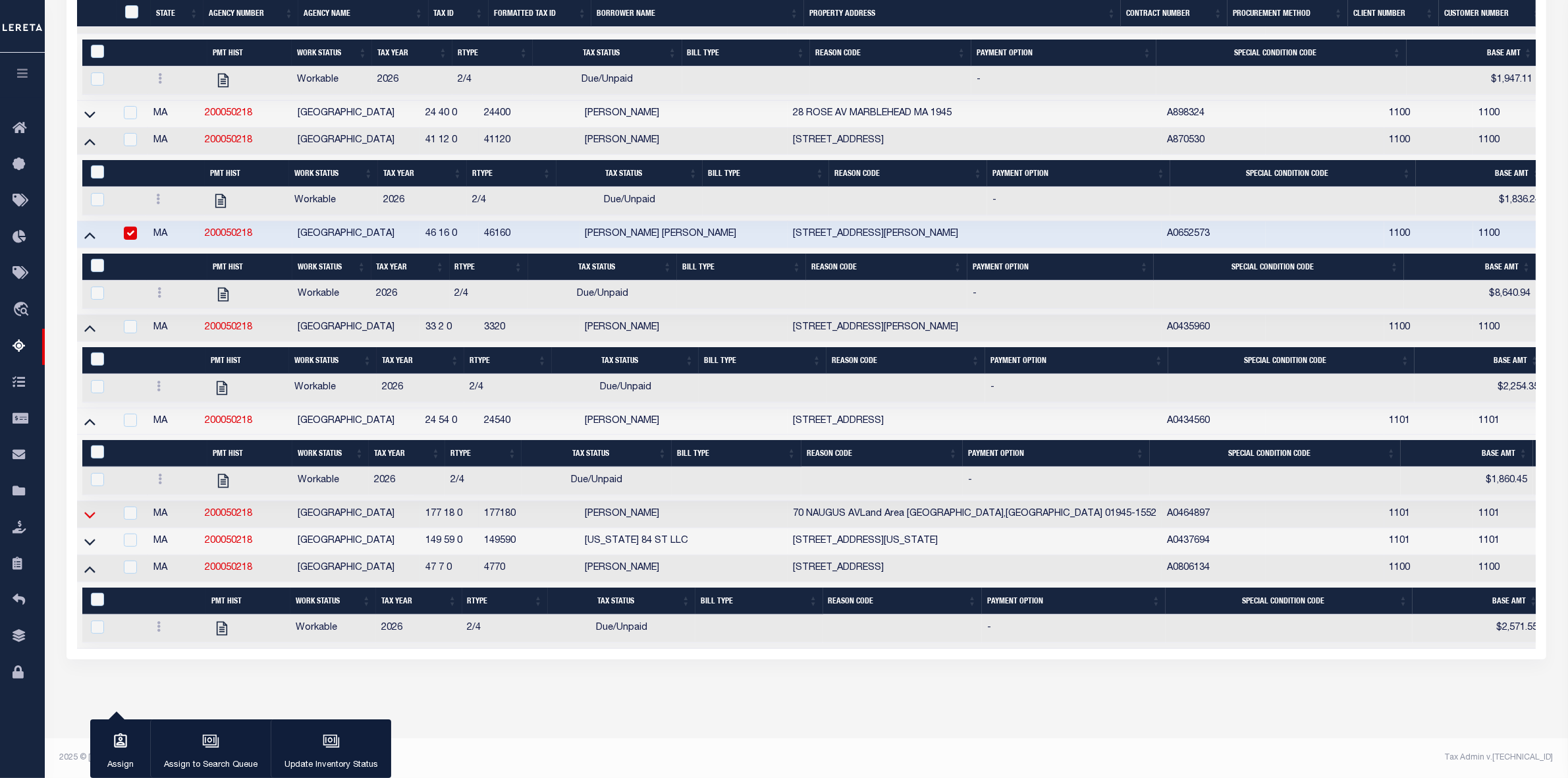
click at [90, 507] on icon at bounding box center [89, 515] width 11 height 14
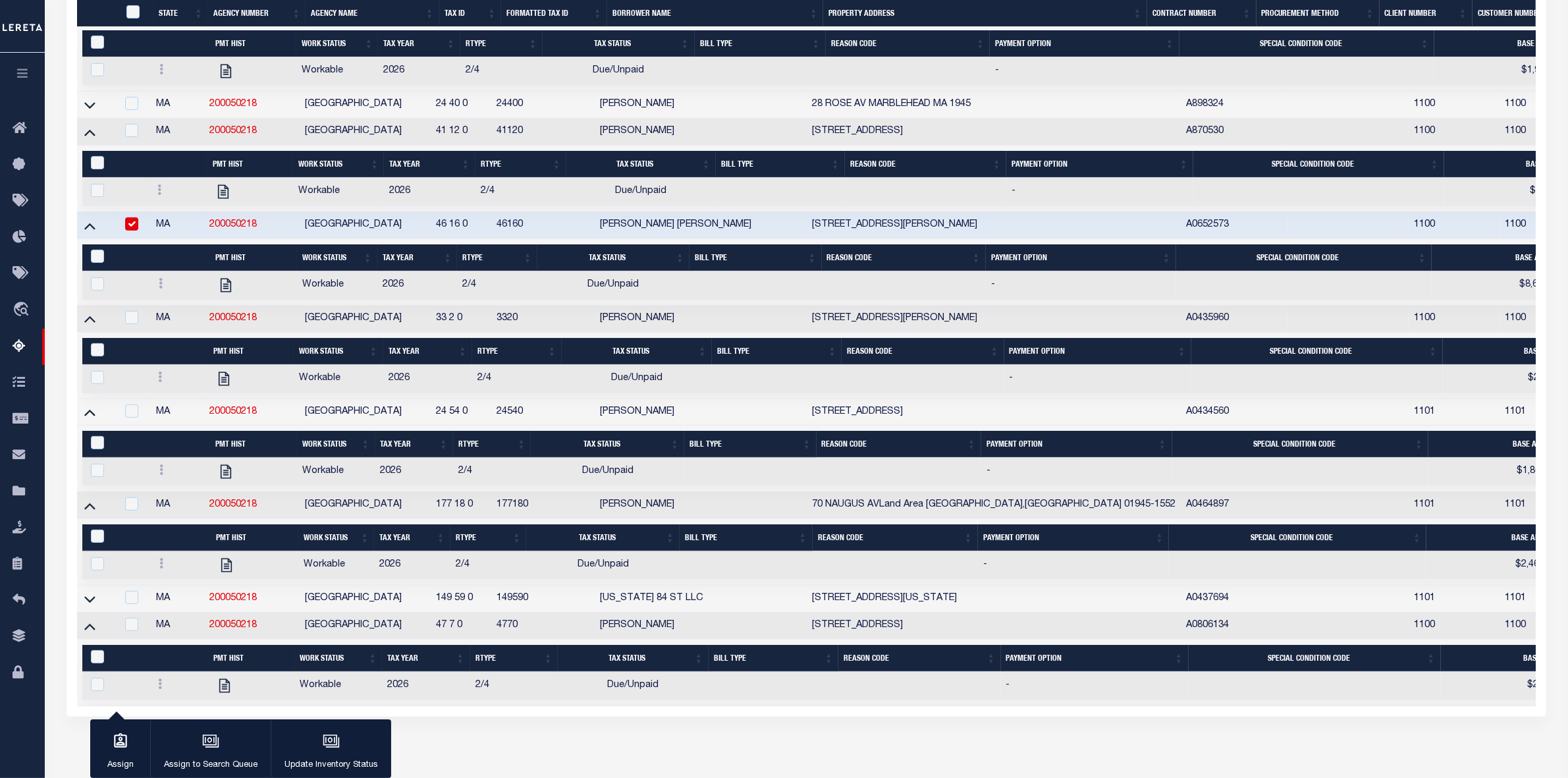
scroll to position [887, 0]
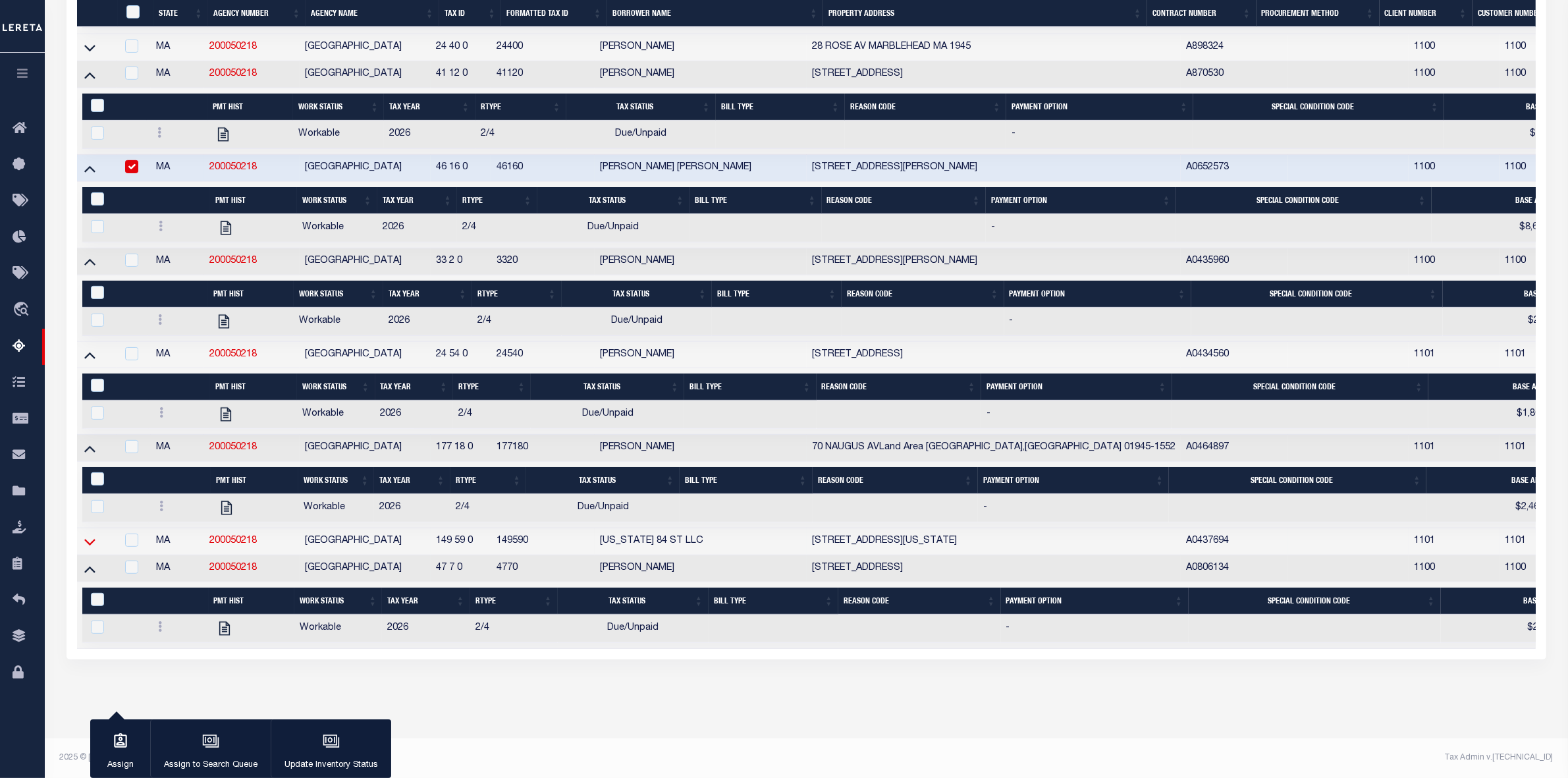
click at [89, 535] on icon at bounding box center [89, 542] width 11 height 14
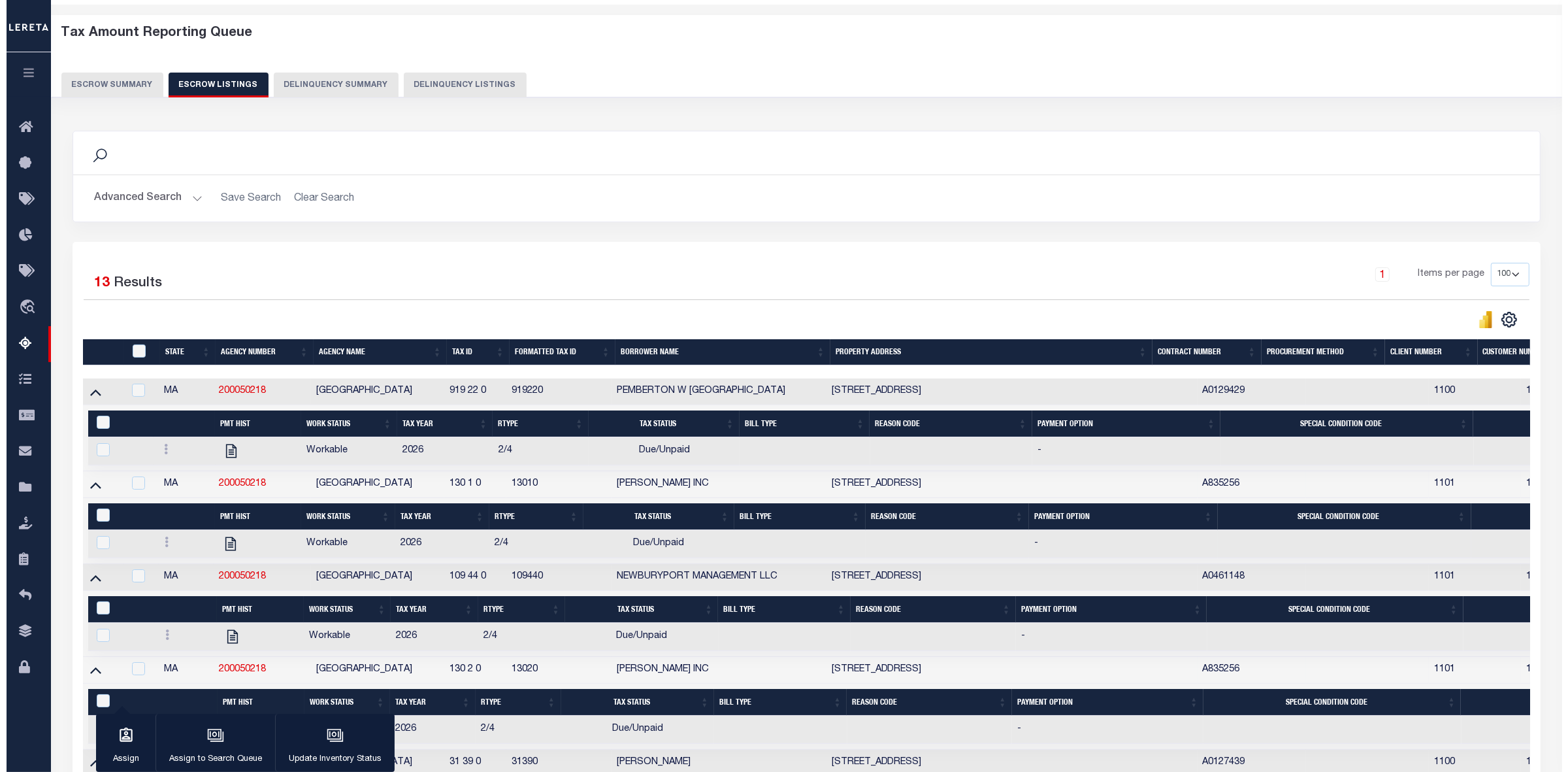
scroll to position [0, 0]
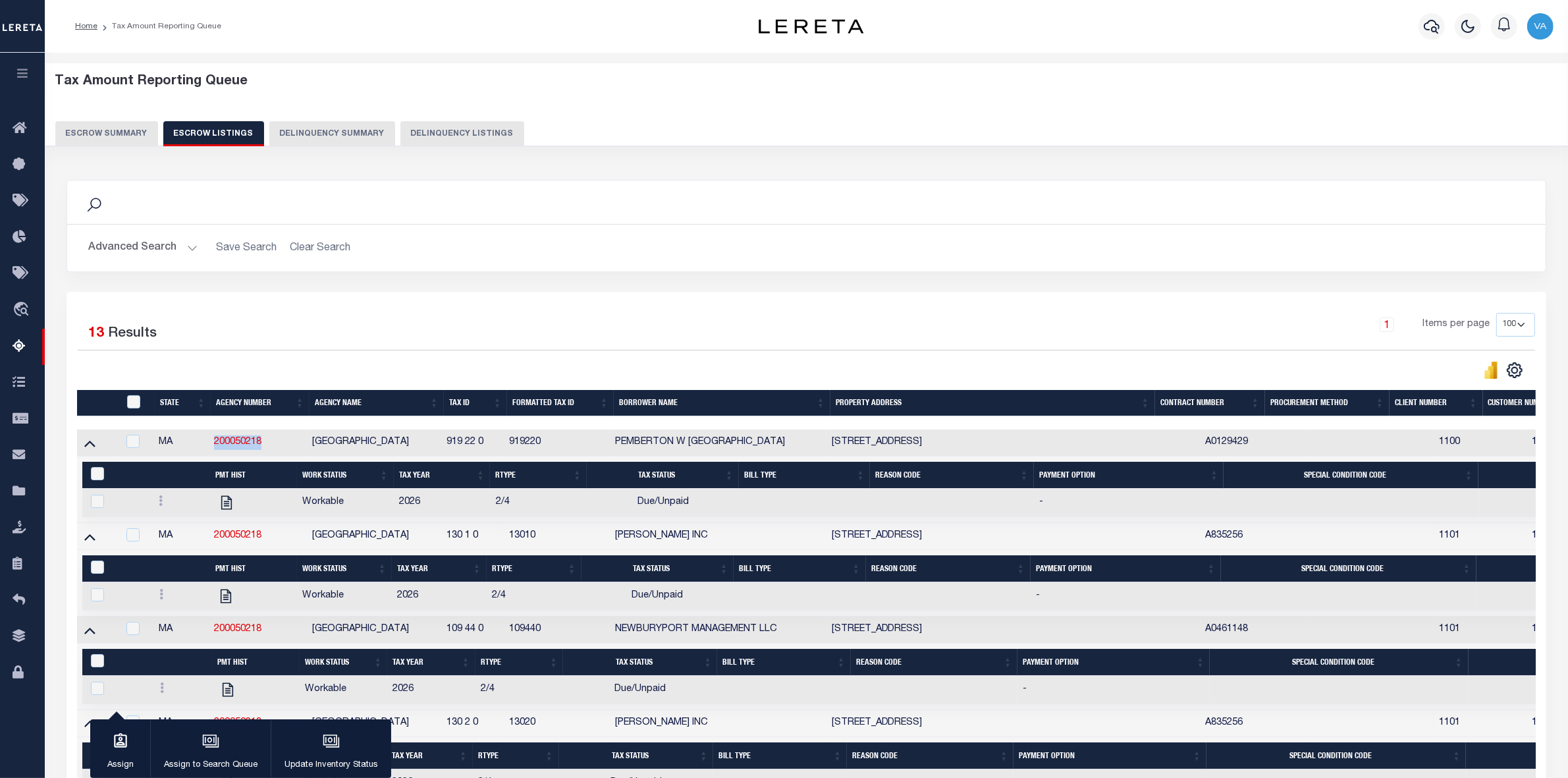
drag, startPoint x: 212, startPoint y: 440, endPoint x: 270, endPoint y: 445, distance: 58.2
click at [270, 445] on td "200050218" at bounding box center [257, 443] width 98 height 27
checkbox input "true"
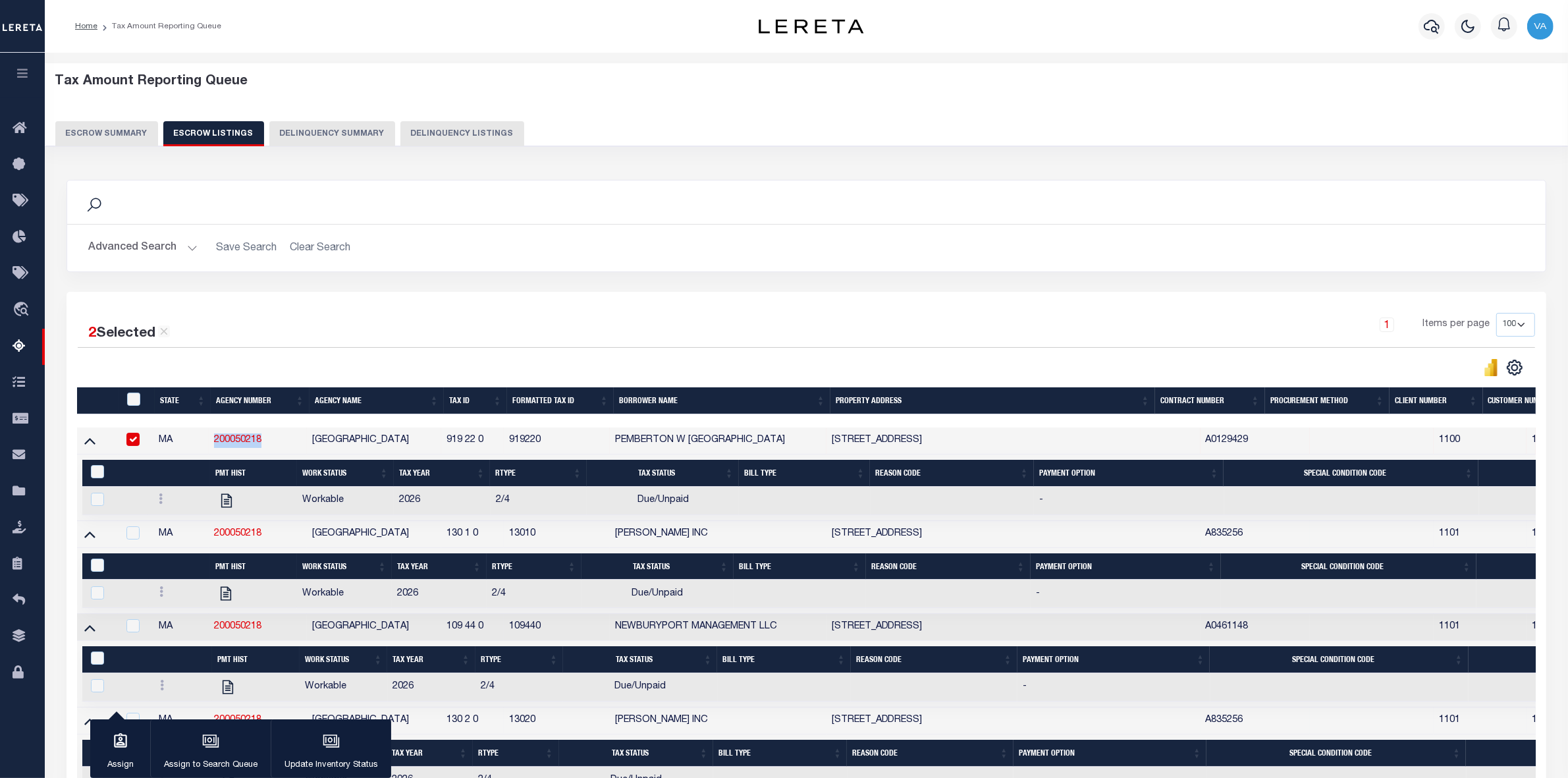
copy link "200050218"
click at [112, 123] on button "Escrow Summary" at bounding box center [107, 133] width 103 height 25
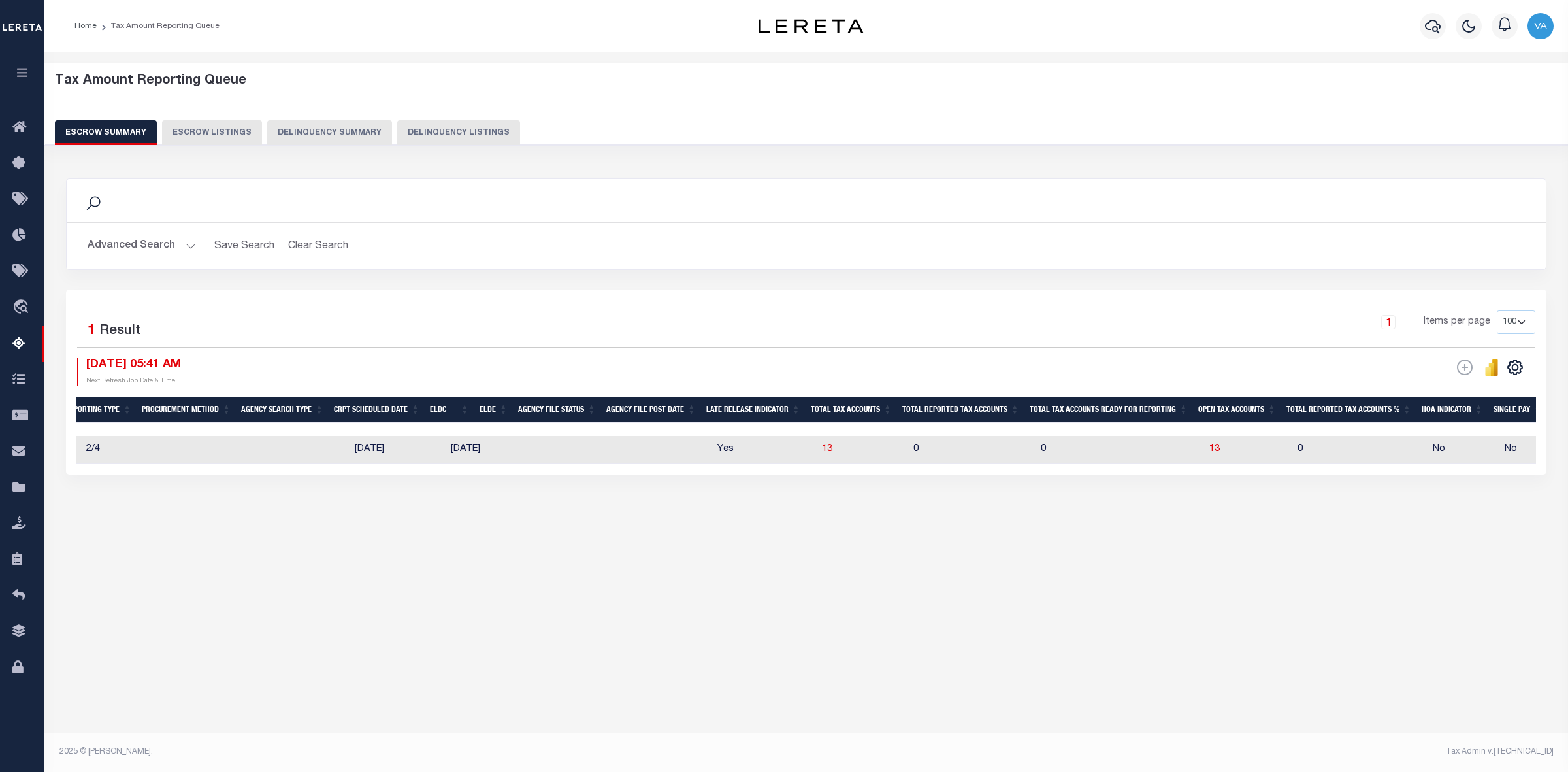
click at [162, 242] on button "Advanced Search" at bounding box center [142, 246] width 109 height 25
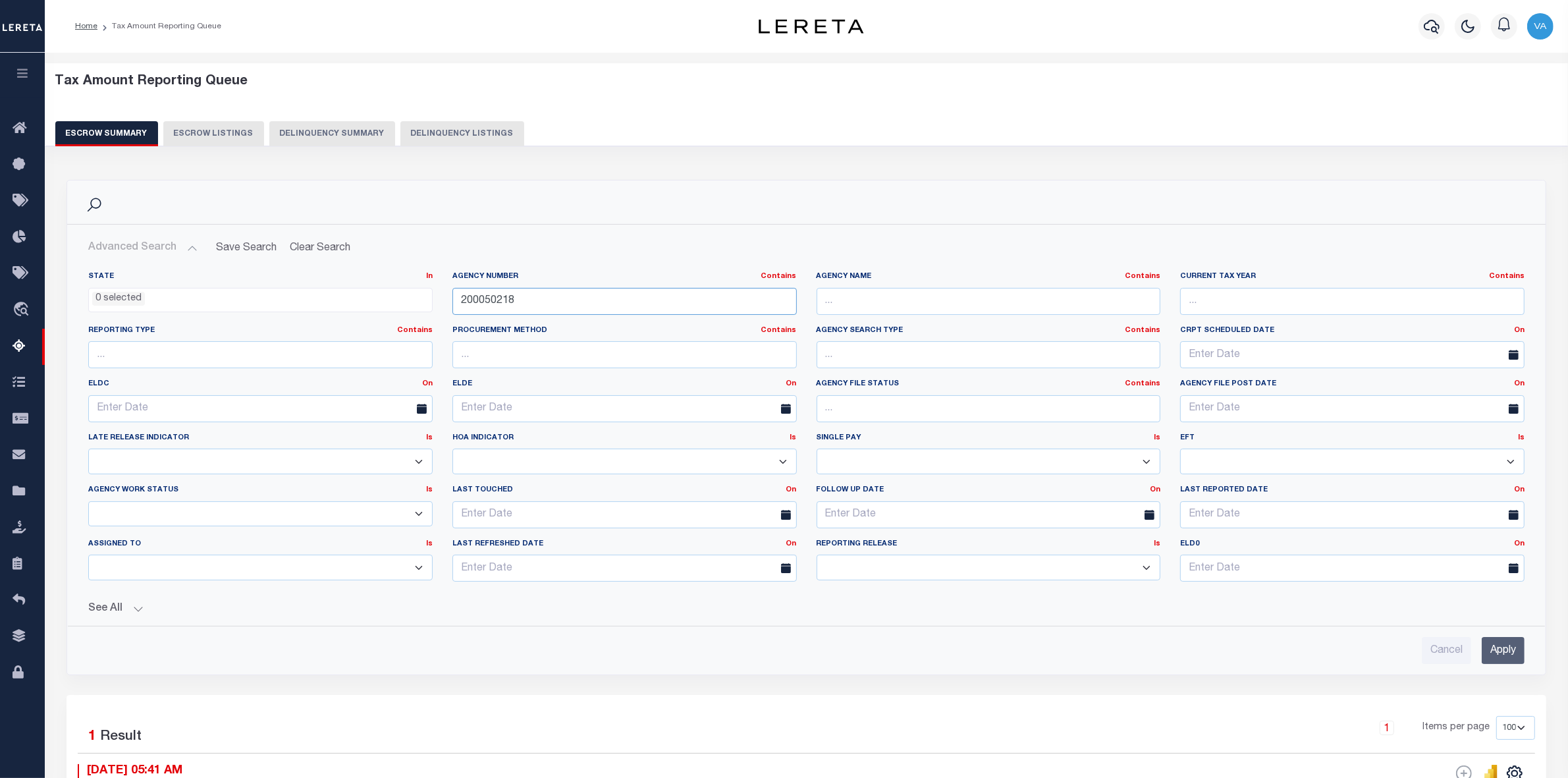
drag, startPoint x: 527, startPoint y: 303, endPoint x: 471, endPoint y: 303, distance: 56.0
click at [471, 303] on input "200050218" at bounding box center [625, 301] width 345 height 27
paste input "490090000"
click at [464, 295] on input "2490090000" at bounding box center [625, 301] width 345 height 27
type input "490090000"
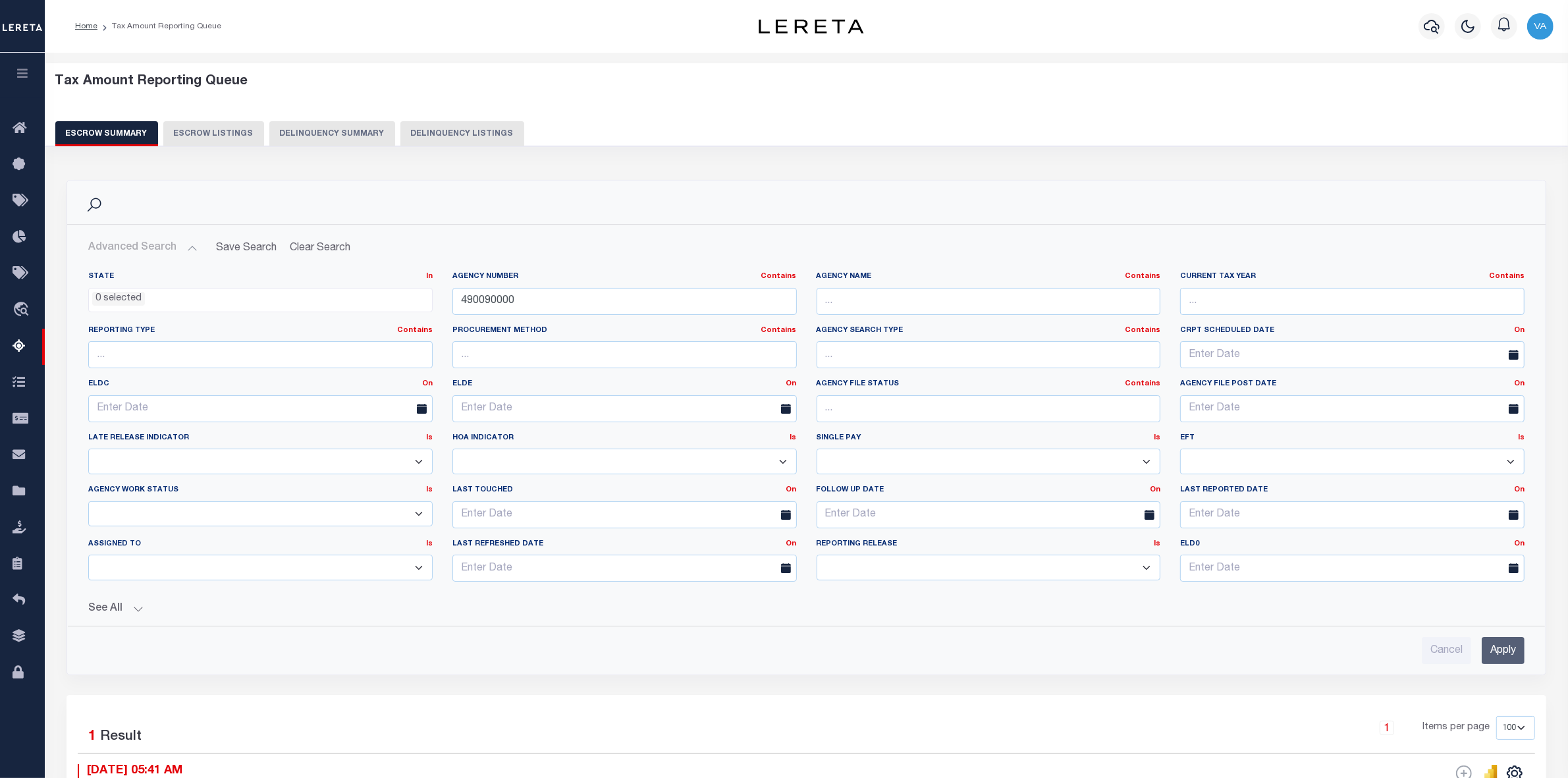
click at [1510, 660] on input "Apply" at bounding box center [1503, 650] width 42 height 27
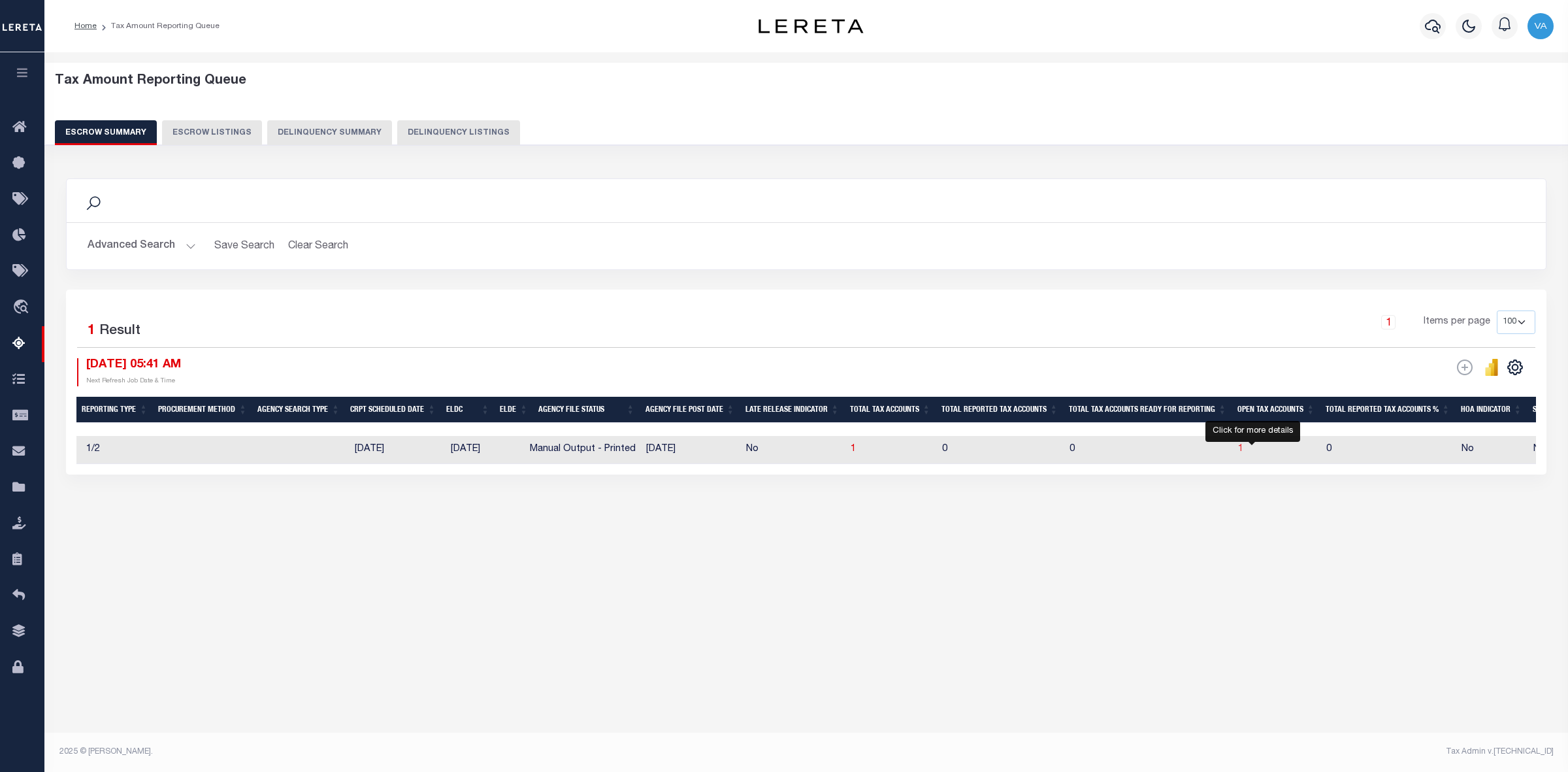
click at [1244, 453] on span "1" at bounding box center [1241, 449] width 5 height 9
select select "100"
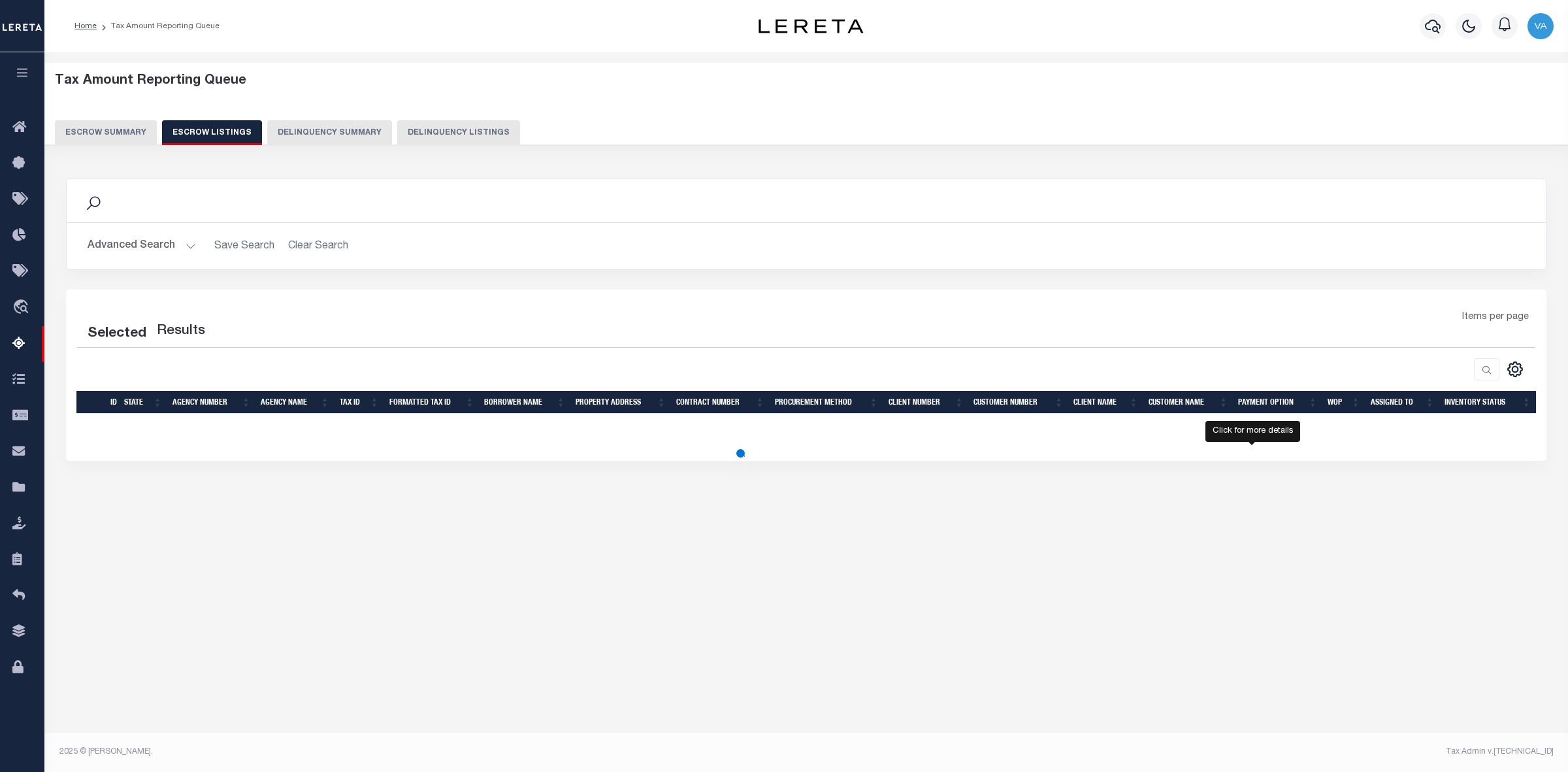
select select "100"
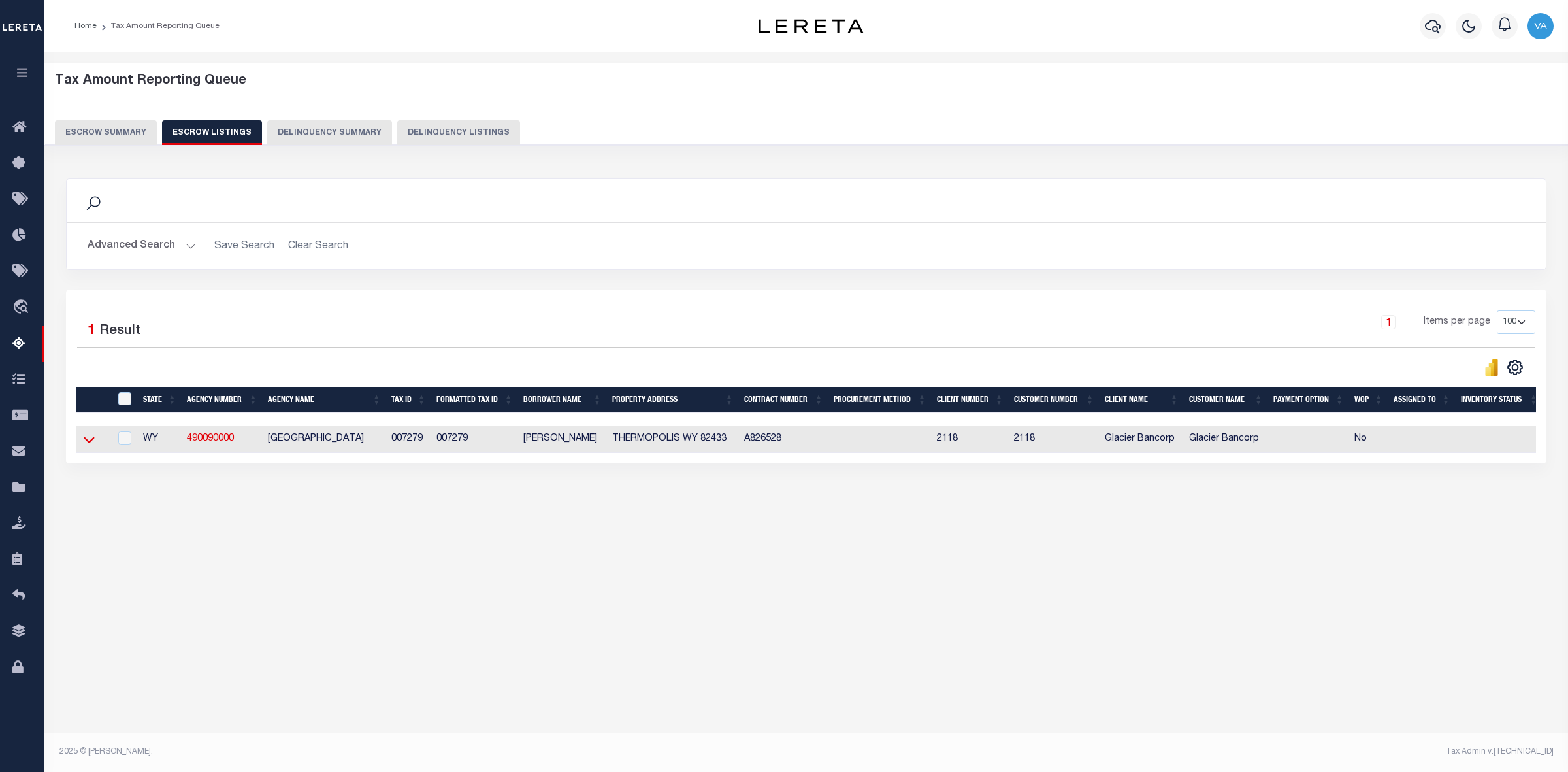
click at [89, 443] on icon at bounding box center [89, 440] width 11 height 14
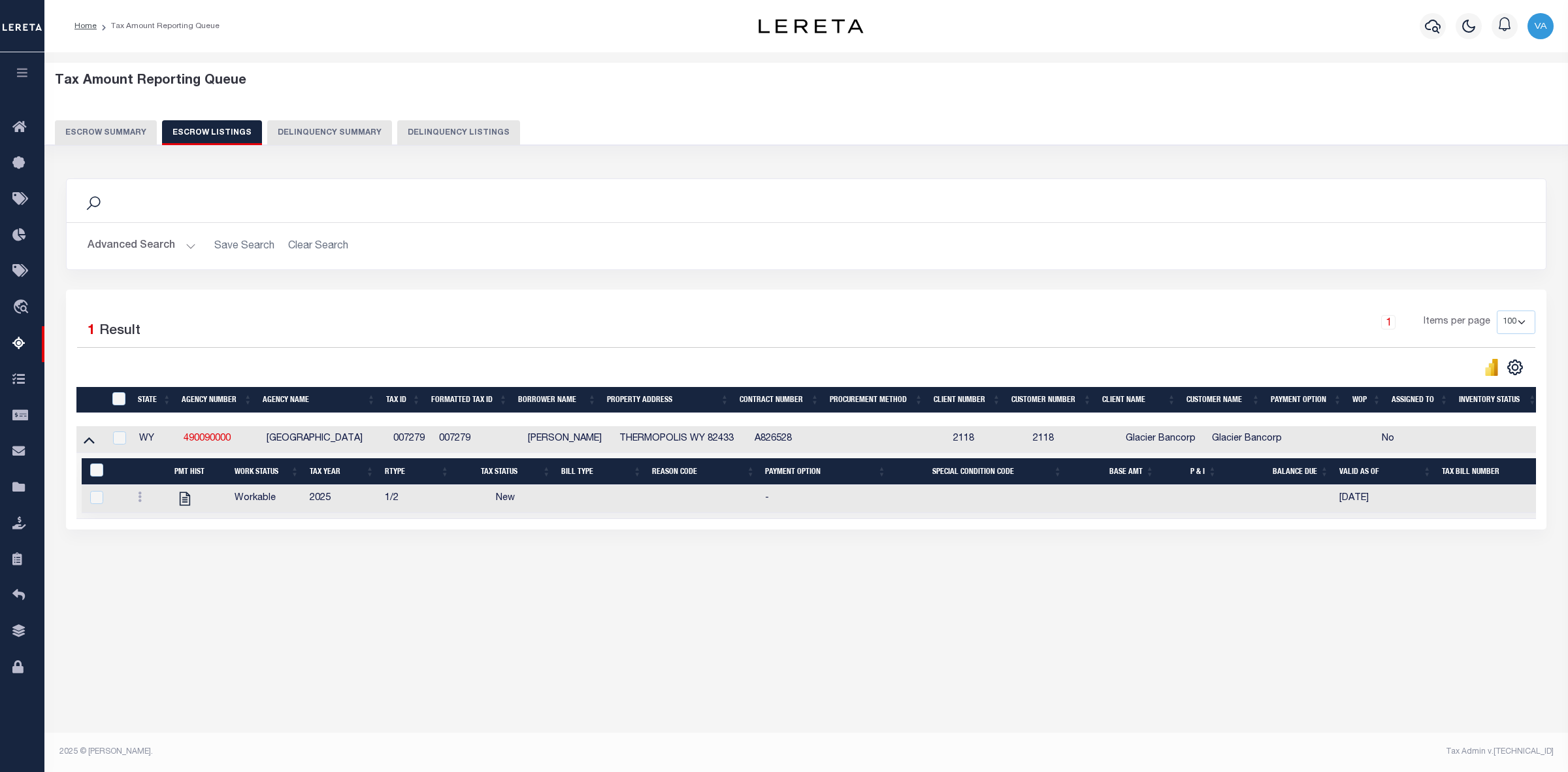
drag, startPoint x: 383, startPoint y: 437, endPoint x: 427, endPoint y: 433, distance: 44.2
click at [427, 433] on tr "WY 490090000 HOT SPRINGS COUNTY 007279 007279 STEINER SONJA THERMOPOLIS WY 8243…" at bounding box center [826, 440] width 1500 height 27
copy tr "007279"
click at [461, 597] on div "Tax Amount Reporting Queue Escrow Summary Escrow Listings In" at bounding box center [806, 337] width 1516 height 542
click at [138, 502] on icon at bounding box center [139, 497] width 4 height 11
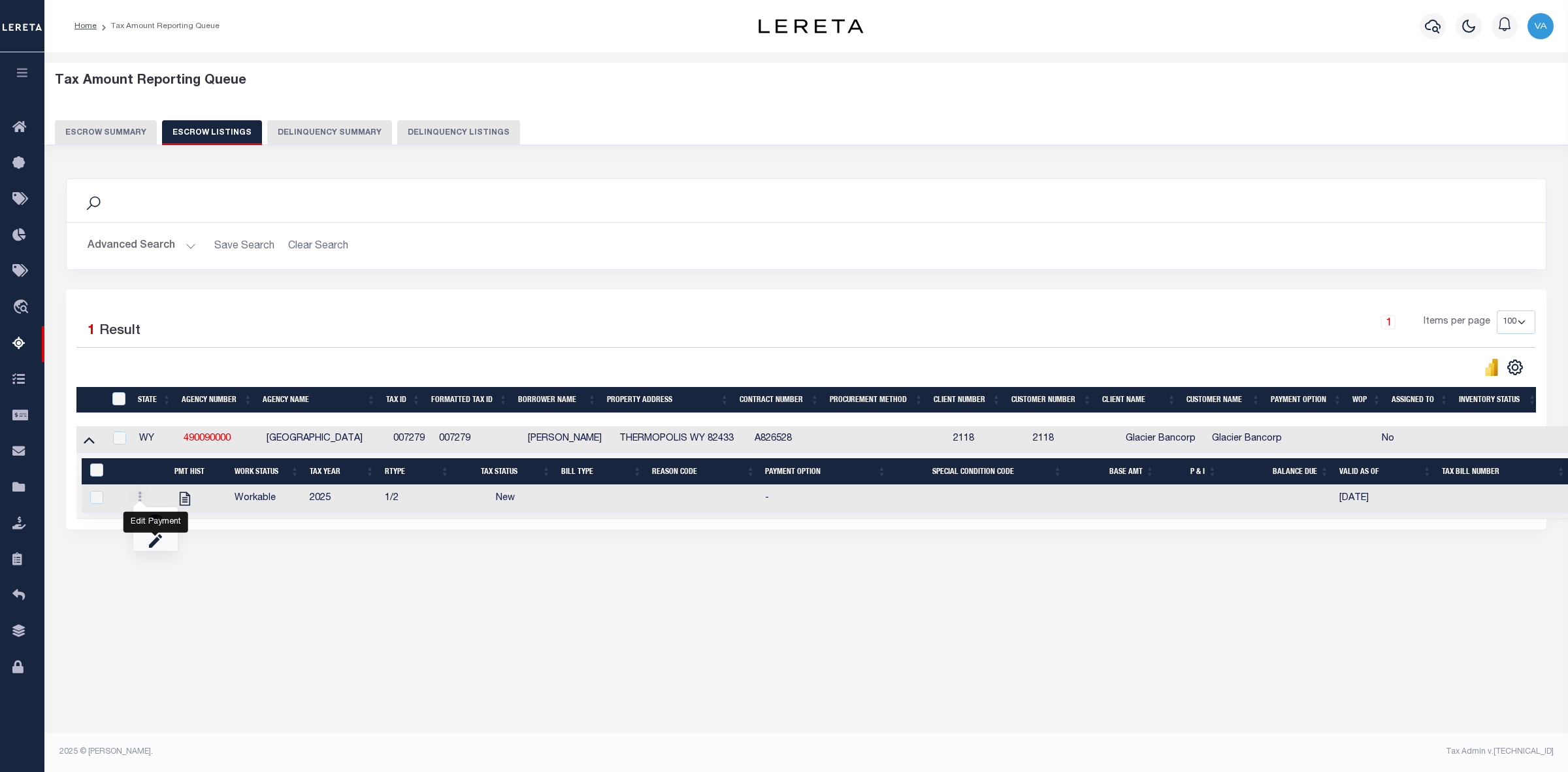
click at [142, 551] on link "" at bounding box center [155, 540] width 45 height 22
checkbox input "true"
select select "NW2"
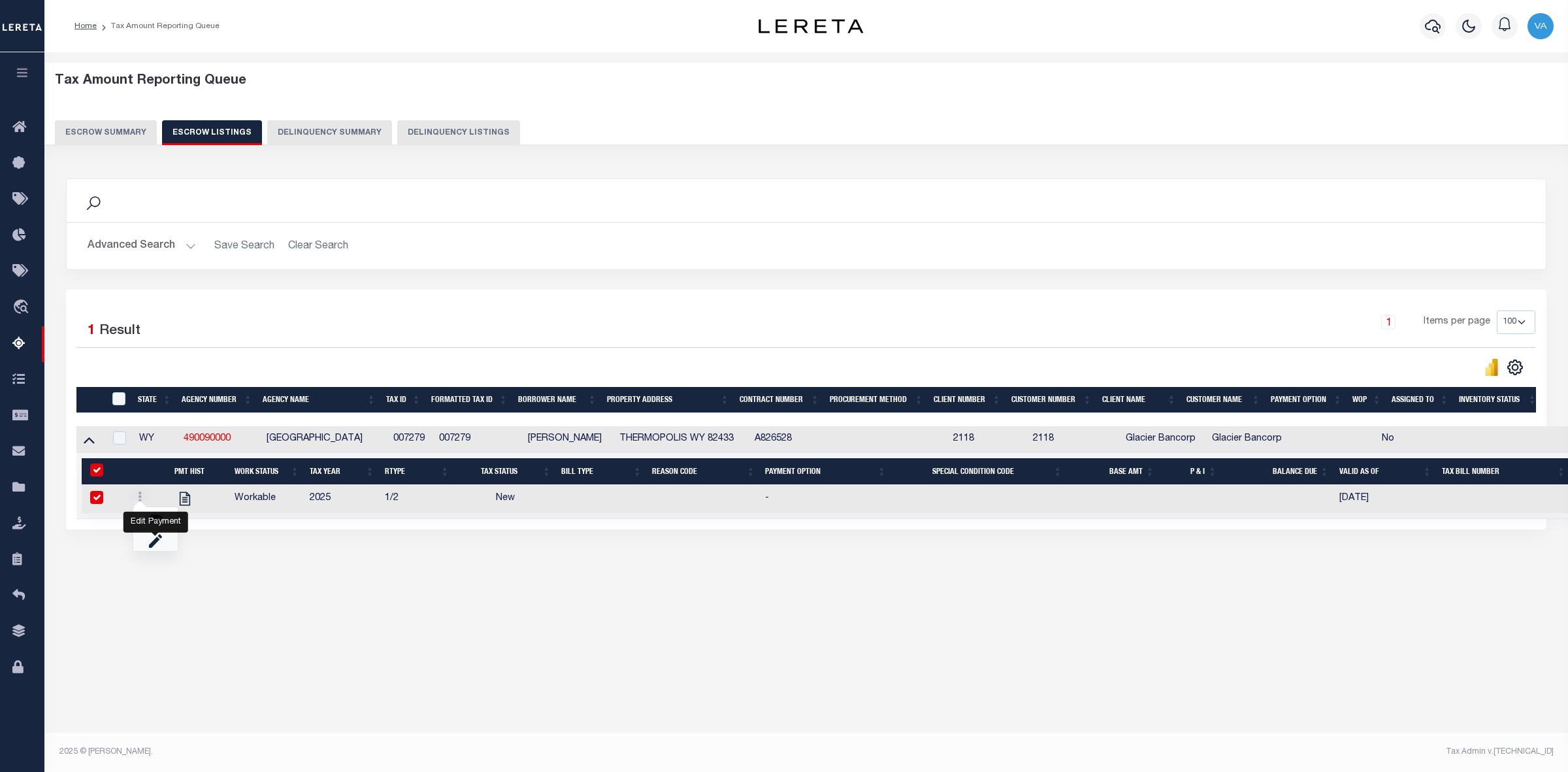
select select
type input "[DATE]"
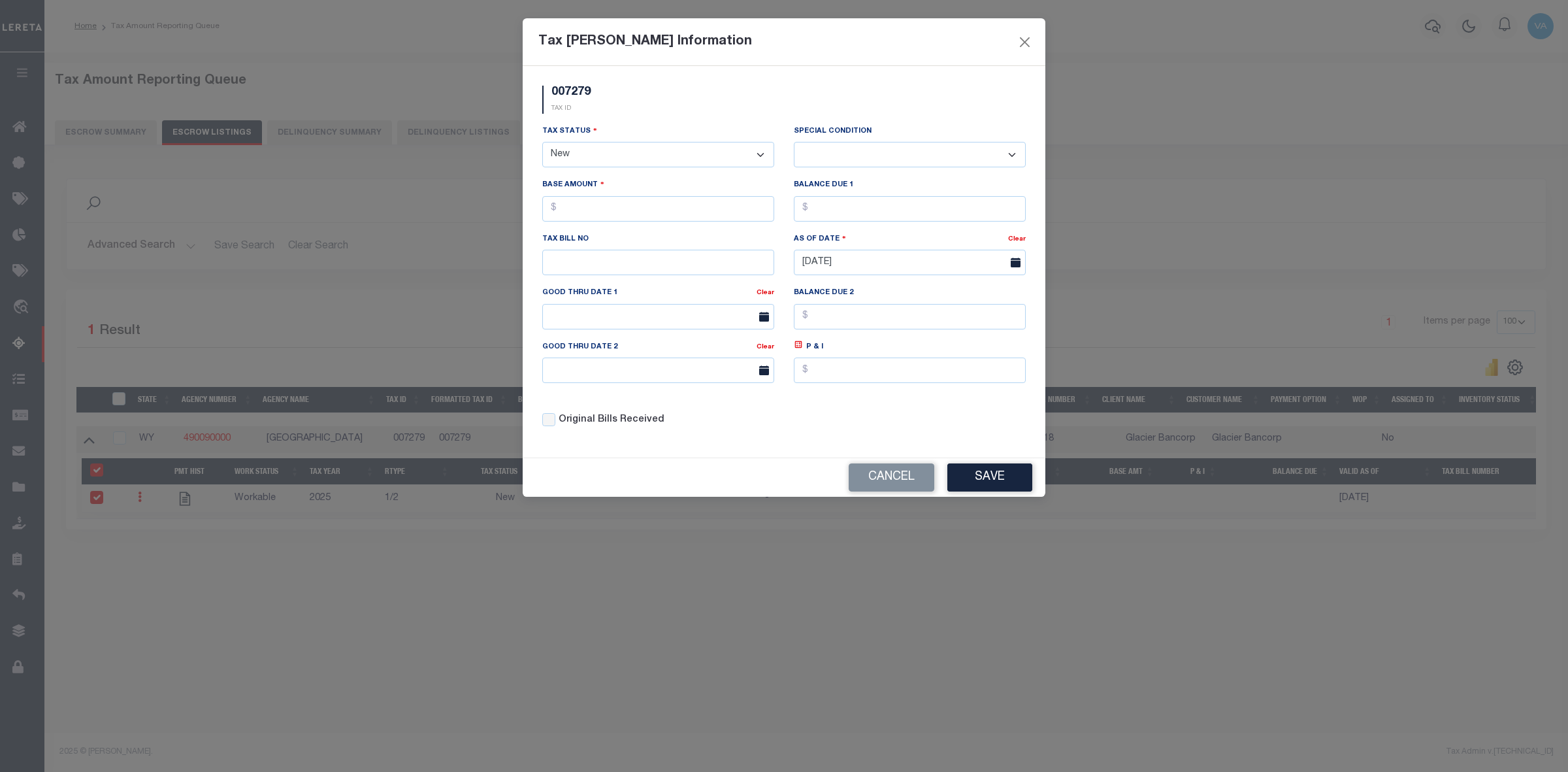
click at [609, 150] on select "- Select Status - Open Due/Unpaid Paid Incomplete No Tax Due Internal Refund Pr…" at bounding box center [658, 154] width 232 height 25
select select "DUE"
click at [542, 143] on select "- Select Status - Open Due/Unpaid Paid Incomplete No Tax Due Internal Refund Pr…" at bounding box center [658, 154] width 232 height 25
select select "0"
click at [583, 211] on input "text" at bounding box center [658, 209] width 232 height 25
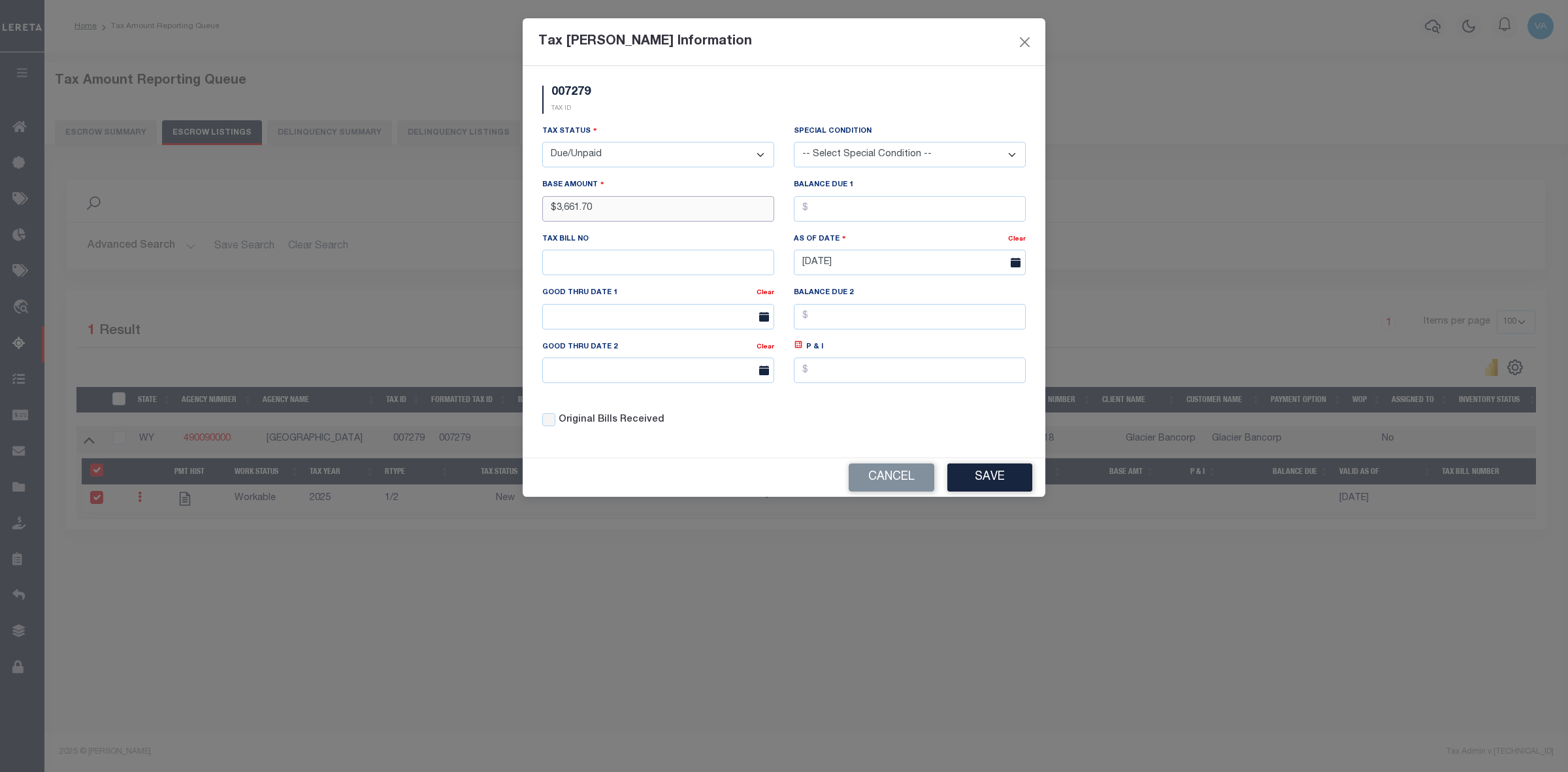
type input "$3,661.70"
click at [816, 214] on input "text" at bounding box center [909, 209] width 232 height 25
type input "$3,661.70"
click at [982, 482] on button "Save" at bounding box center [989, 477] width 85 height 28
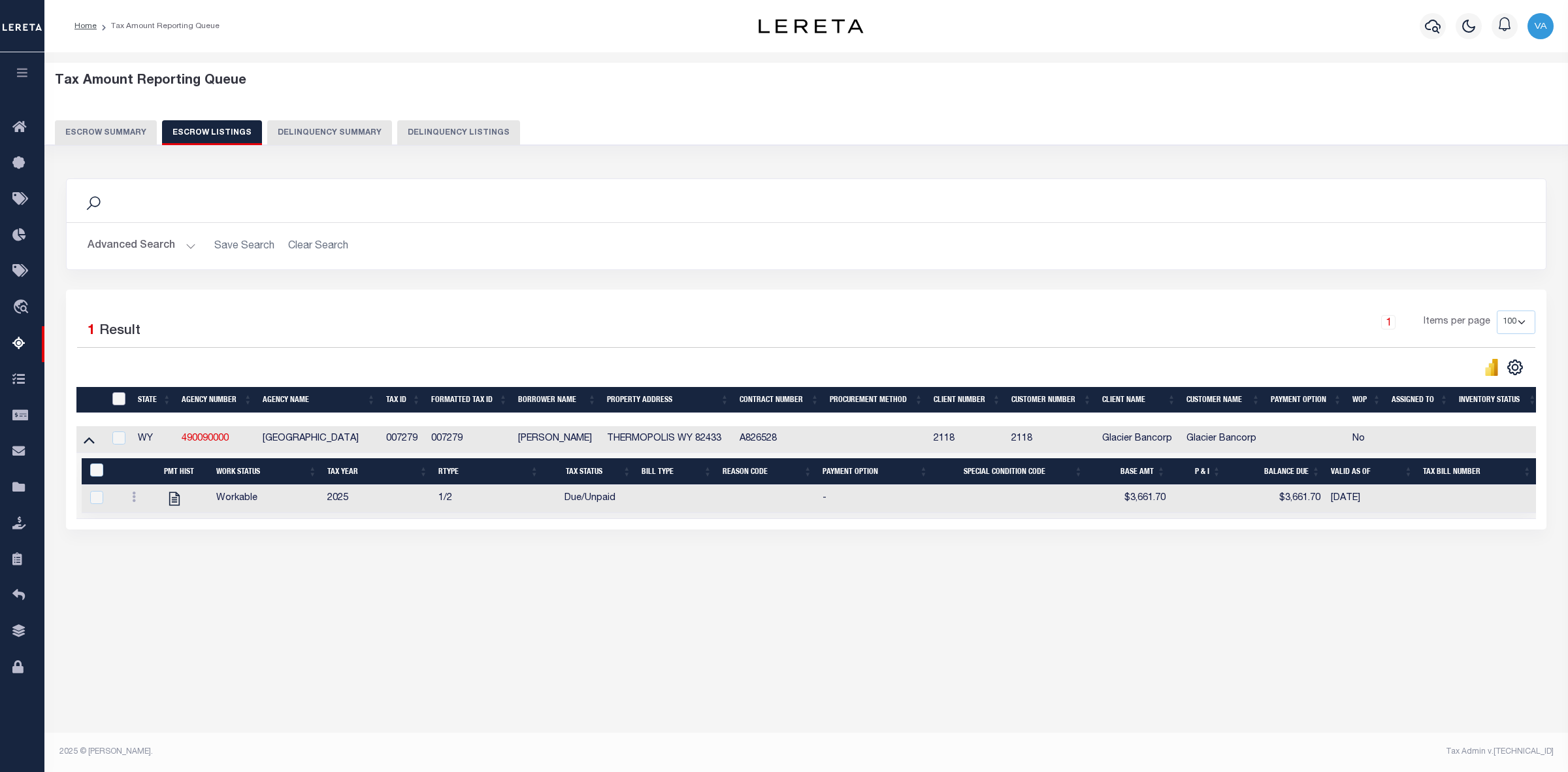
click at [118, 405] on input "ID" at bounding box center [118, 398] width 13 height 13
checkbox input "true"
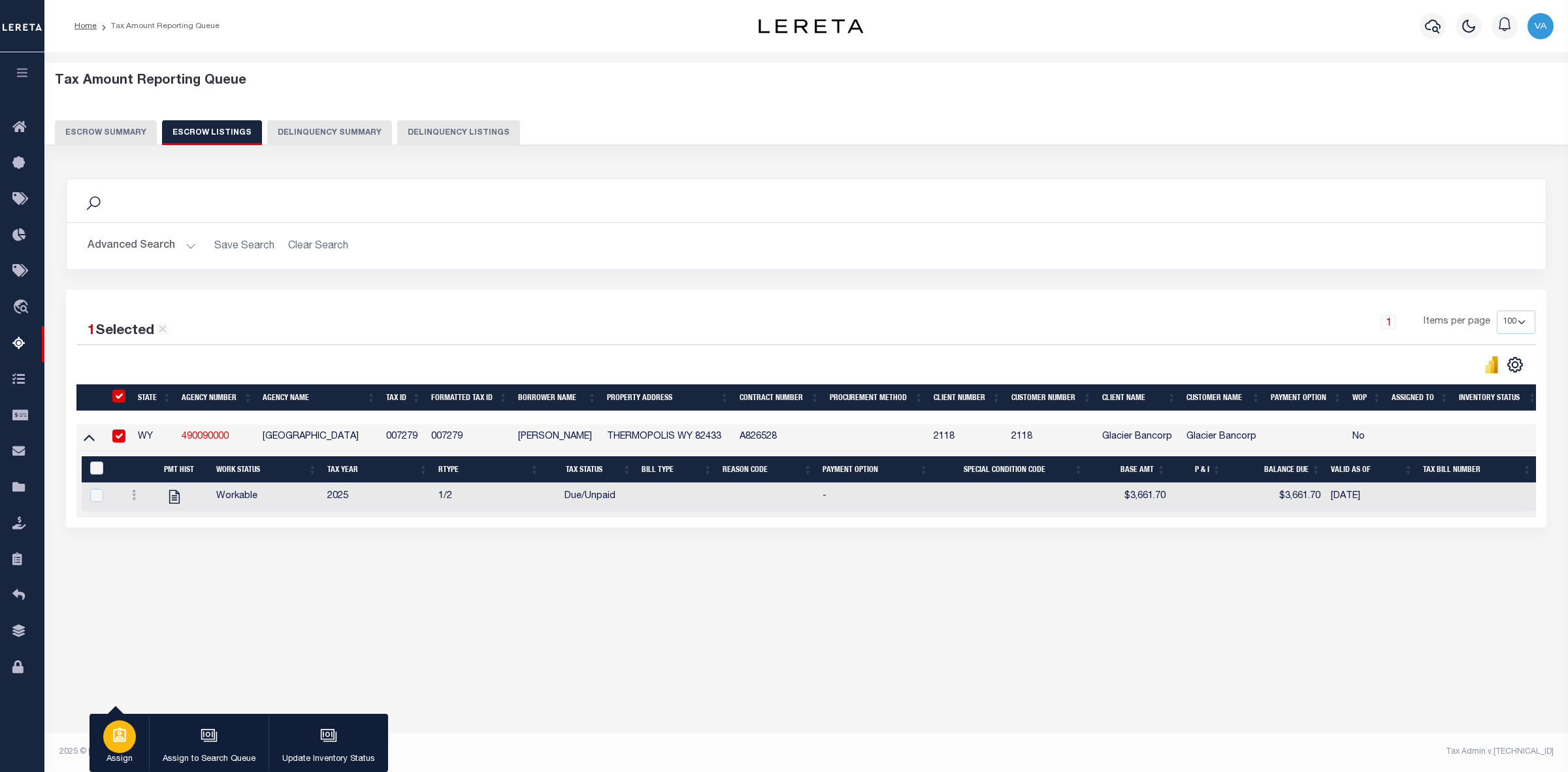
click at [113, 742] on icon "button" at bounding box center [119, 735] width 17 height 17
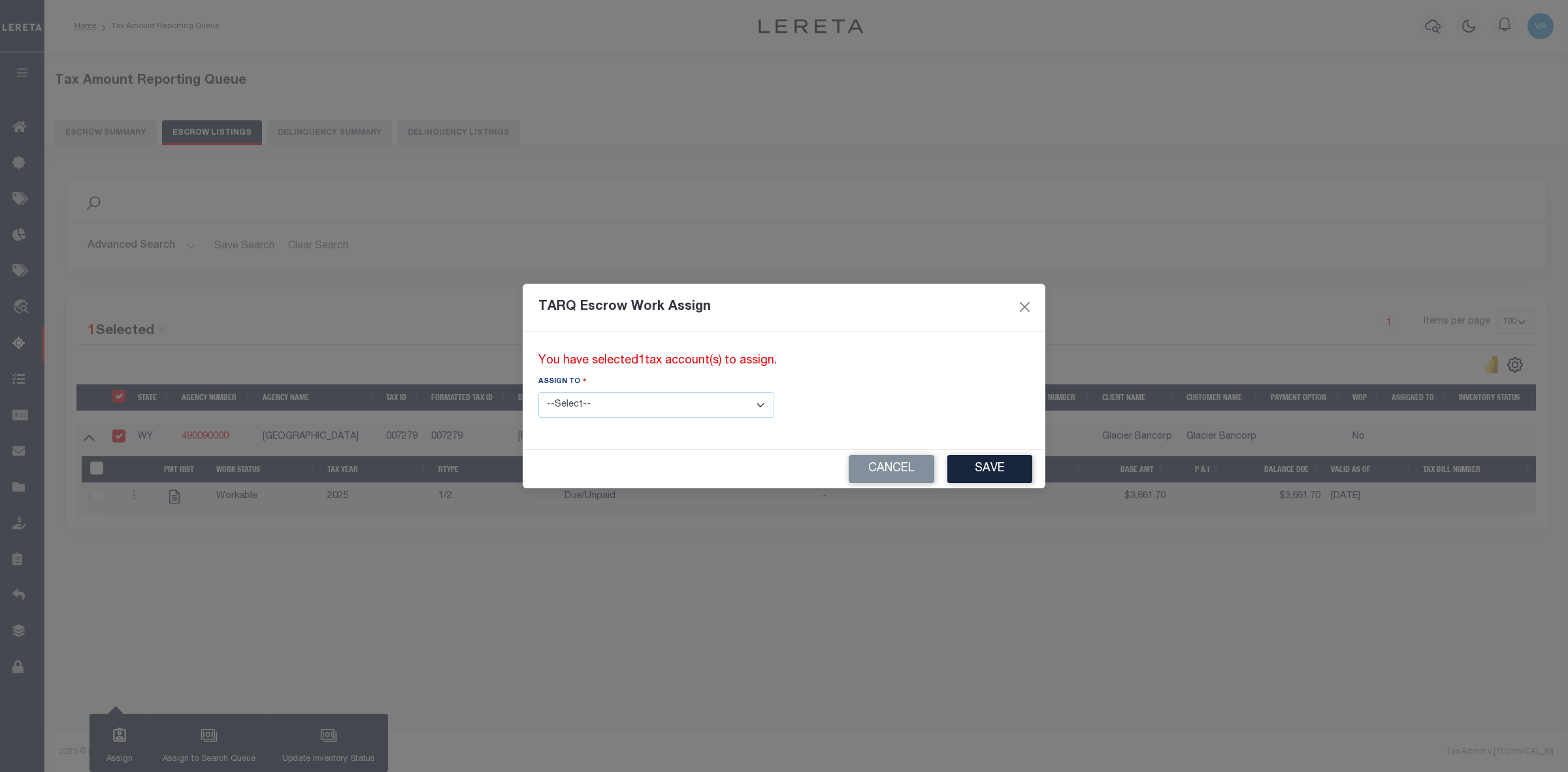
click at [621, 400] on select "--Select-- --Unassigned-- --Unassigned-- Abdul Muzain Adhikary Rinki Agustin Fe…" at bounding box center [656, 404] width 236 height 25
select select "[PERSON_NAME]"
click at [538, 392] on select "--Select-- --Unassigned-- --Unassigned-- Abdul Muzain Adhikary Rinki Agustin Fe…" at bounding box center [656, 404] width 236 height 25
click at [947, 468] on button "Save" at bounding box center [989, 469] width 85 height 28
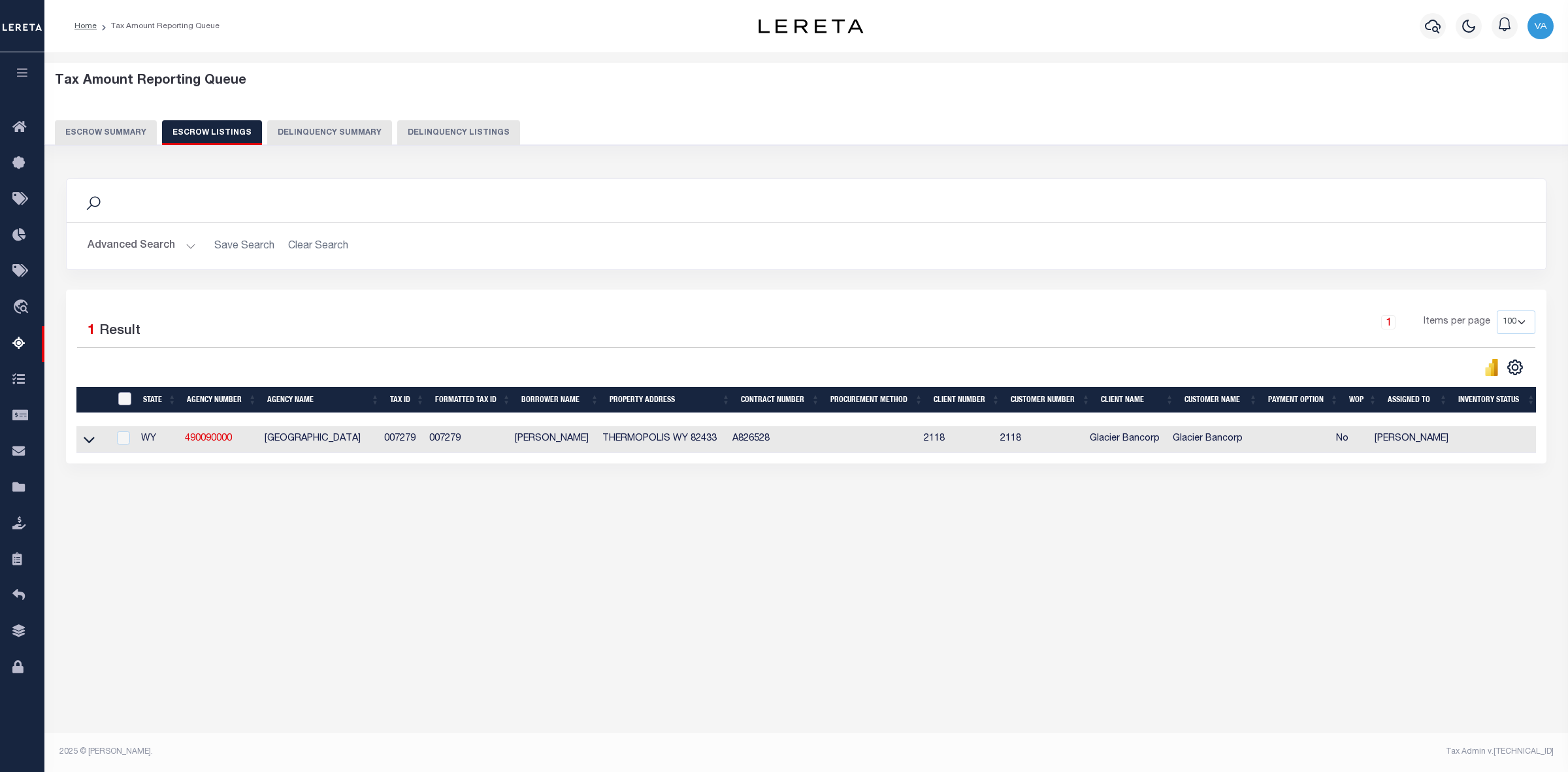
click at [127, 397] on input "ID" at bounding box center [125, 398] width 13 height 13
checkbox input "true"
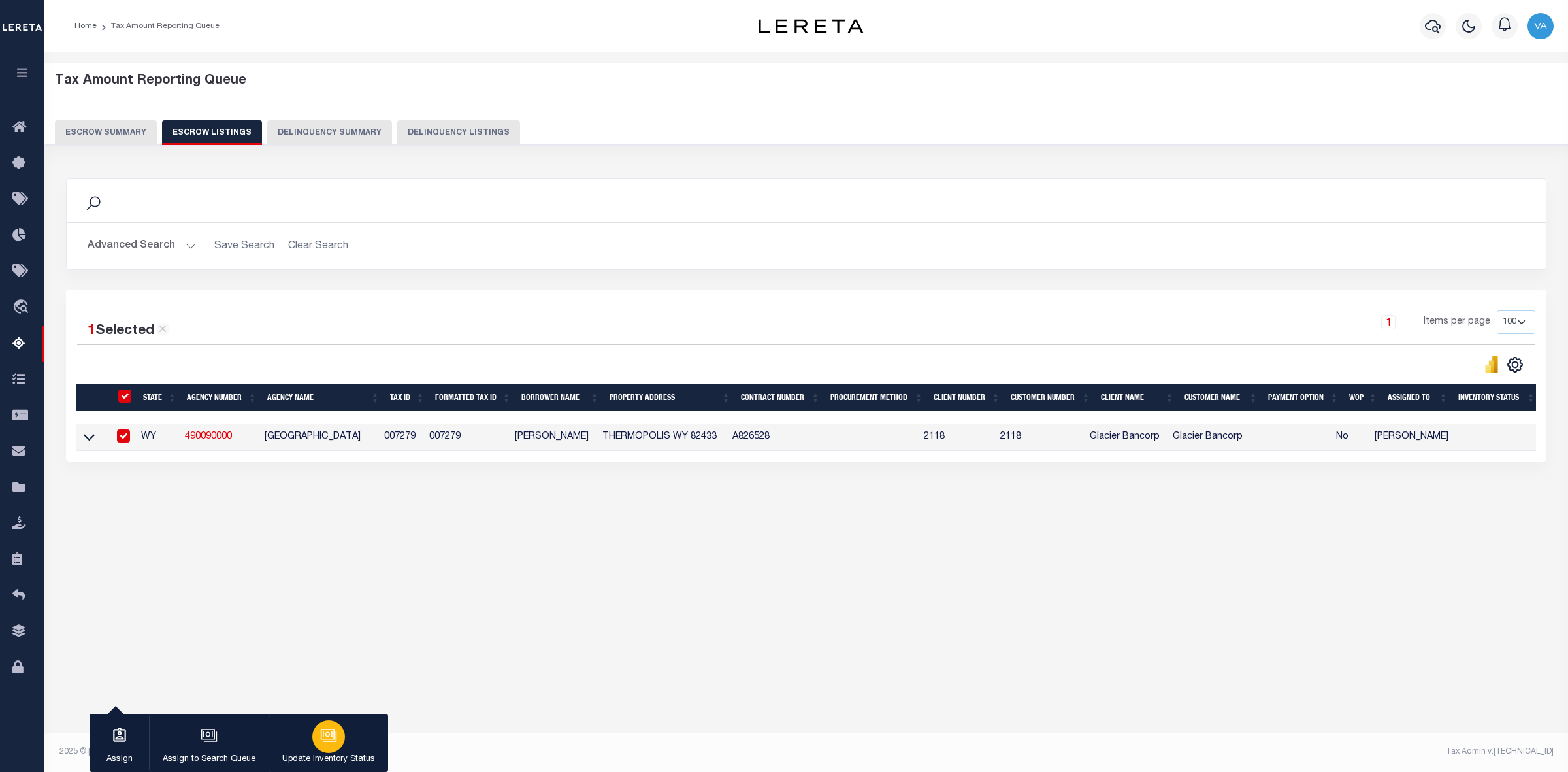
click at [321, 733] on icon "button" at bounding box center [328, 735] width 17 height 17
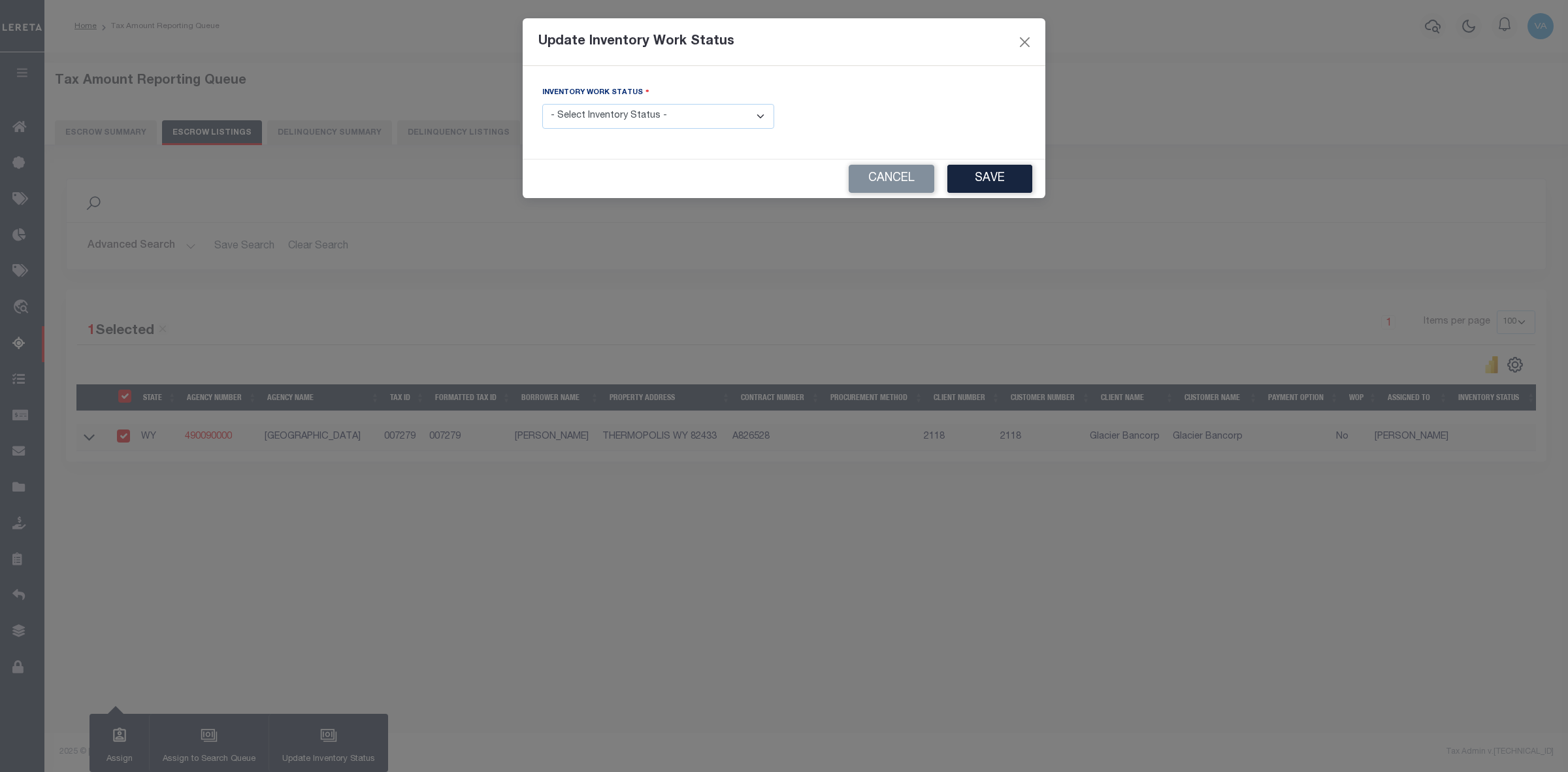
click at [638, 118] on select "- Select Inventory Status - Manual - Exception Pended - Awaiting Search Late Ad…" at bounding box center [658, 116] width 232 height 25
select select "4"
click at [542, 104] on select "- Select Inventory Status - Manual - Exception Pended - Awaiting Search Late Ad…" at bounding box center [658, 116] width 232 height 25
click at [1000, 180] on button "Save" at bounding box center [989, 179] width 85 height 28
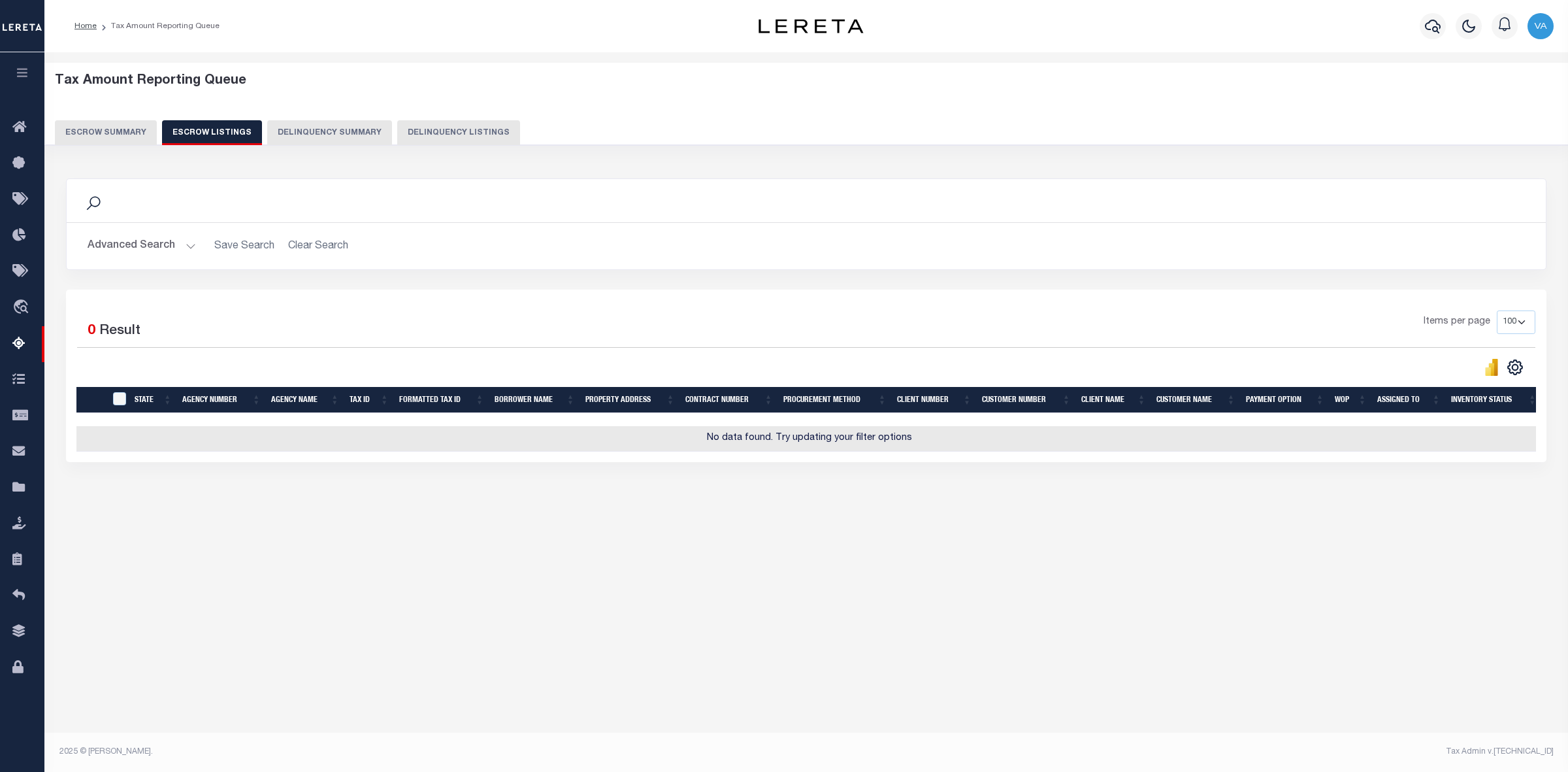
click at [122, 126] on button "Escrow Summary" at bounding box center [106, 132] width 102 height 25
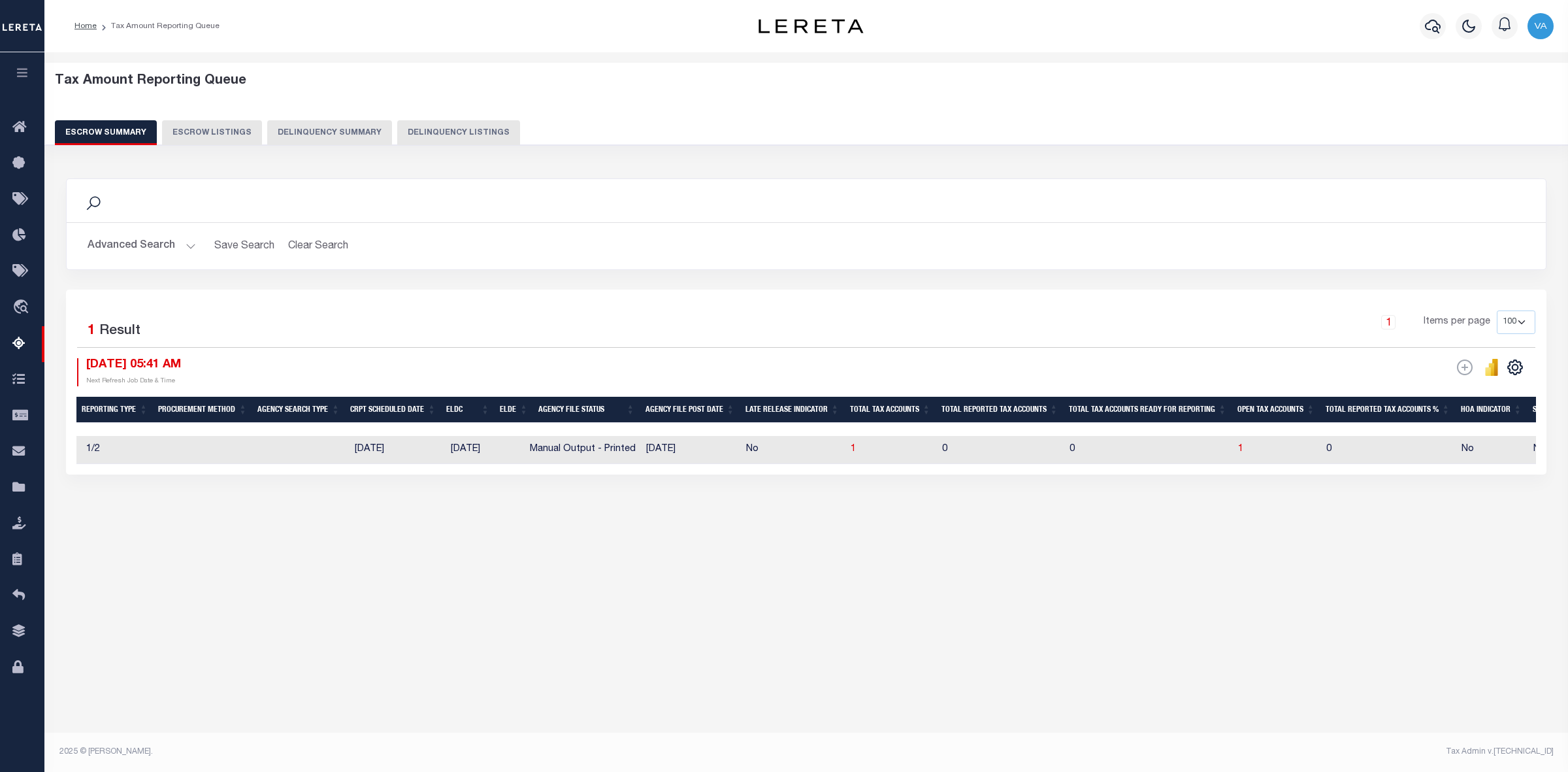
click at [134, 246] on button "Advanced Search" at bounding box center [142, 246] width 109 height 25
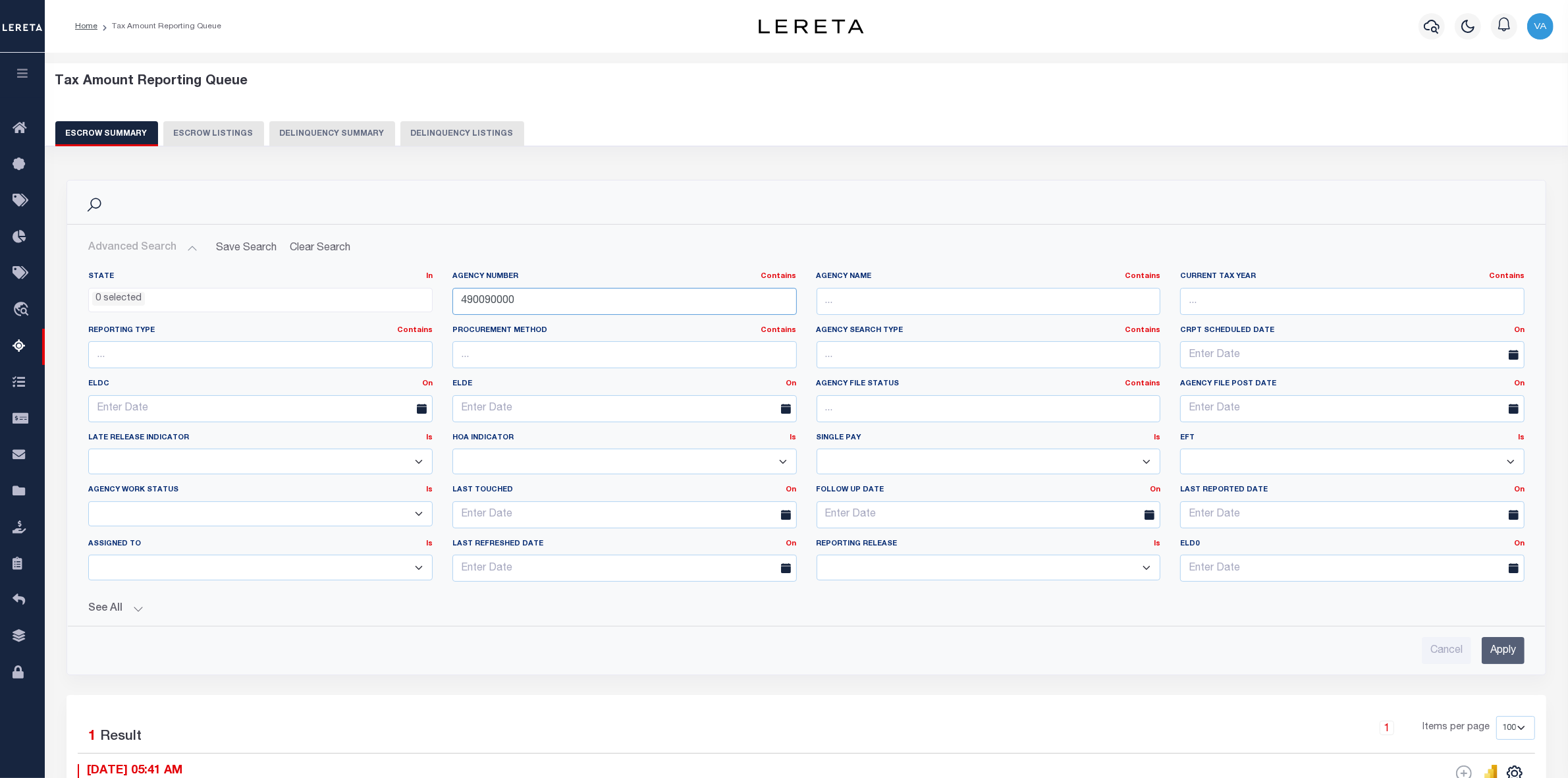
drag, startPoint x: 534, startPoint y: 300, endPoint x: 438, endPoint y: 298, distance: 96.0
click at [438, 298] on div "State In In AK AL AR AZ CA CO CT DC DE FL GA GU HI IA ID IL IN KS KY LA MA MD M…" at bounding box center [806, 431] width 1456 height 321
paste input "6"
type input "490060000"
click at [1497, 651] on input "Apply" at bounding box center [1503, 650] width 42 height 27
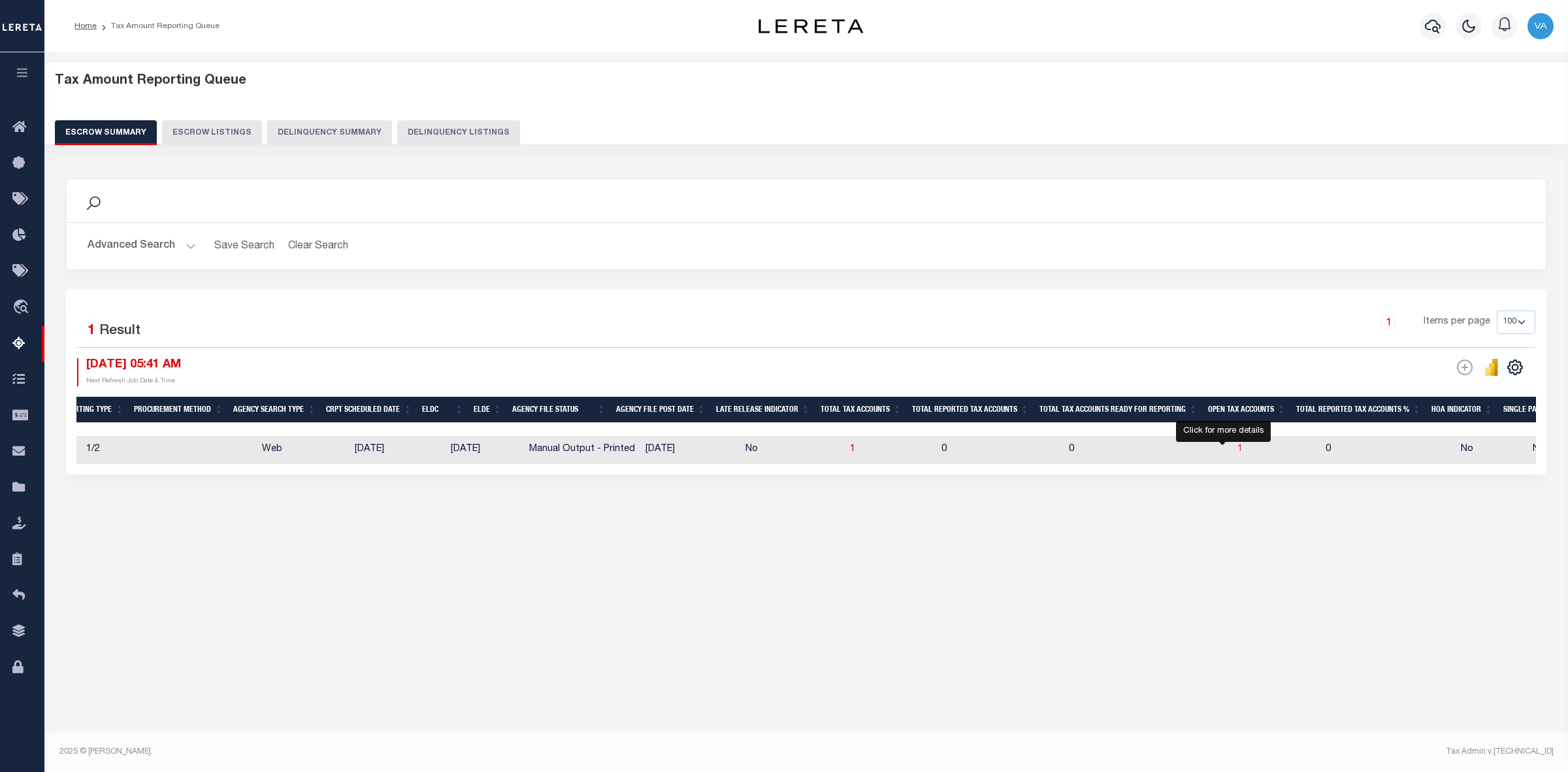
click at [1237, 451] on span "1" at bounding box center [1240, 449] width 5 height 9
select select "100"
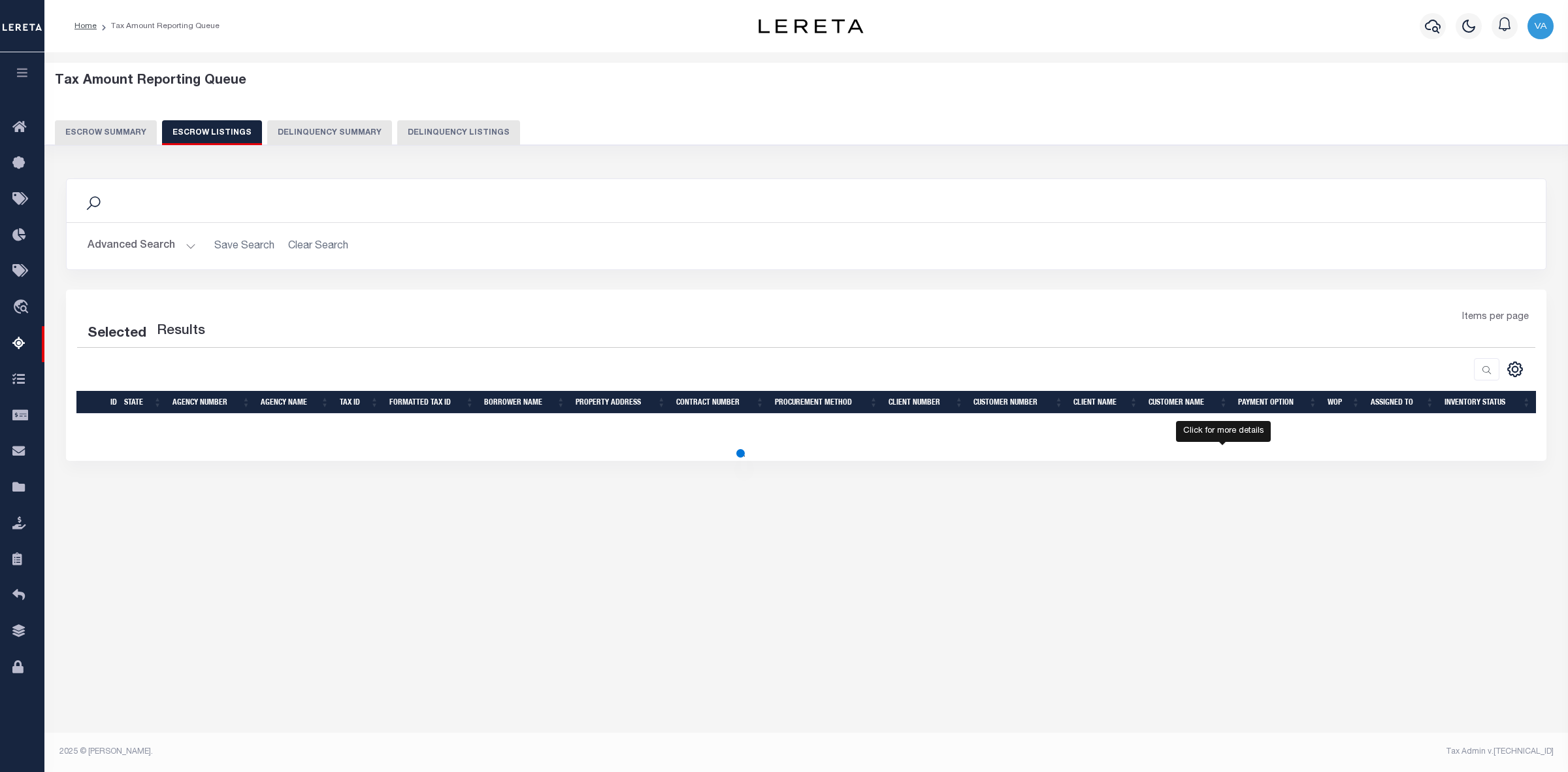
select select "100"
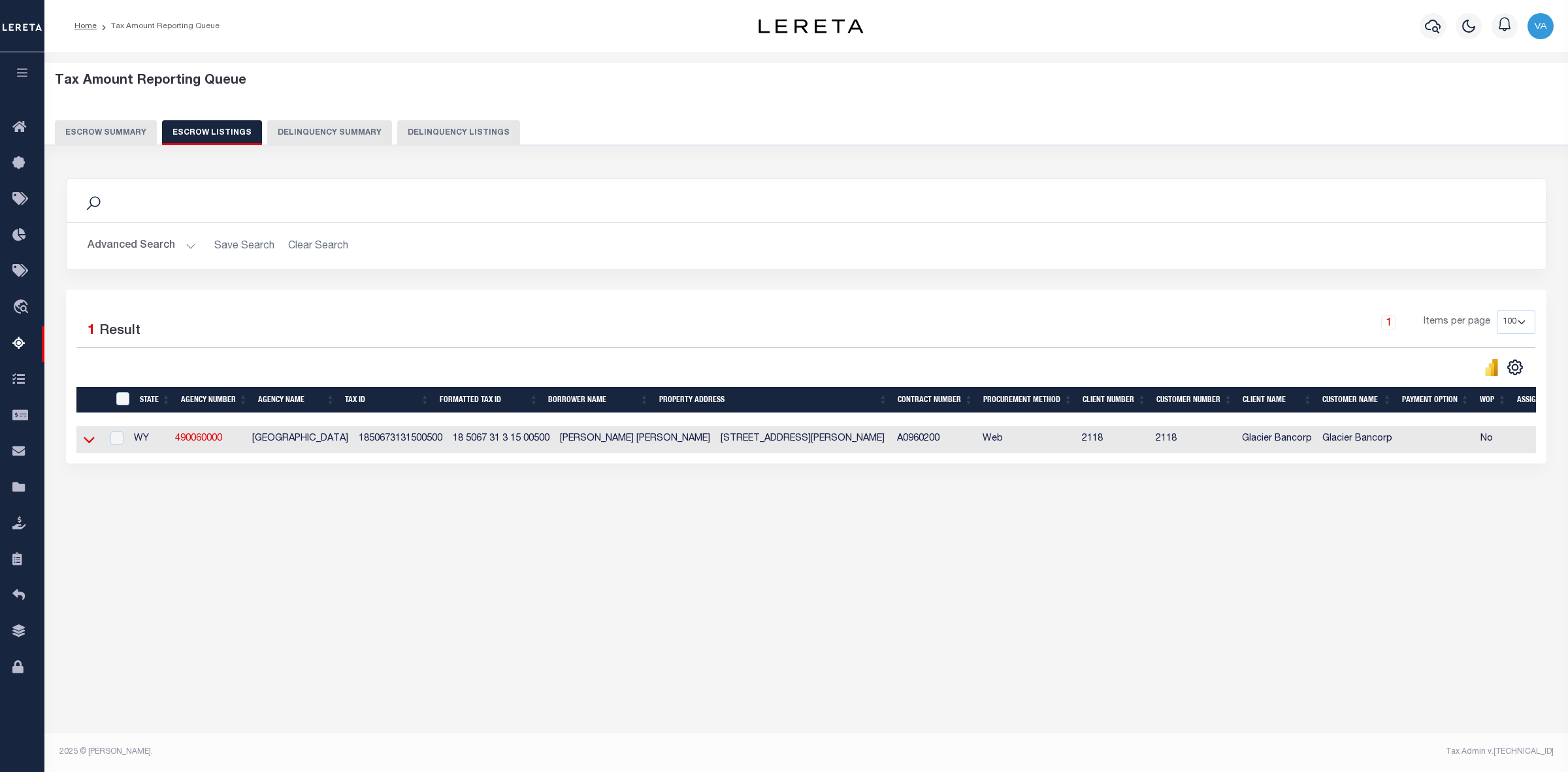
click at [87, 442] on icon at bounding box center [89, 440] width 11 height 14
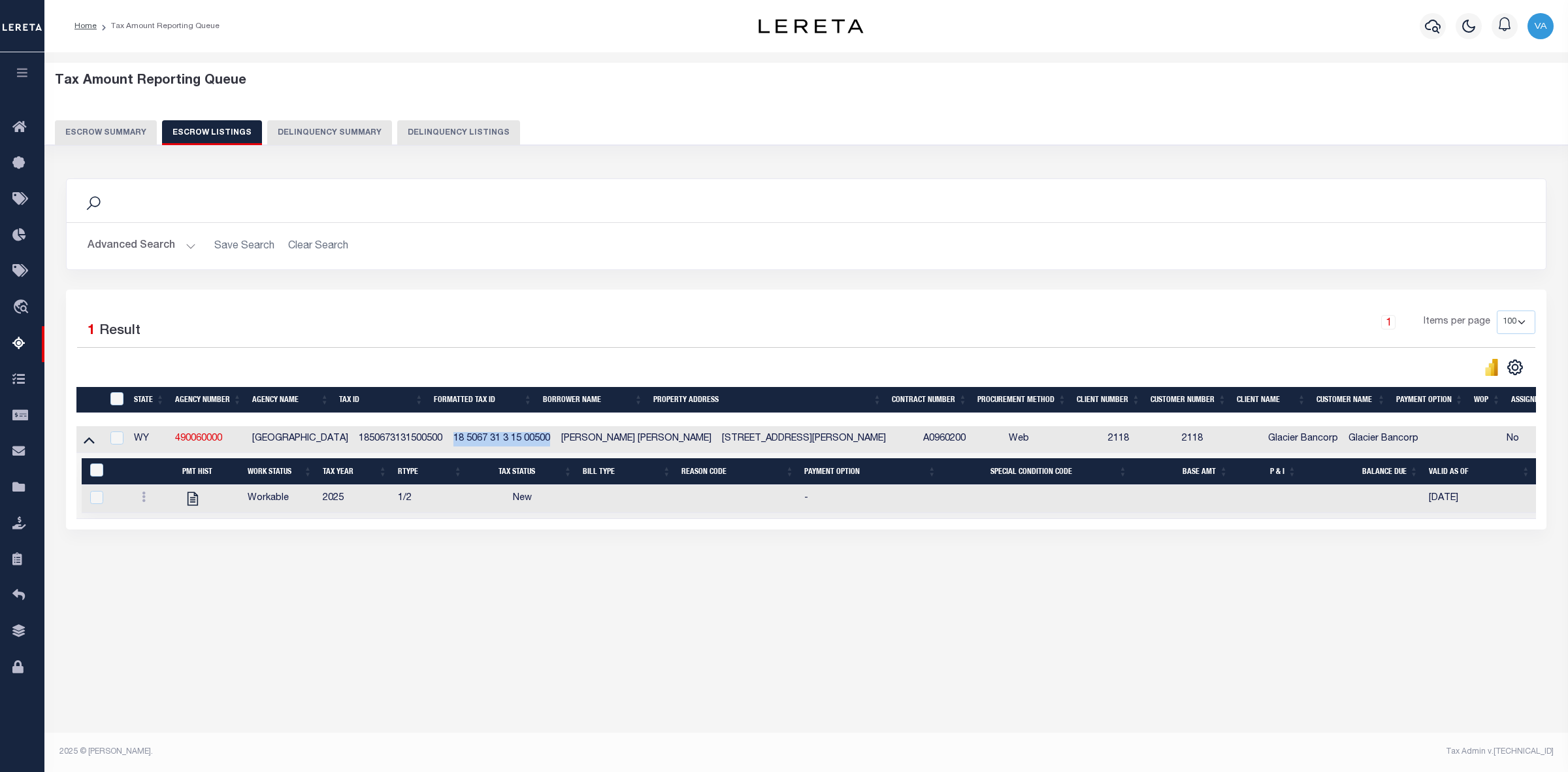
drag, startPoint x: 442, startPoint y: 441, endPoint x: 544, endPoint y: 440, distance: 102.0
click at [544, 440] on td "18 5067 31 3 15 00500" at bounding box center [502, 440] width 108 height 27
checkbox input "true"
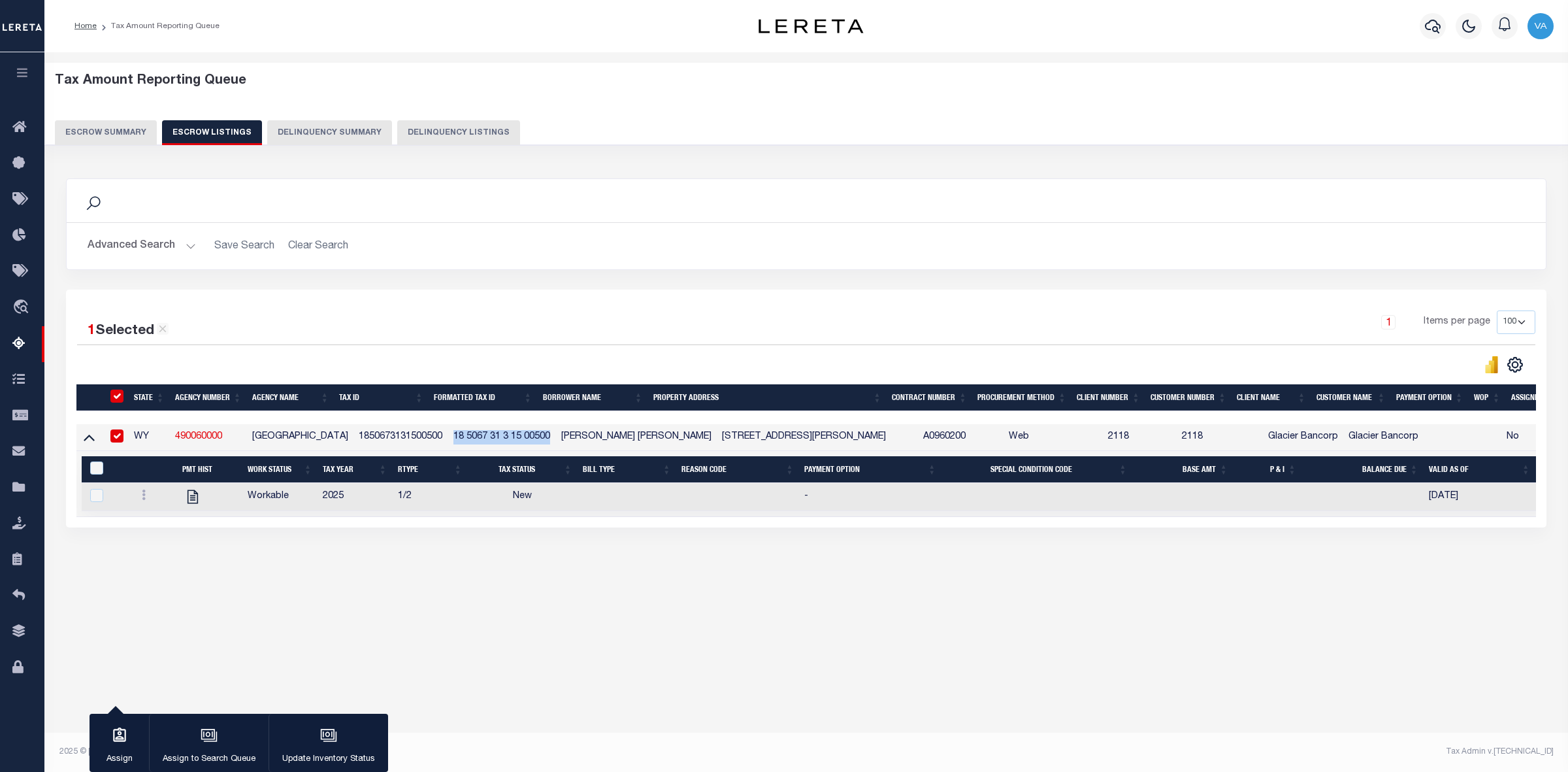
copy td "18 5067 31 3 15 00500"
drag, startPoint x: 173, startPoint y: 435, endPoint x: 227, endPoint y: 440, distance: 54.2
click at [227, 440] on td "490060000" at bounding box center [209, 438] width 77 height 27
checkbox input "false"
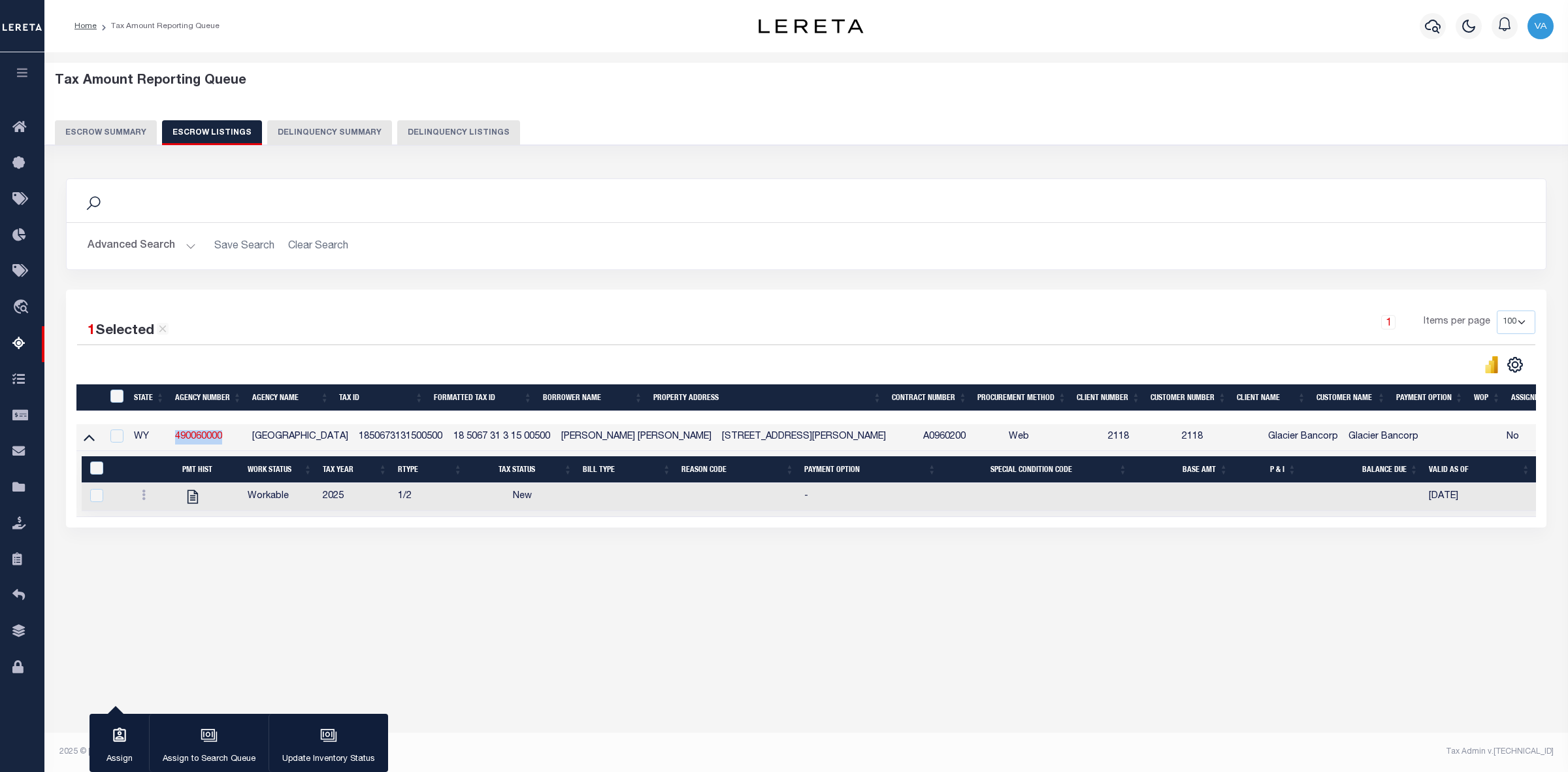
checkbox input "false"
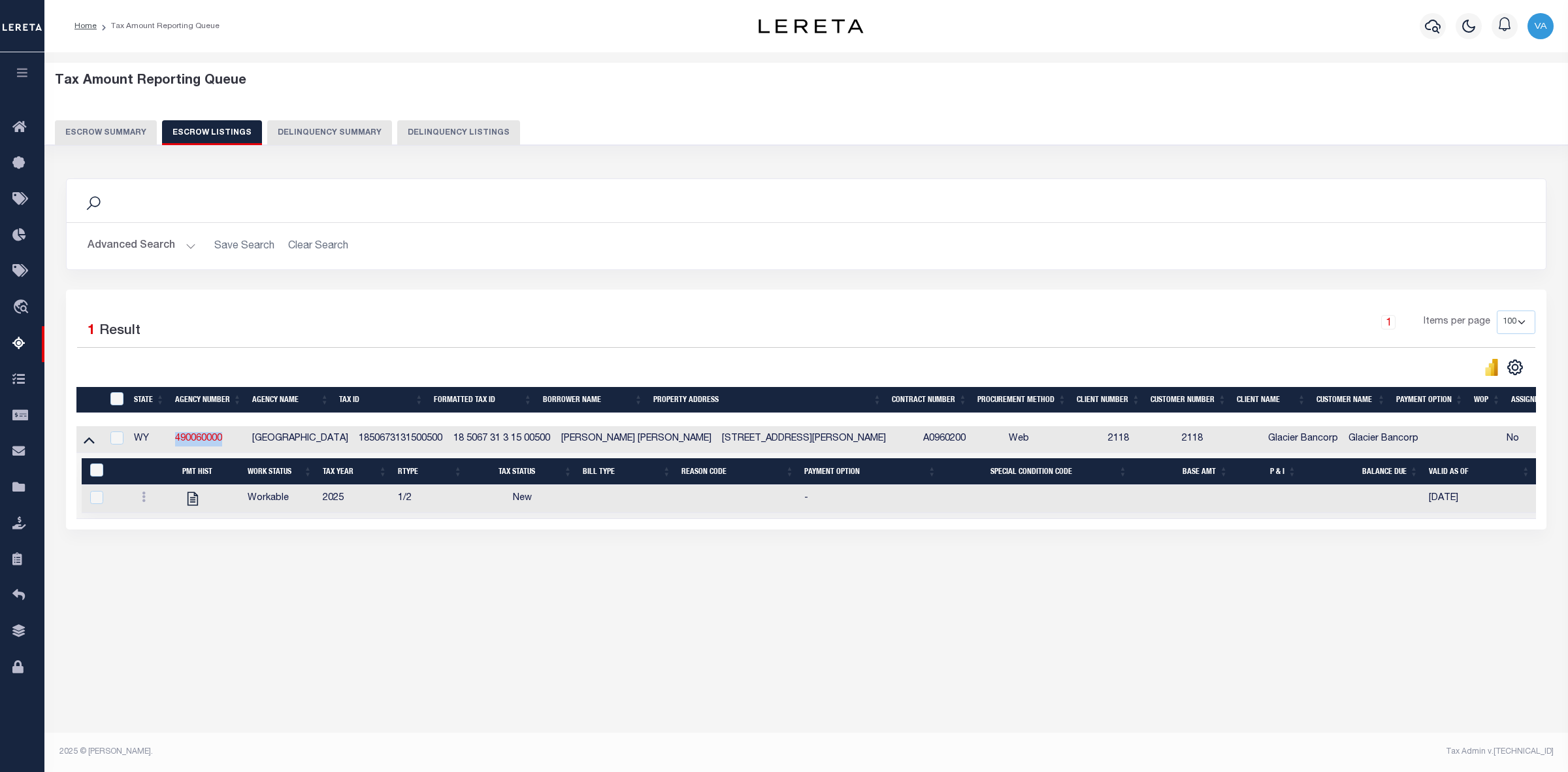
copy link "490060000"
drag, startPoint x: 338, startPoint y: 439, endPoint x: 436, endPoint y: 442, distance: 98.0
click at [436, 442] on tr "WY 490060000 CROOK COUNTY 1850673131500500 18 5067 31 3 15 00500 NORRIS TREVOR …" at bounding box center [881, 440] width 1610 height 27
copy tr "1850673131500500"
click at [130, 132] on button "Escrow Summary" at bounding box center [106, 132] width 102 height 25
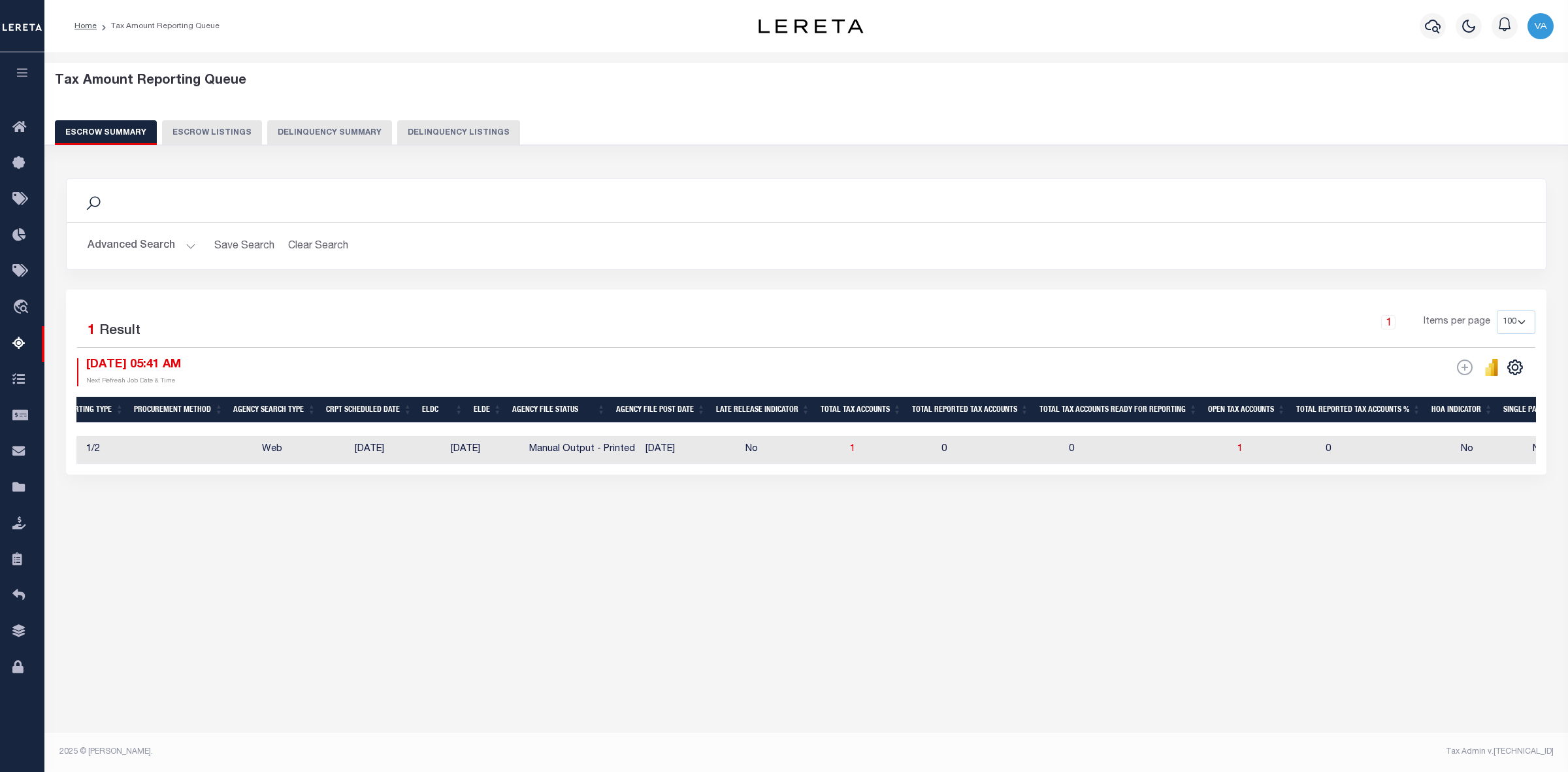
click at [140, 243] on button "Advanced Search" at bounding box center [142, 246] width 109 height 25
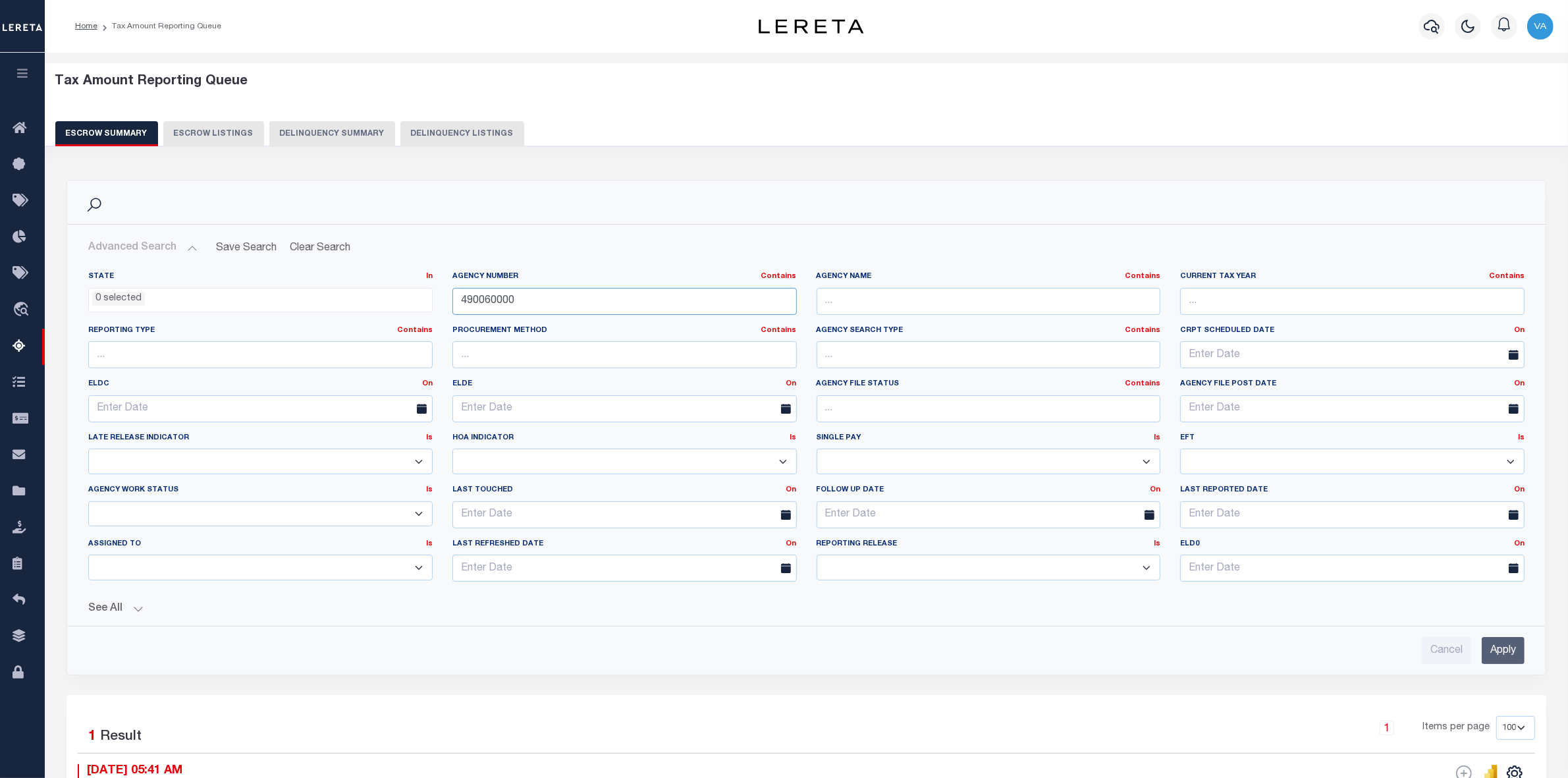
drag, startPoint x: 517, startPoint y: 301, endPoint x: 430, endPoint y: 296, distance: 87.1
click at [430, 296] on div "State In In AK AL AR AZ CA CO CT DC DE FL GA GU HI IA ID IL IN KS KY LA MA MD M…" at bounding box center [806, 431] width 1456 height 321
paste input "13013"
type input "130130000"
click at [1494, 658] on input "Apply" at bounding box center [1503, 650] width 42 height 27
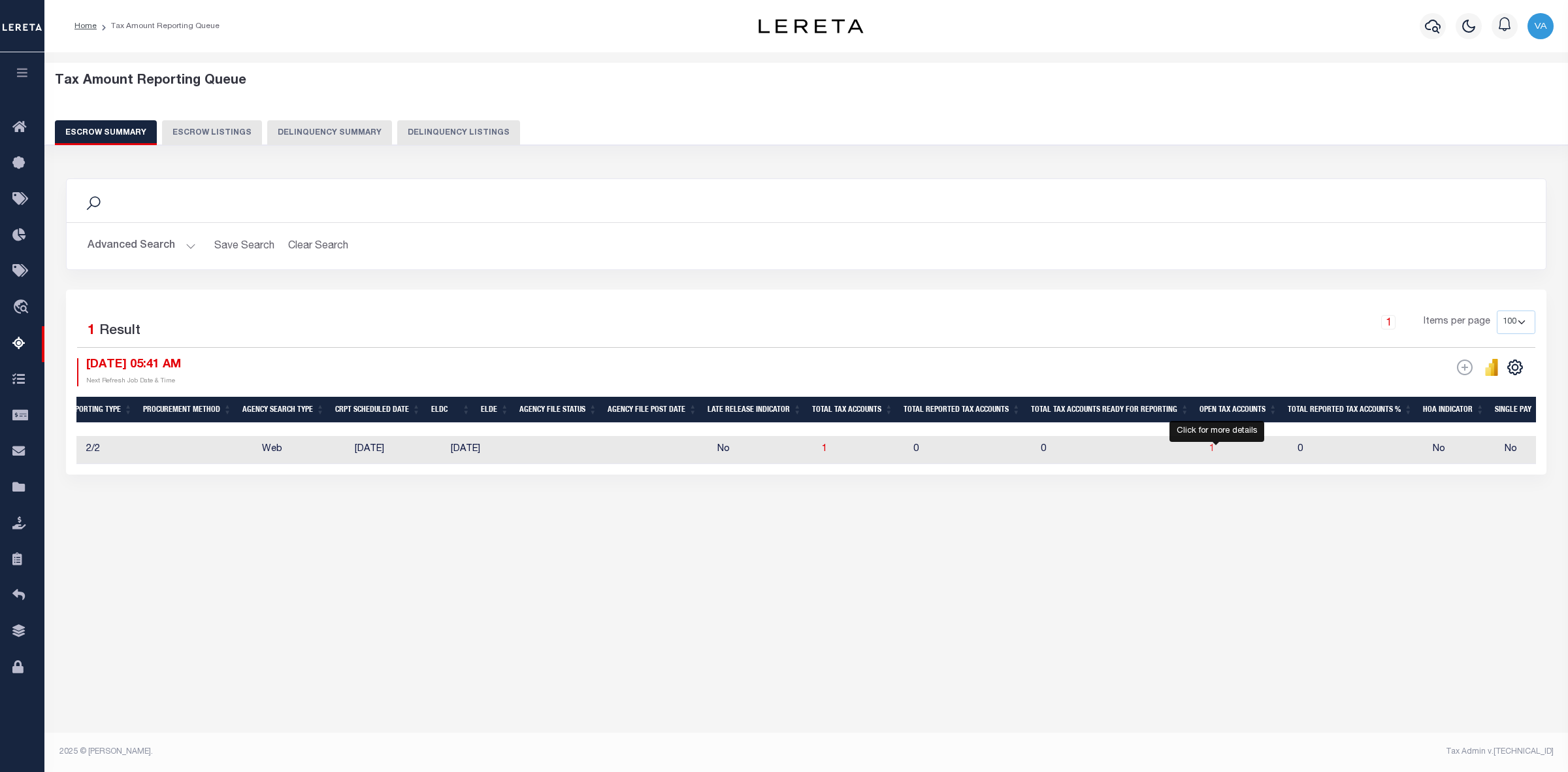
click at [1215, 453] on span "1" at bounding box center [1212, 449] width 5 height 9
select select "100"
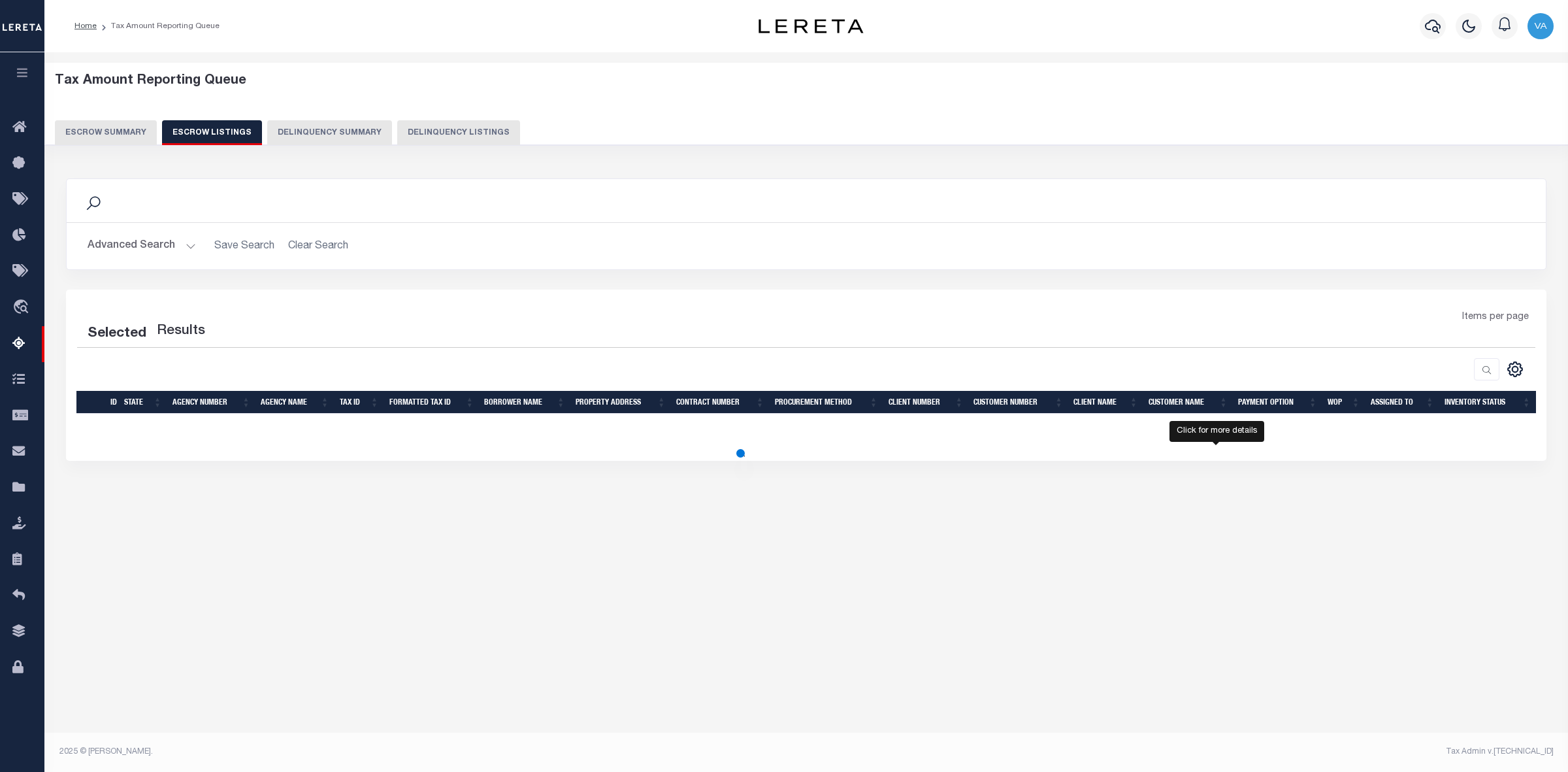
select select "100"
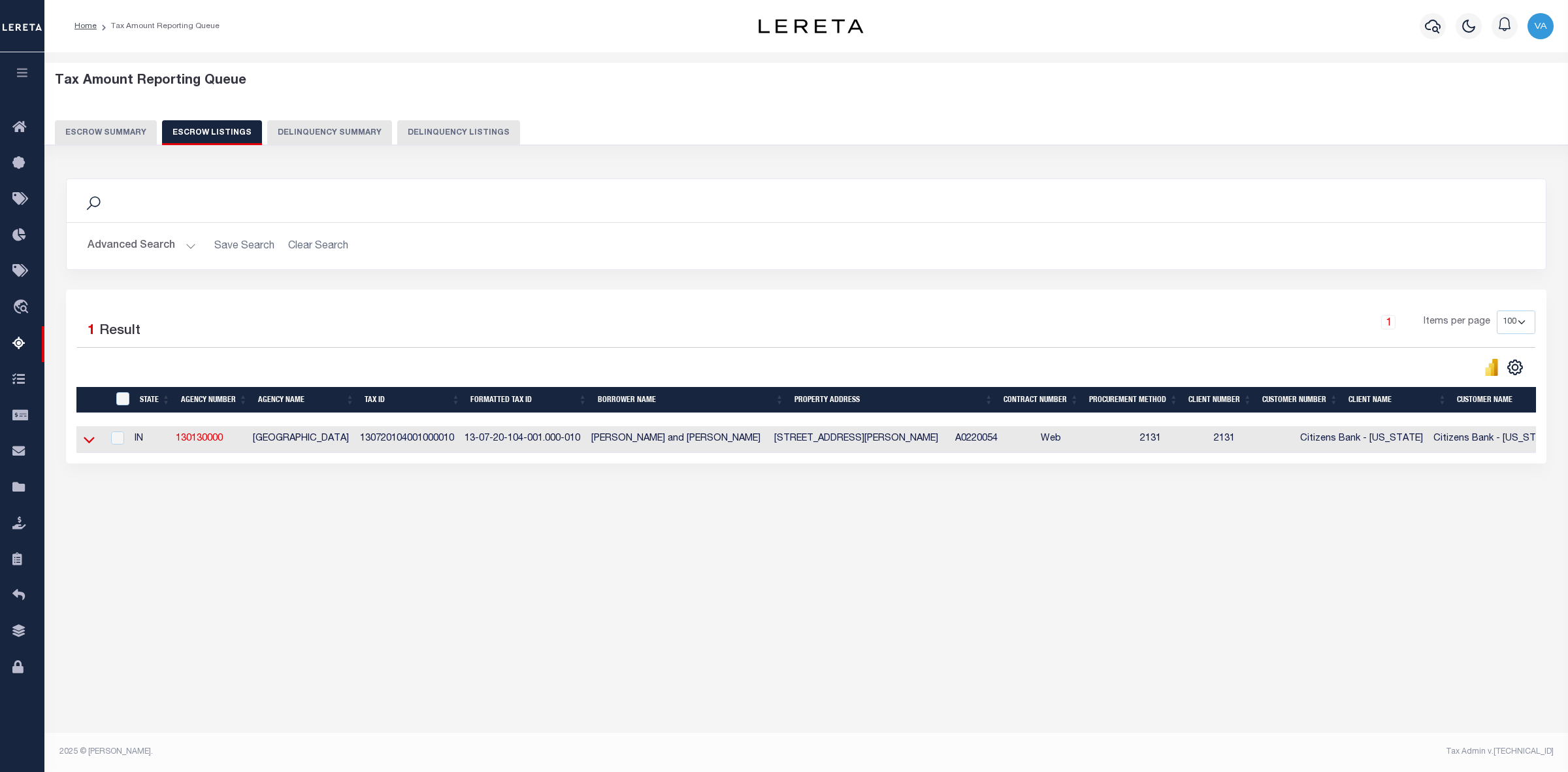
click at [86, 443] on icon at bounding box center [89, 440] width 11 height 6
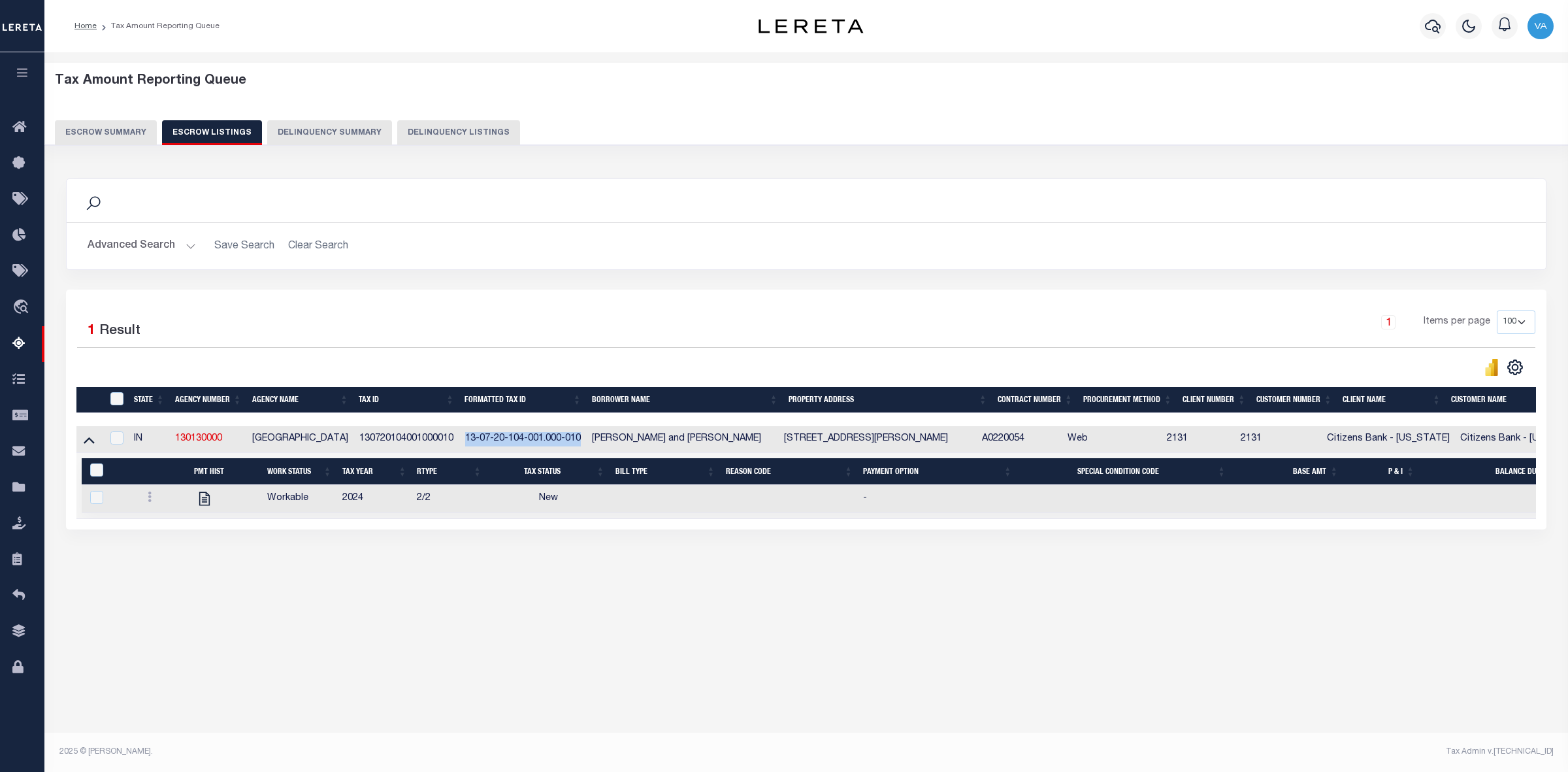
drag, startPoint x: 472, startPoint y: 437, endPoint x: 594, endPoint y: 442, distance: 122.1
click at [587, 442] on td "13-07-20-104-001.000-010" at bounding box center [524, 440] width 127 height 27
checkbox input "true"
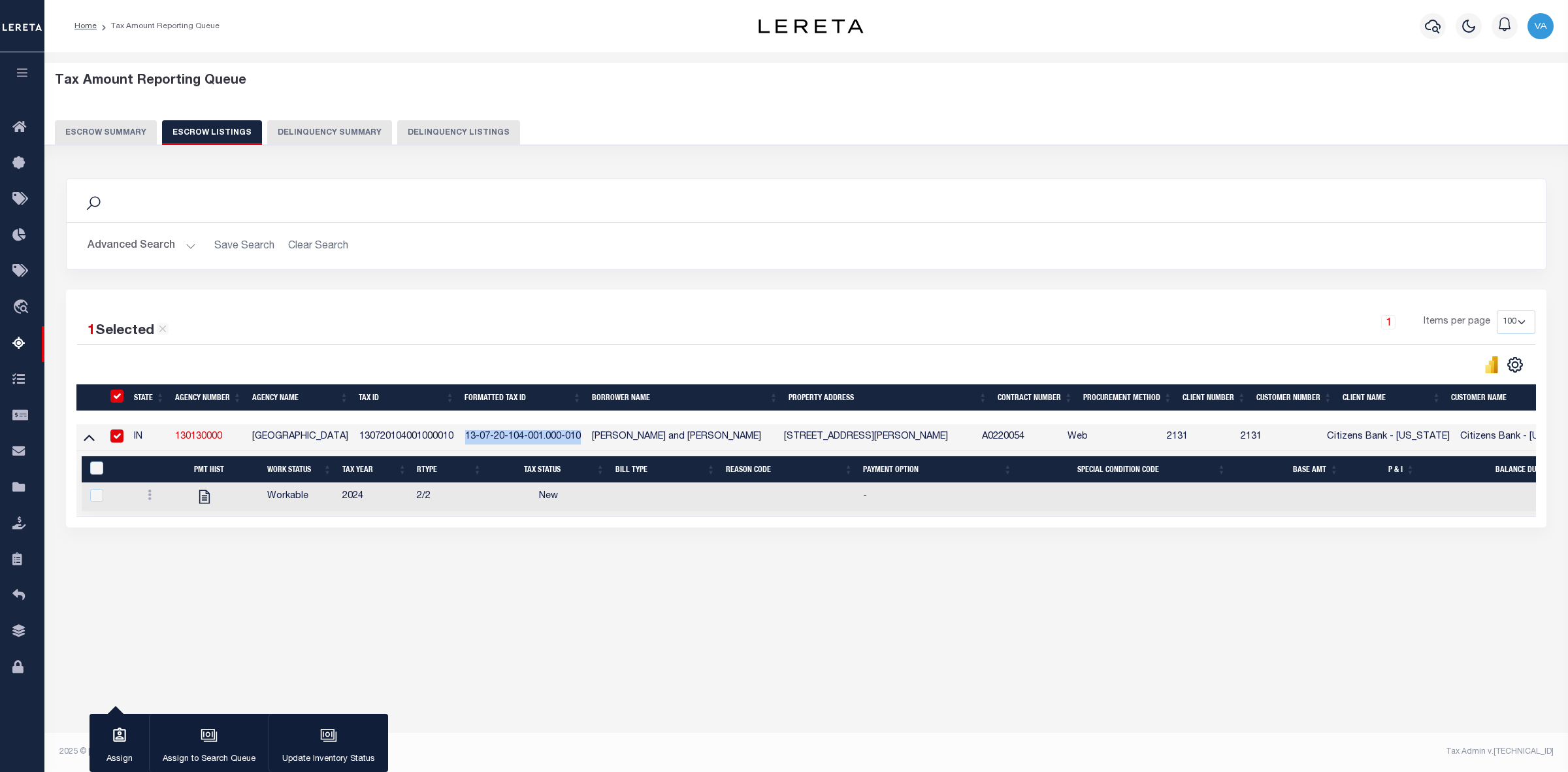
copy td "13-07-20-104-001.000-010"
drag, startPoint x: 172, startPoint y: 440, endPoint x: 223, endPoint y: 442, distance: 51.0
click at [223, 442] on td "130130000" at bounding box center [209, 438] width 77 height 27
checkbox input "false"
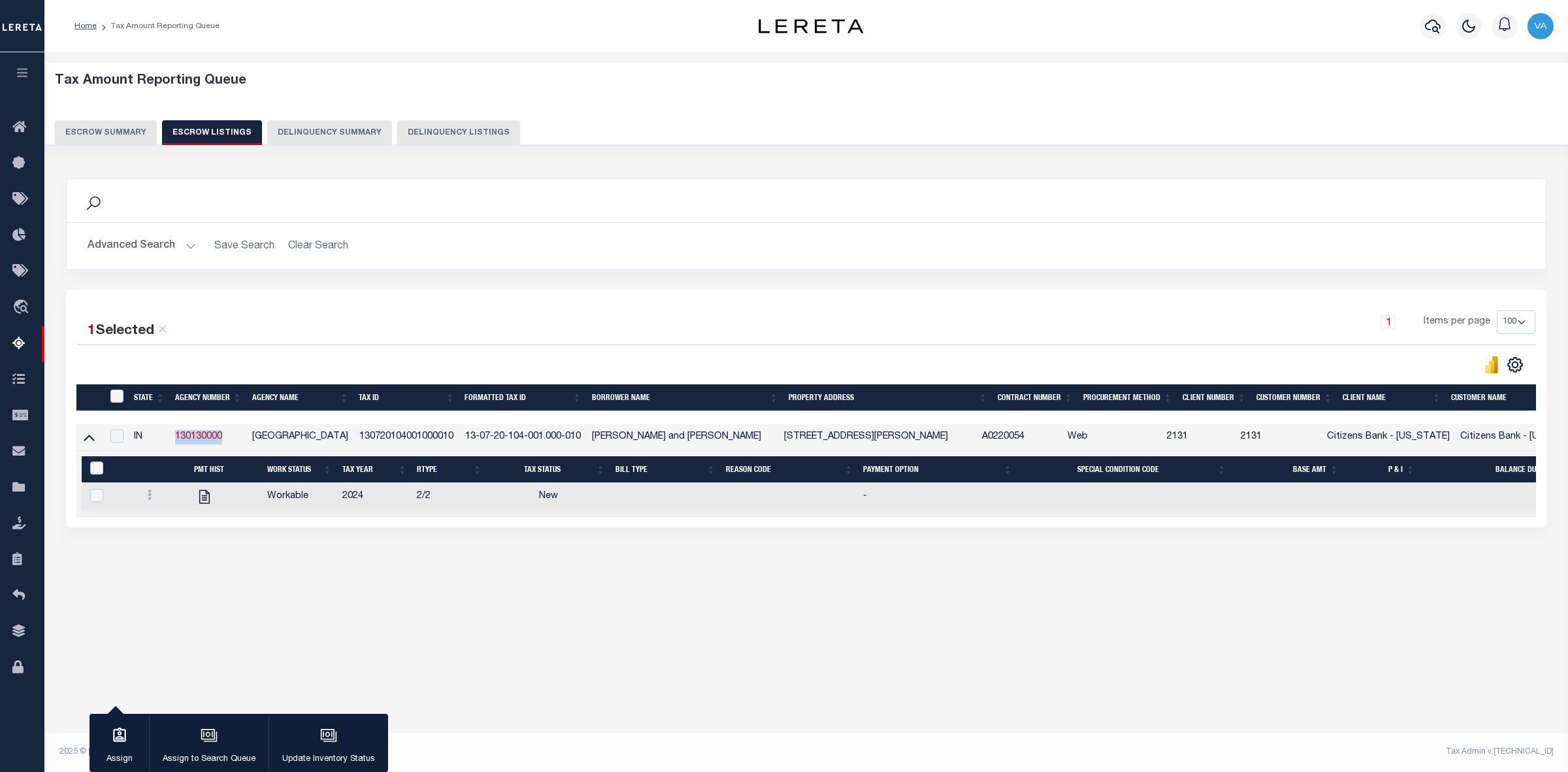
checkbox input "false"
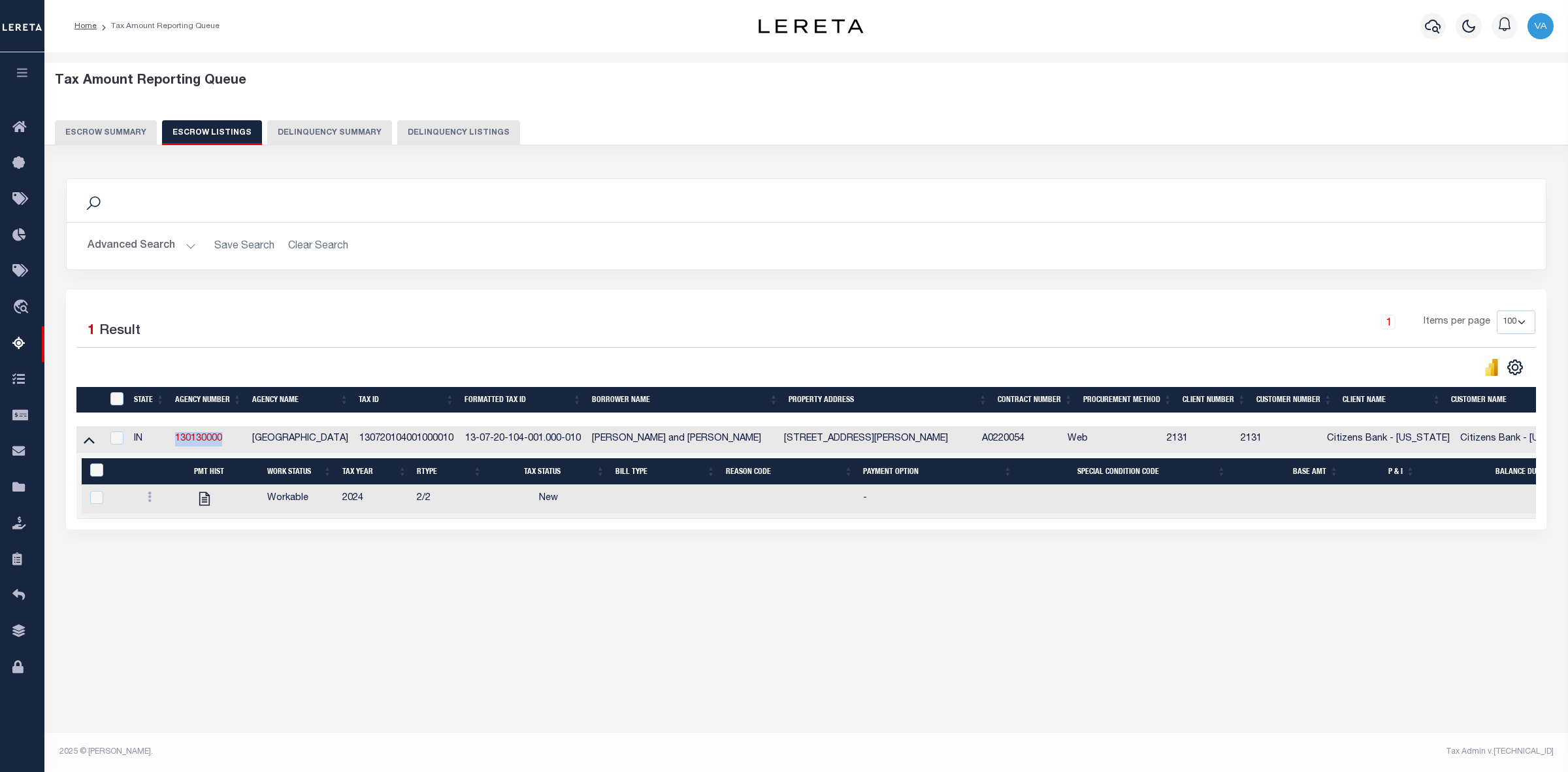
copy link "130130000"
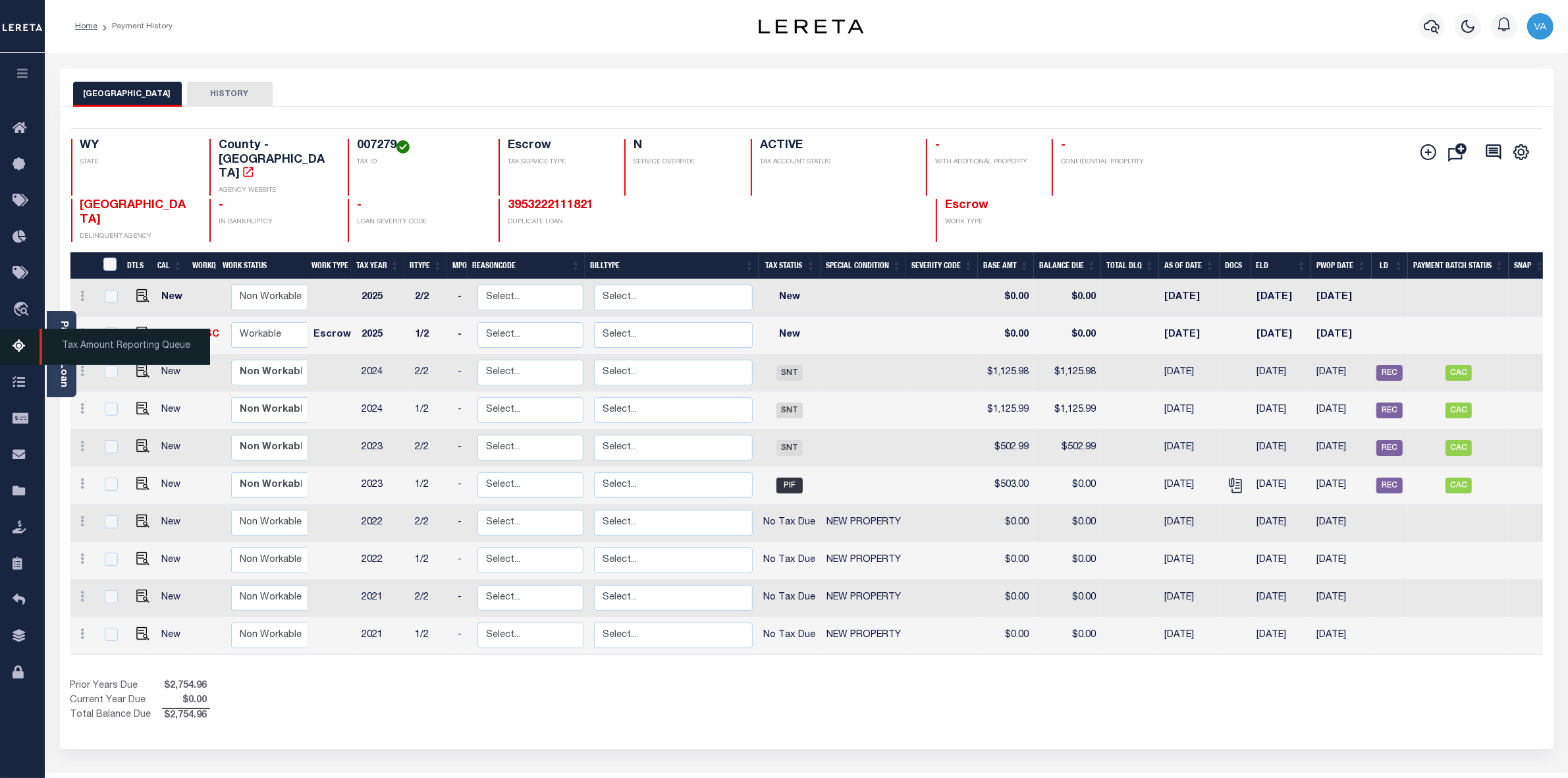
click at [64, 365] on span "Tax Amount Reporting Queue" at bounding box center [125, 347] width 171 height 36
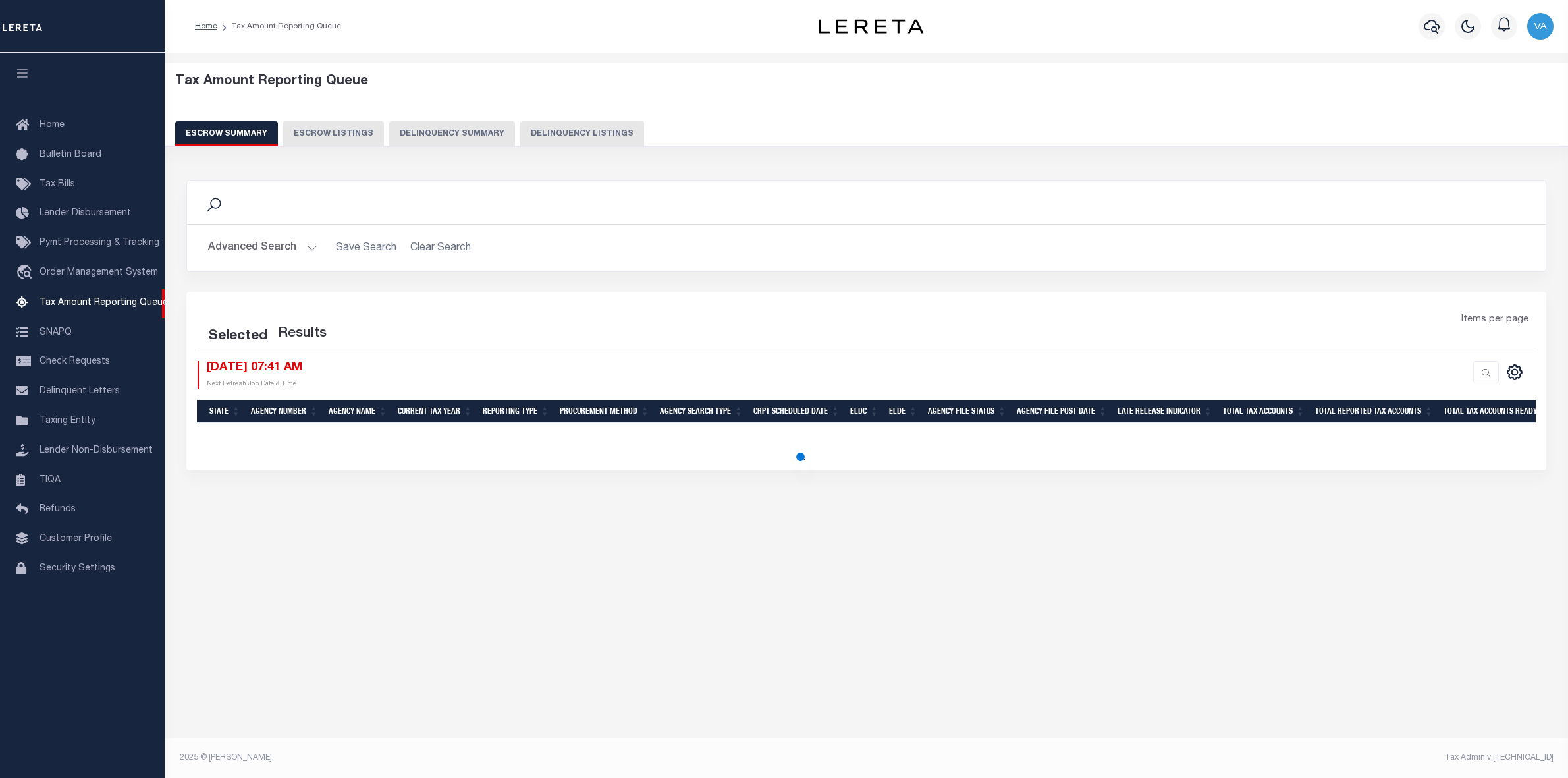
select select "100"
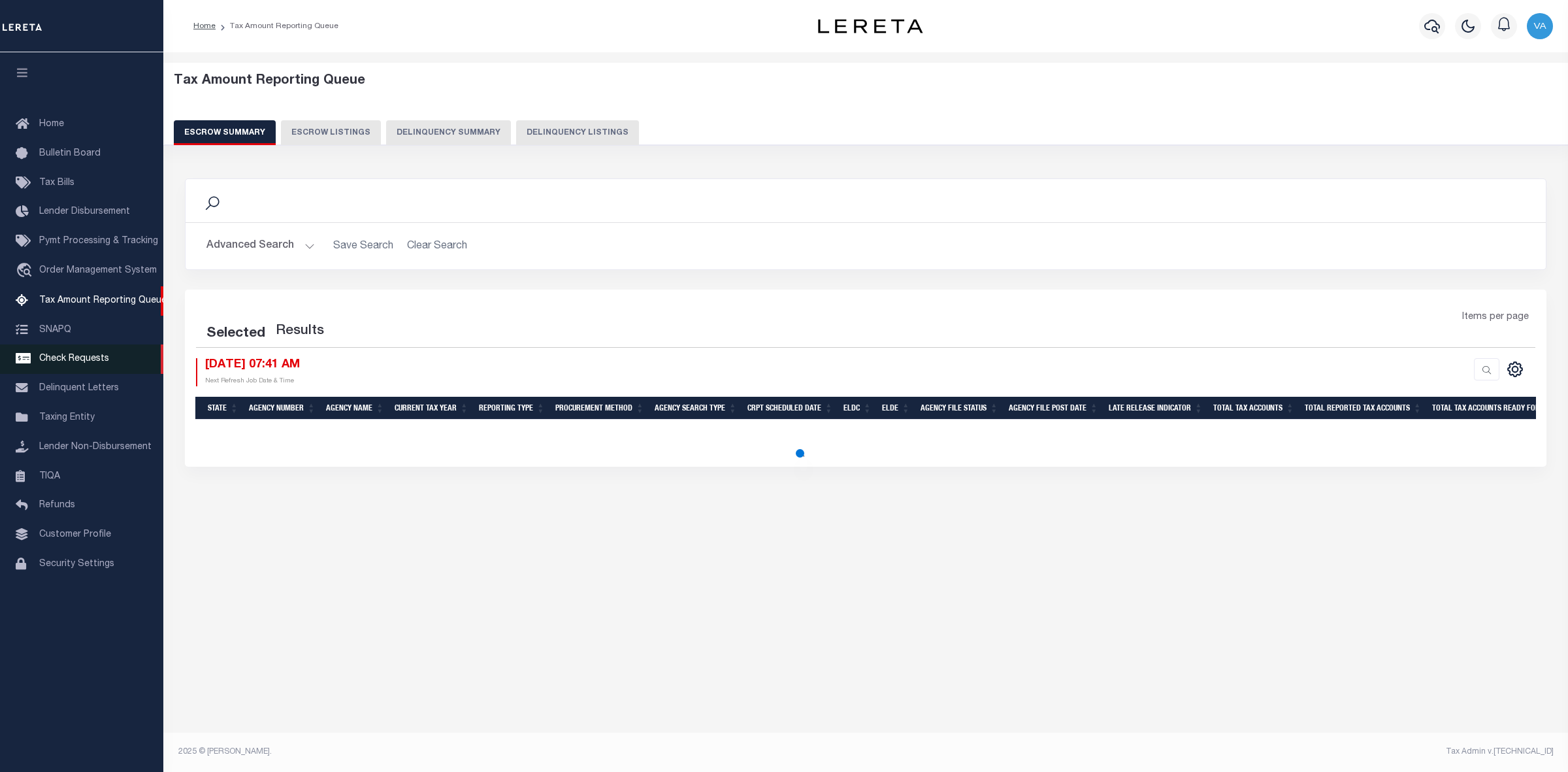
select select "100"
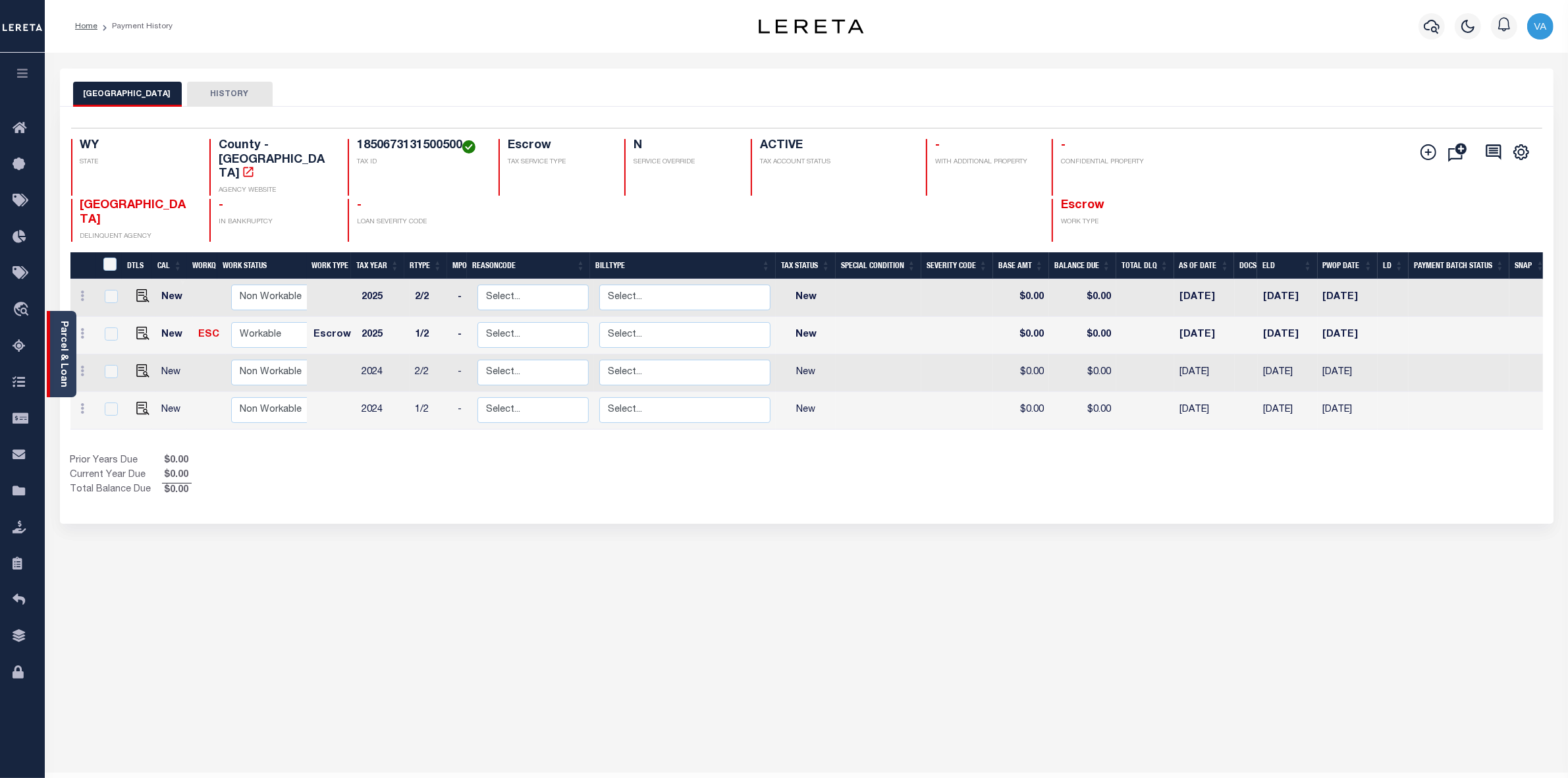
click at [73, 347] on div "Parcel & Loan" at bounding box center [62, 355] width 30 height 87
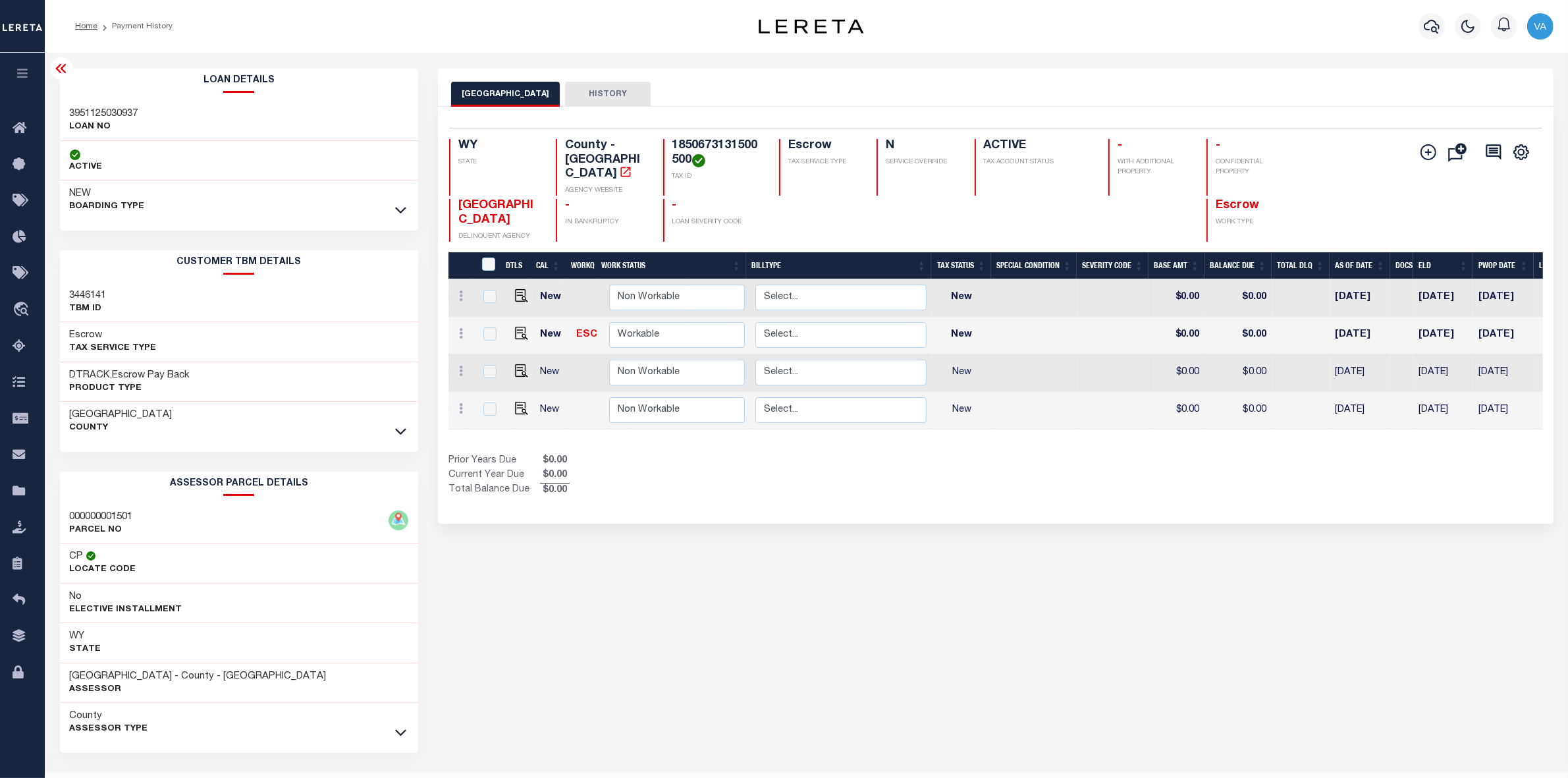
scroll to position [0, 226]
click at [1149, 740] on div "CROOK COUNTY HISTORY Selected 4 Results" at bounding box center [995, 439] width 1135 height 744
